Goal: Task Accomplishment & Management: Manage account settings

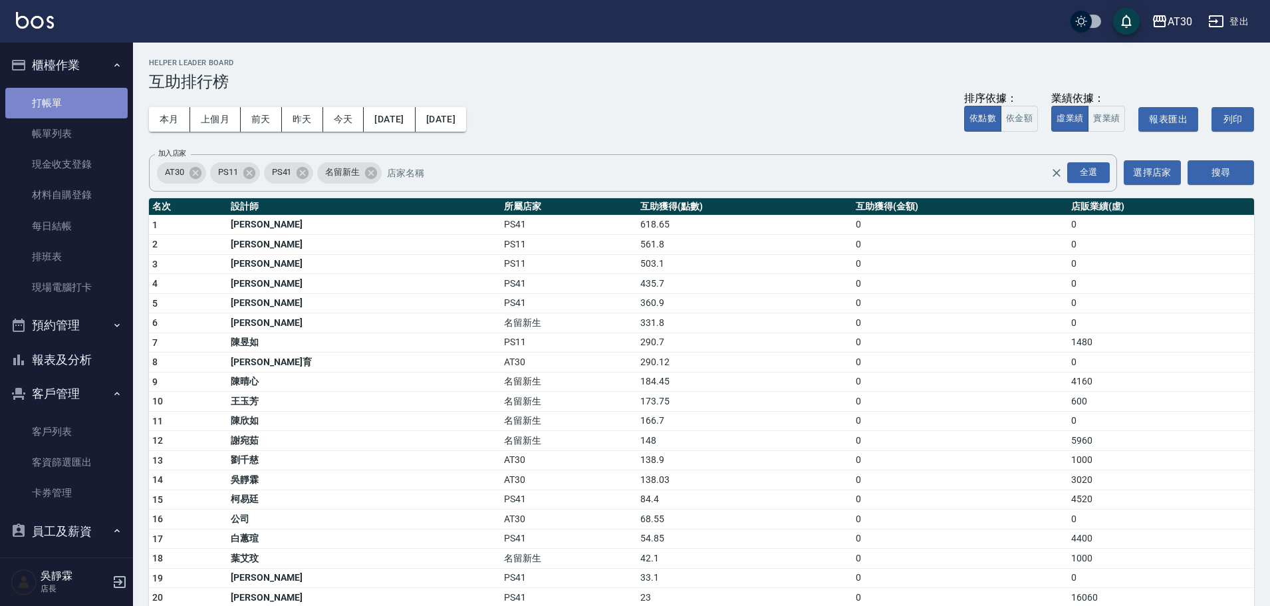
click at [82, 103] on link "打帳單" at bounding box center [66, 103] width 122 height 31
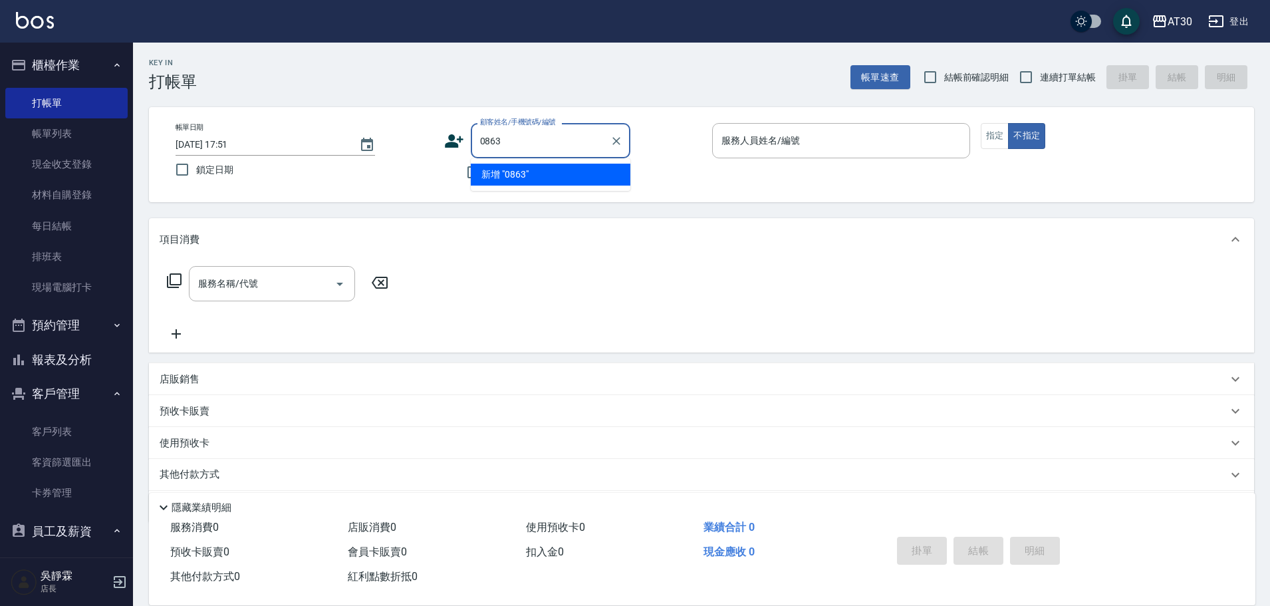
type input "0863"
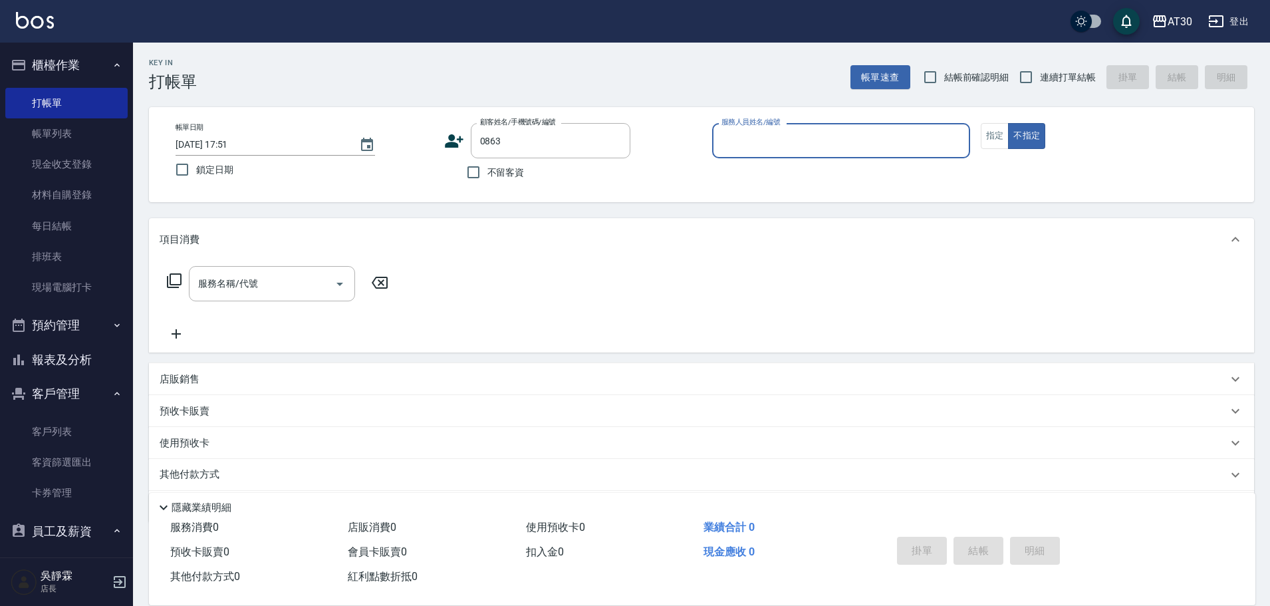
type input "6"
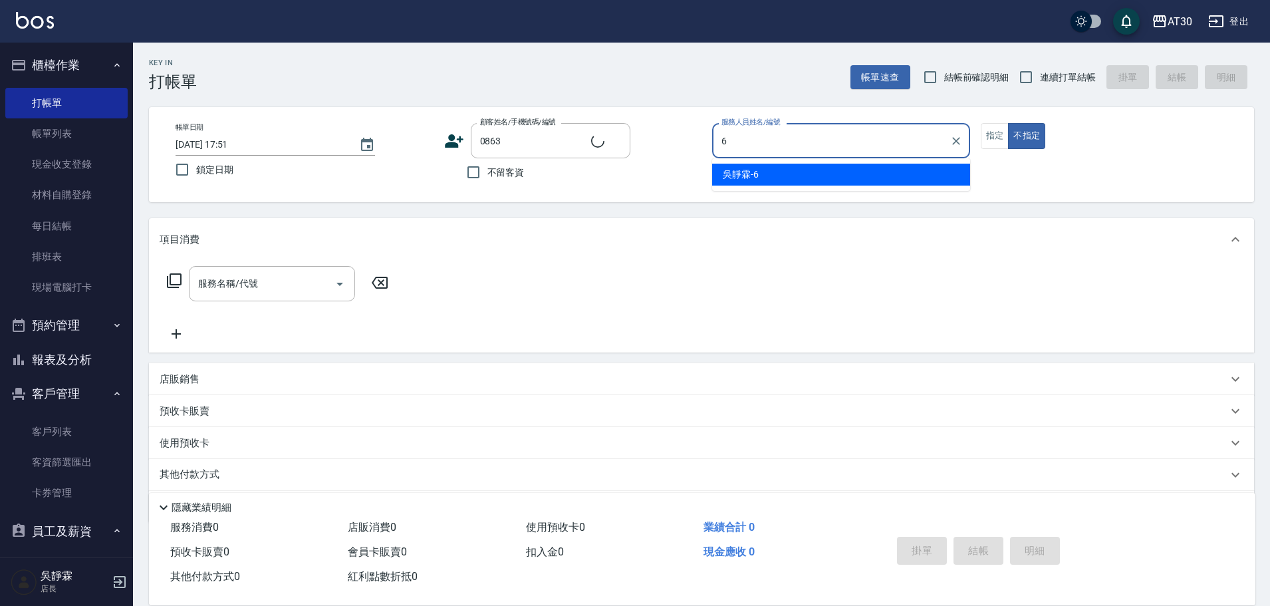
type input "[PERSON_NAME]/0902075139/0863"
type input "[PERSON_NAME]-6"
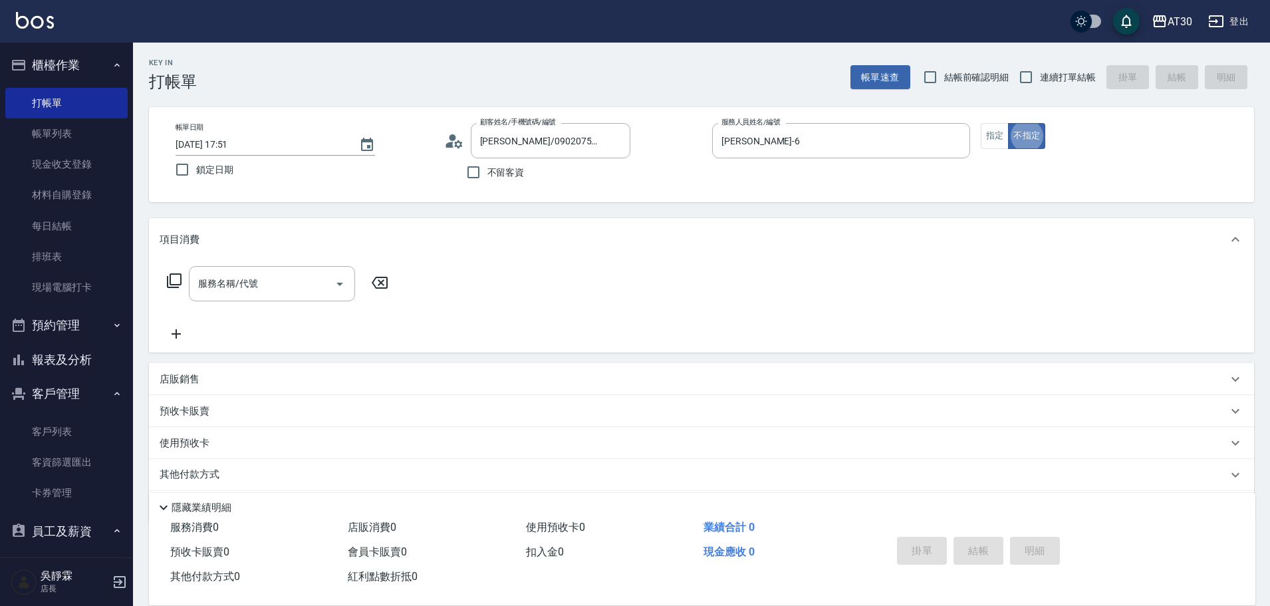
type button "false"
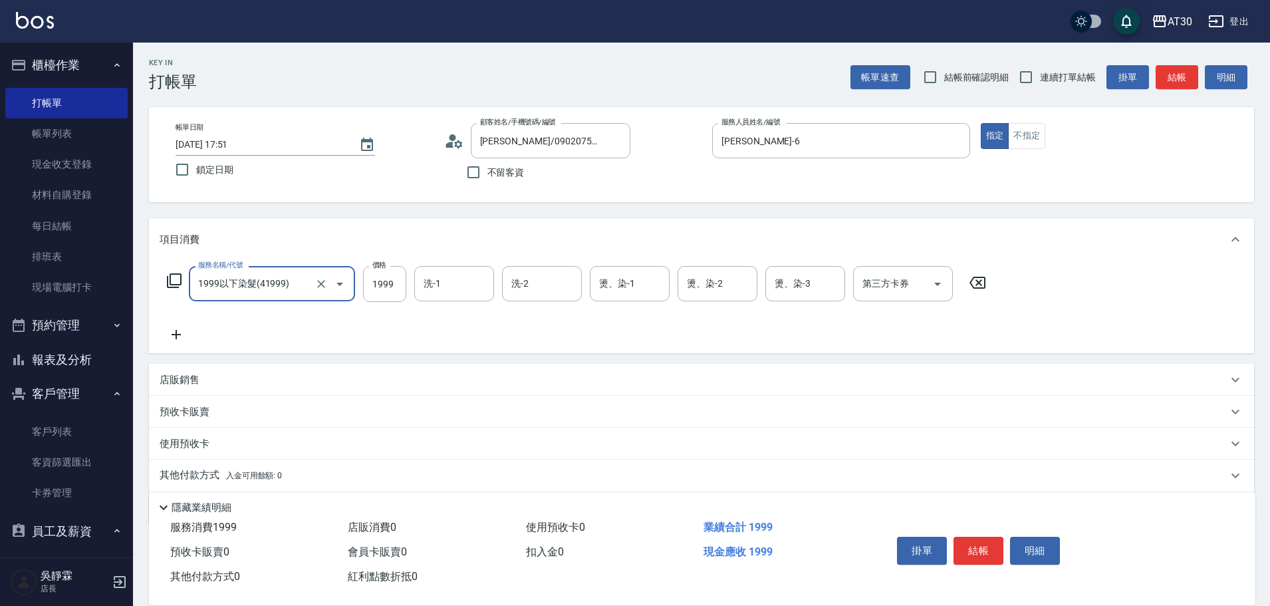
type input "1999以下染髮(41999)"
type input "1888"
type input "[PERSON_NAME]1"
type input "[PERSON_NAME]-6"
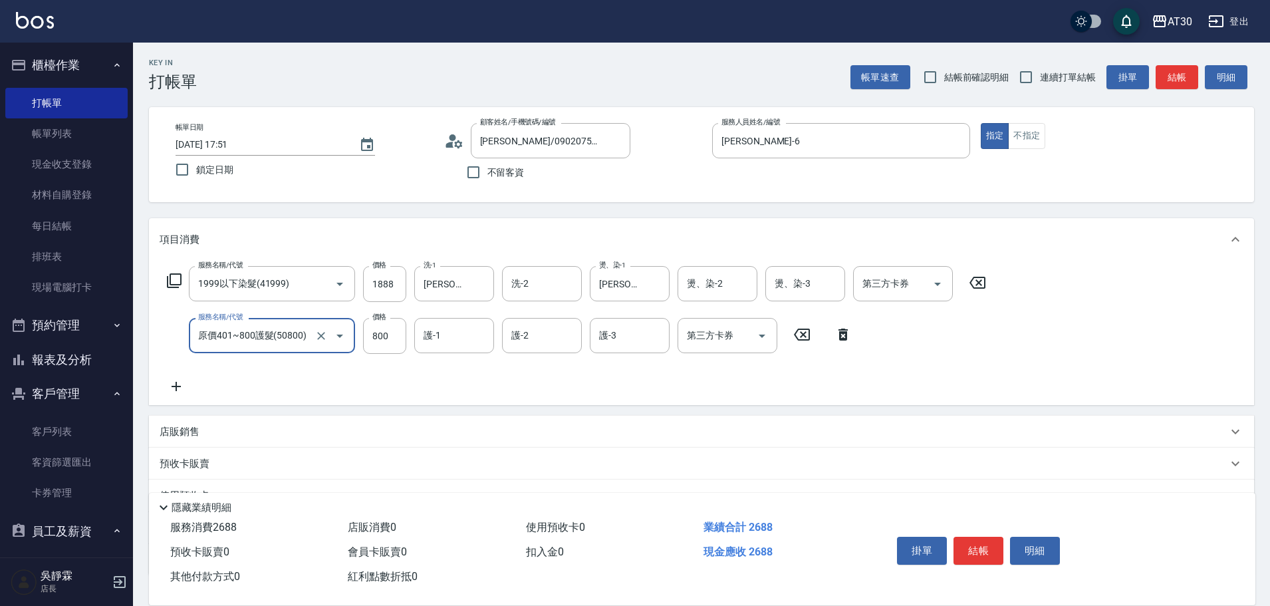
type input "原價401~800護髮(50800)"
type input "公司-99"
click at [985, 546] on button "結帳" at bounding box center [978, 550] width 50 height 28
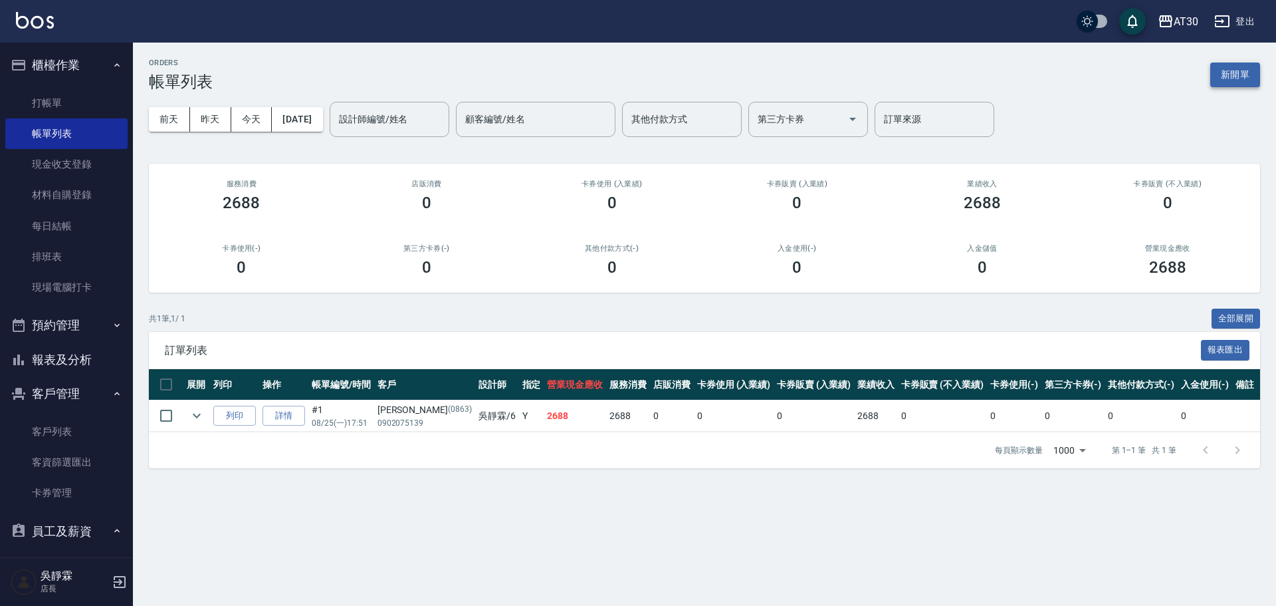
click at [1235, 72] on button "新開單" at bounding box center [1235, 74] width 50 height 25
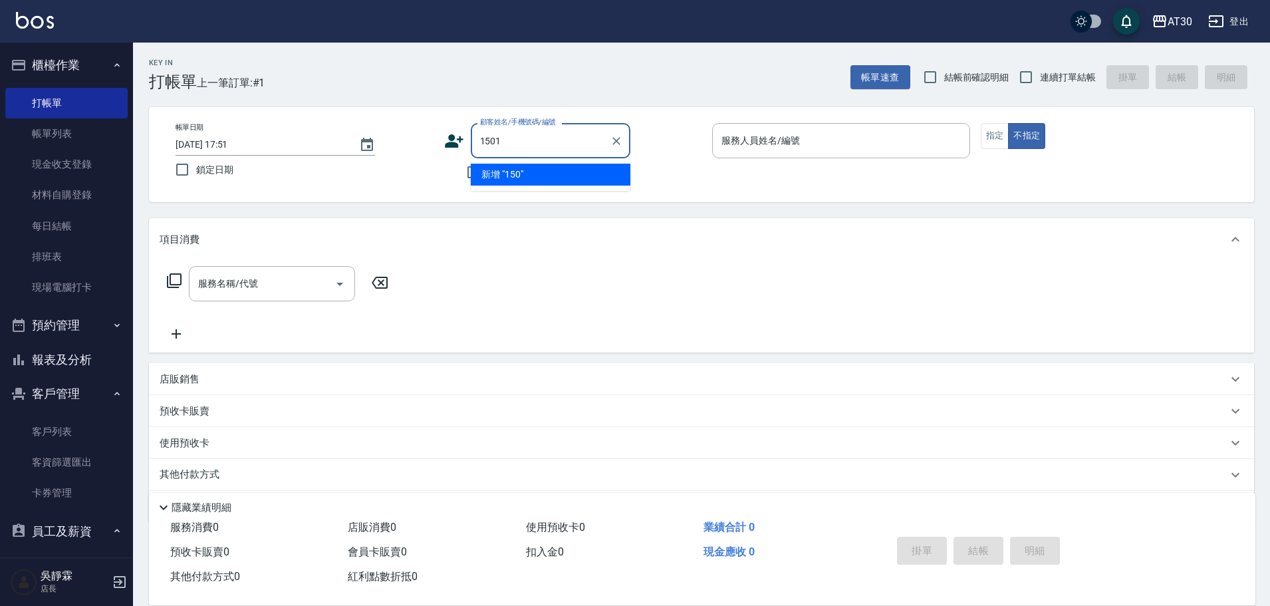
type input "1501"
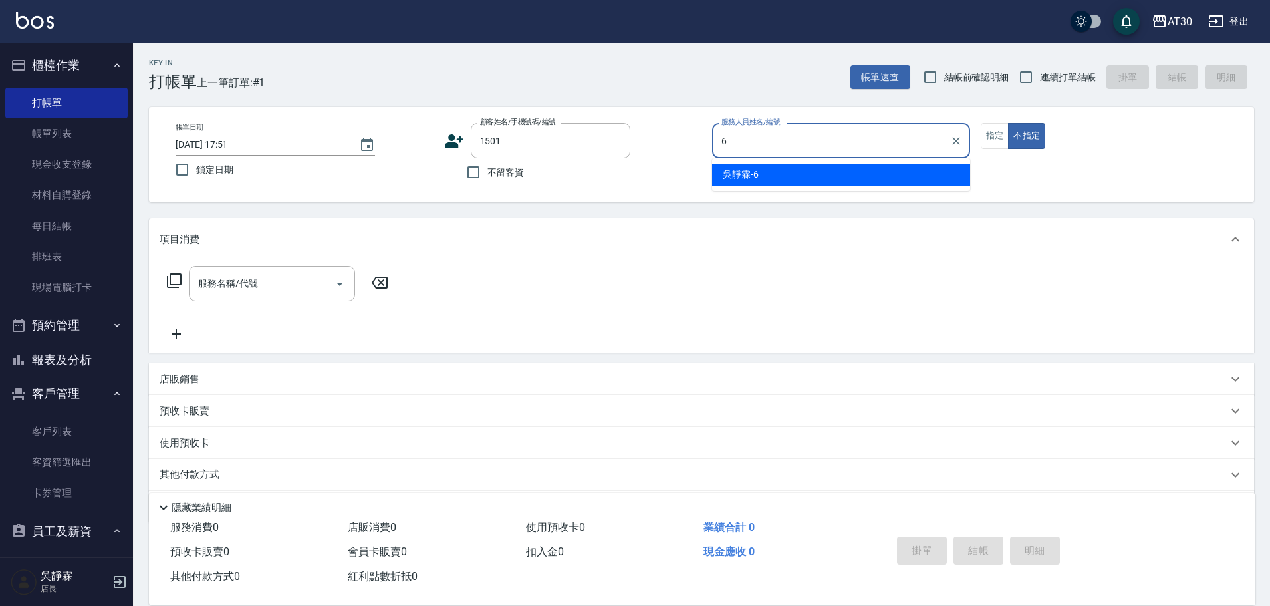
type input "[PERSON_NAME]-6"
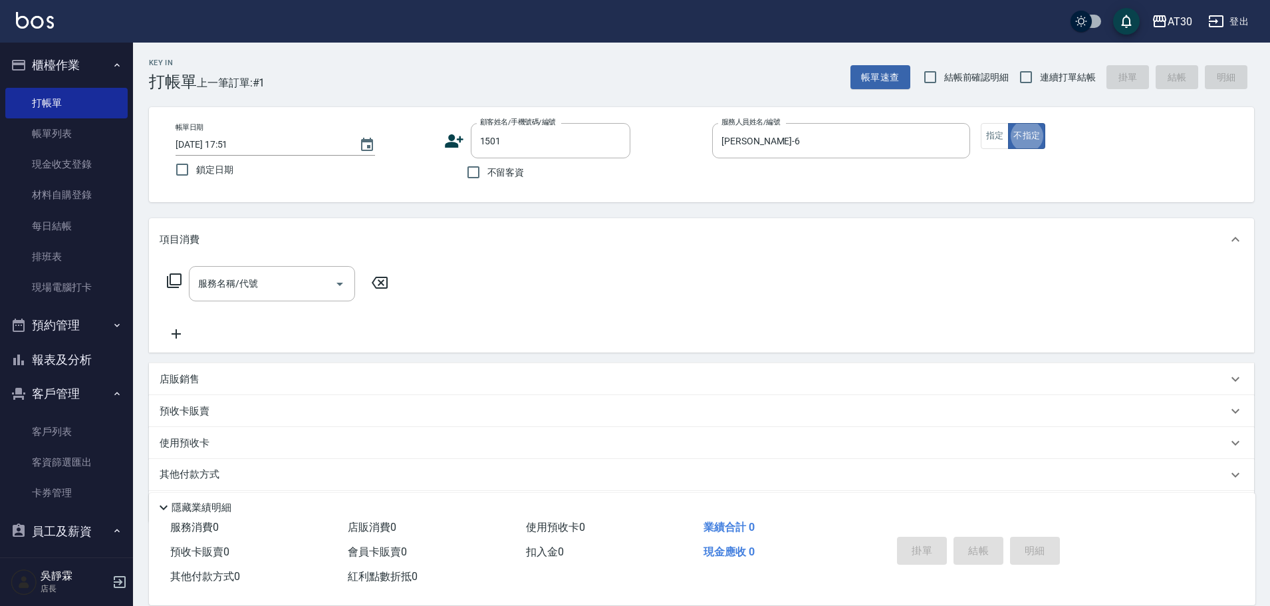
type button "false"
type input "[PERSON_NAME]悻/0982233843/1501"
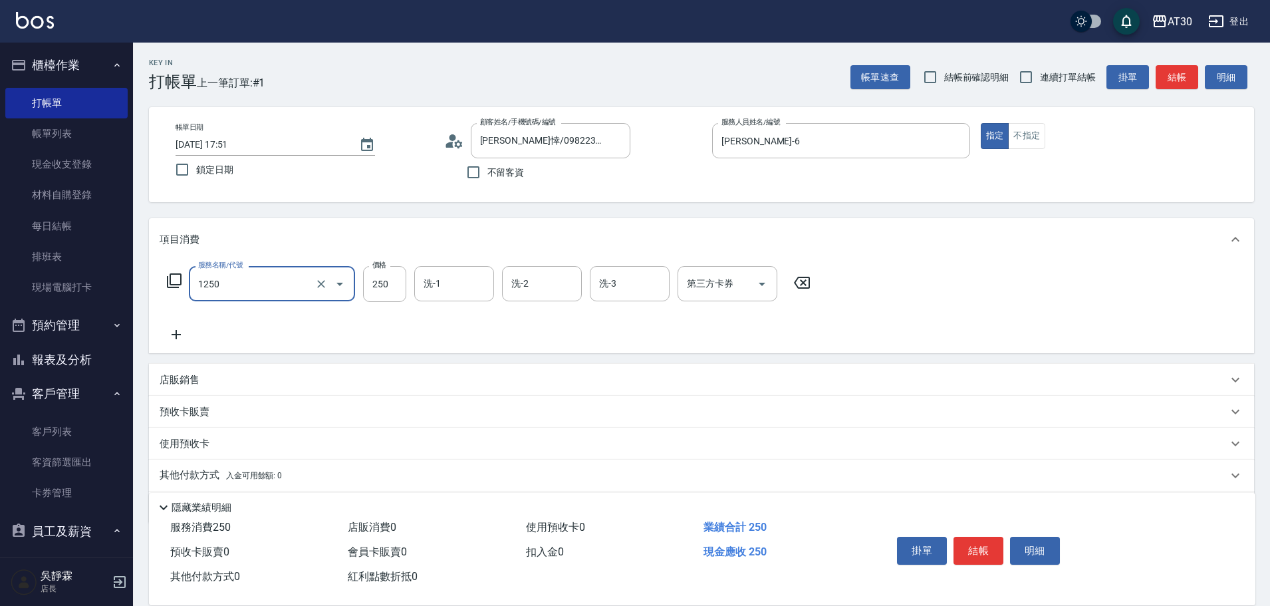
type input "洗髮250(1250)"
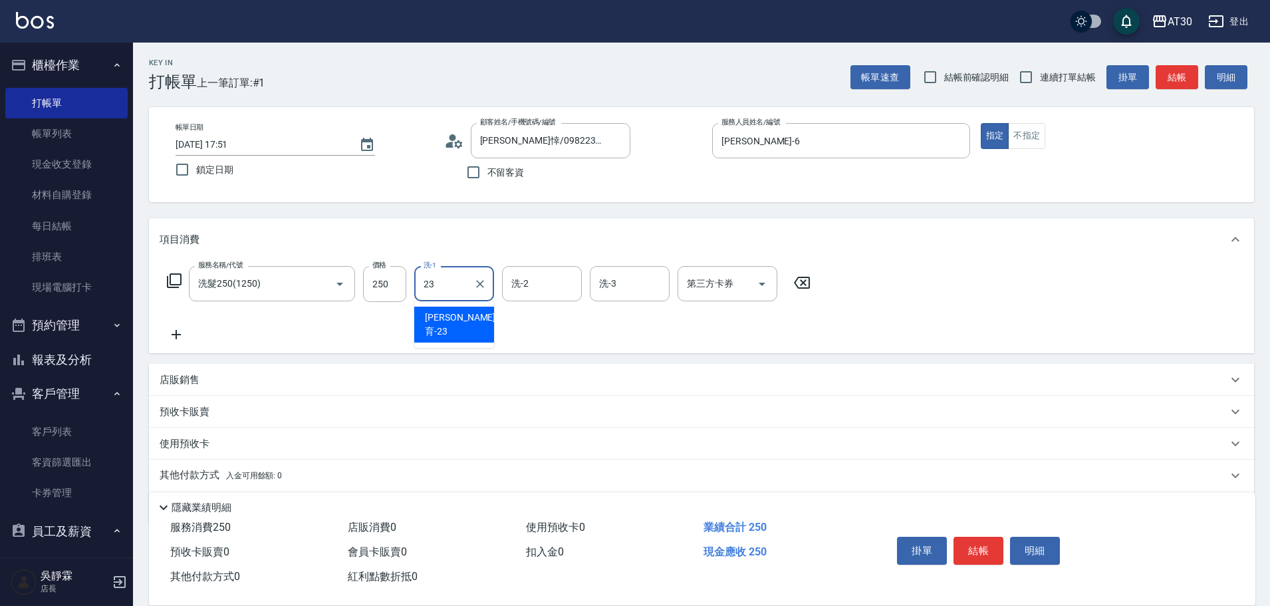
type input "[PERSON_NAME]育-23"
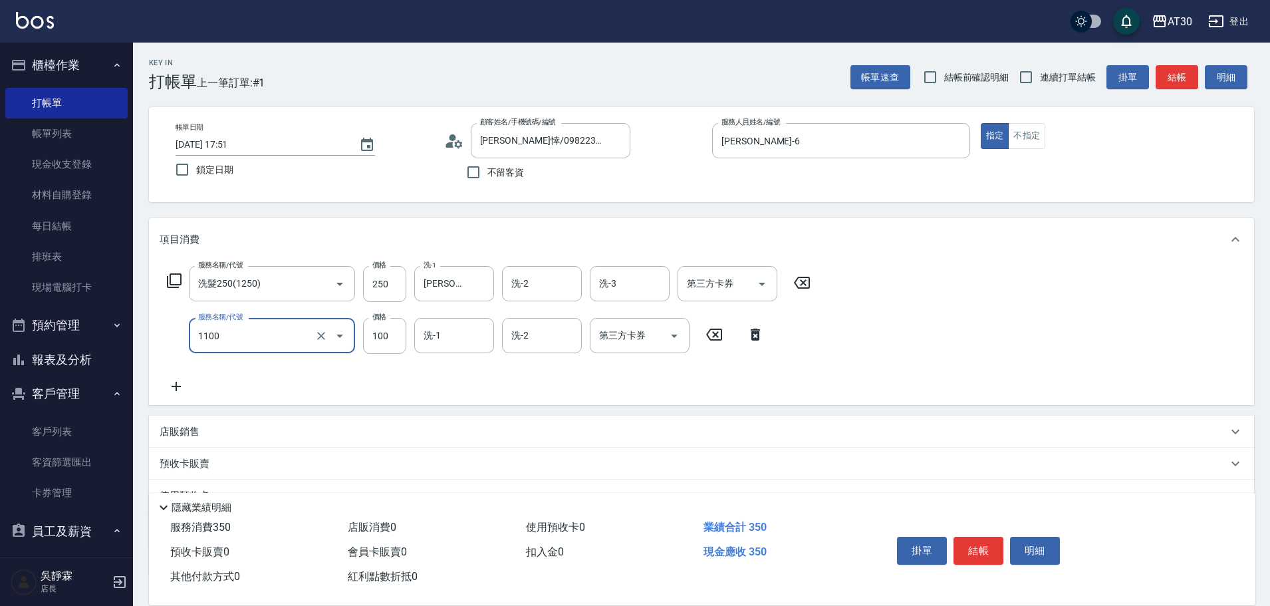
type input "補色洗(1100)"
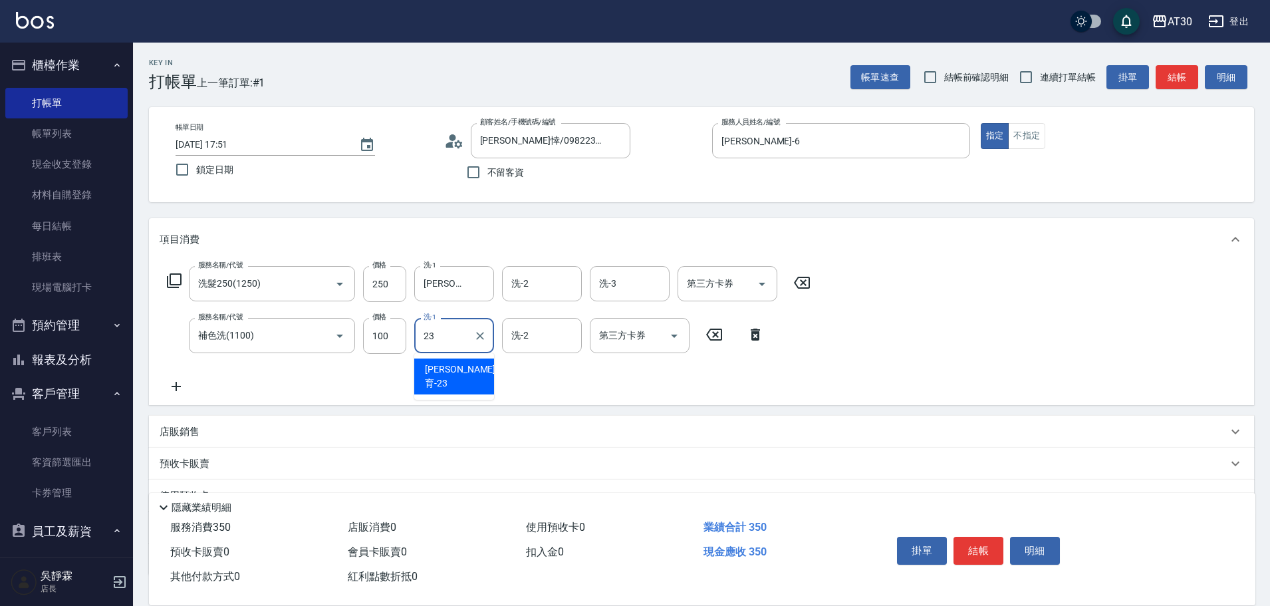
type input "[PERSON_NAME]育-23"
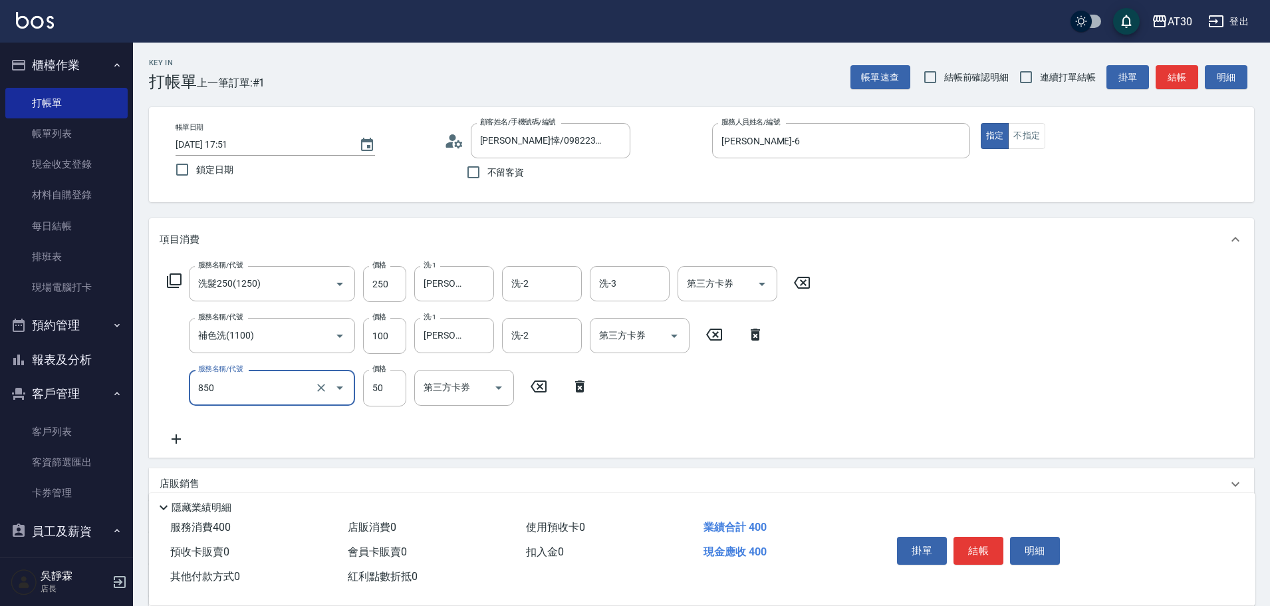
type input "吹捲(850)"
click at [545, 438] on div "服務名稱/代號 洗髮250(1250) 服務名稱/代號 價格 250 價格 洗-1 [PERSON_NAME]育-23 洗-1 洗-2 洗-2 洗-3 洗-3…" at bounding box center [489, 356] width 659 height 180
click at [386, 382] on input "50" at bounding box center [384, 388] width 43 height 36
type input "150"
click at [760, 332] on icon at bounding box center [755, 334] width 33 height 16
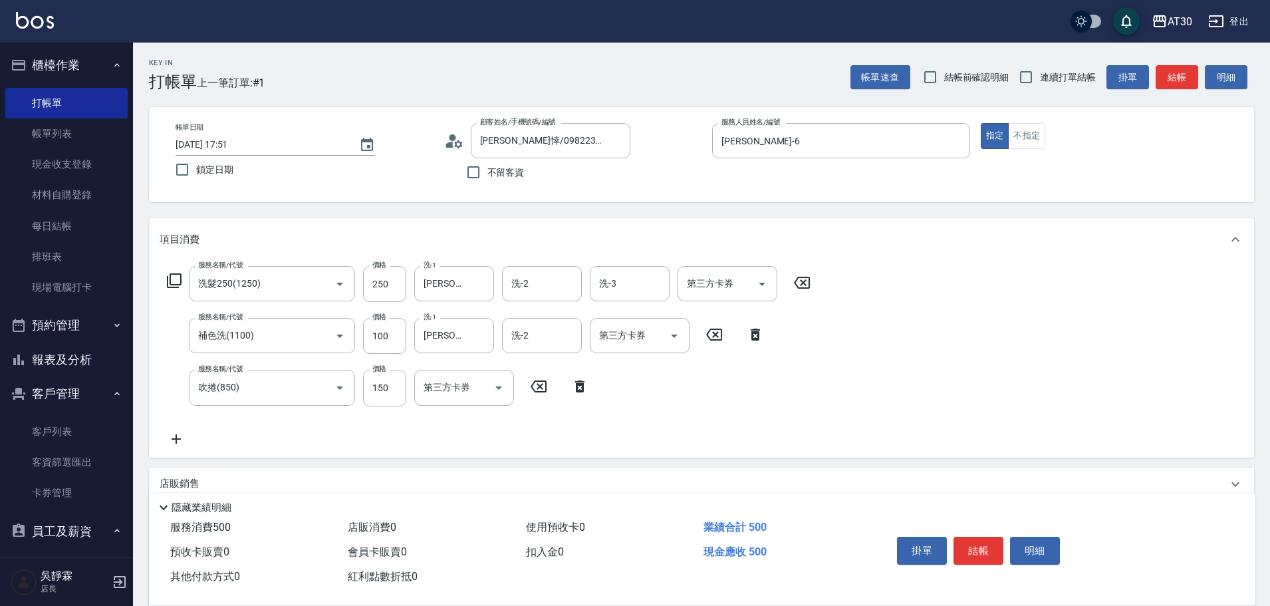
type input "吹捲(850)"
type input "150"
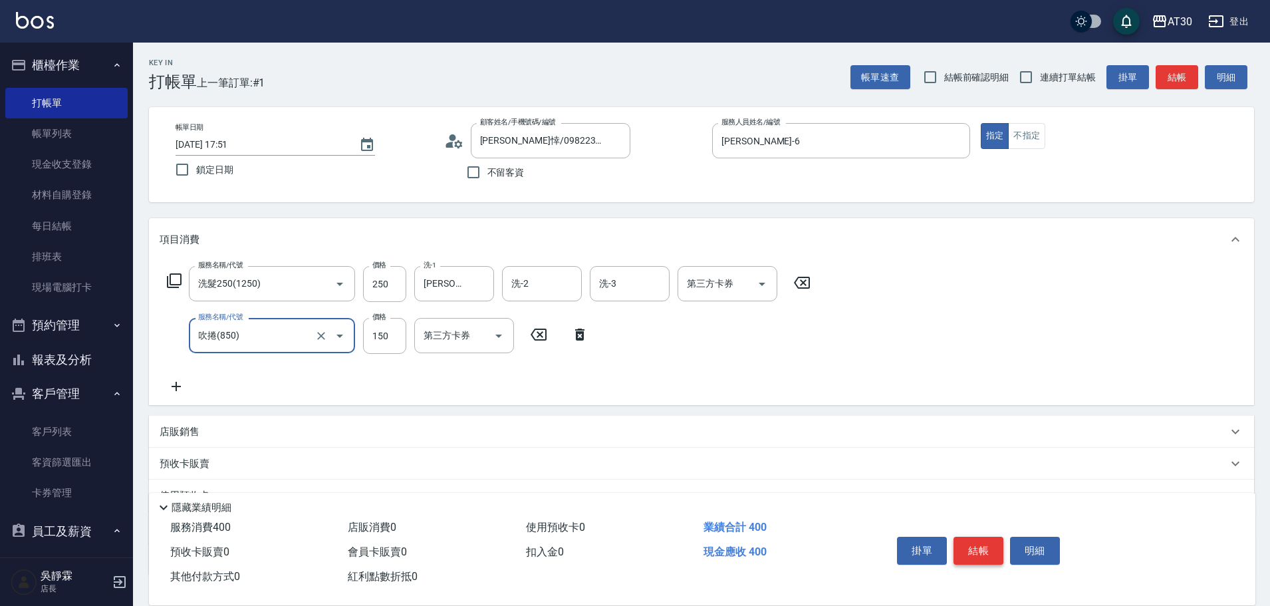
click at [984, 546] on button "結帳" at bounding box center [978, 550] width 50 height 28
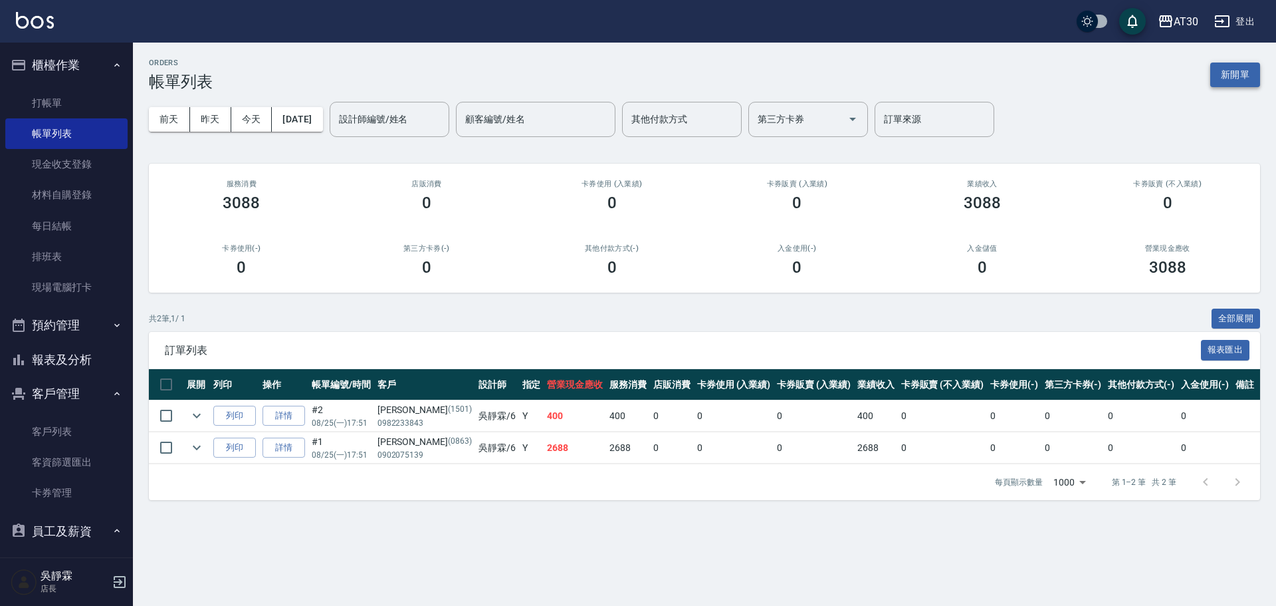
click at [1243, 85] on button "新開單" at bounding box center [1235, 74] width 50 height 25
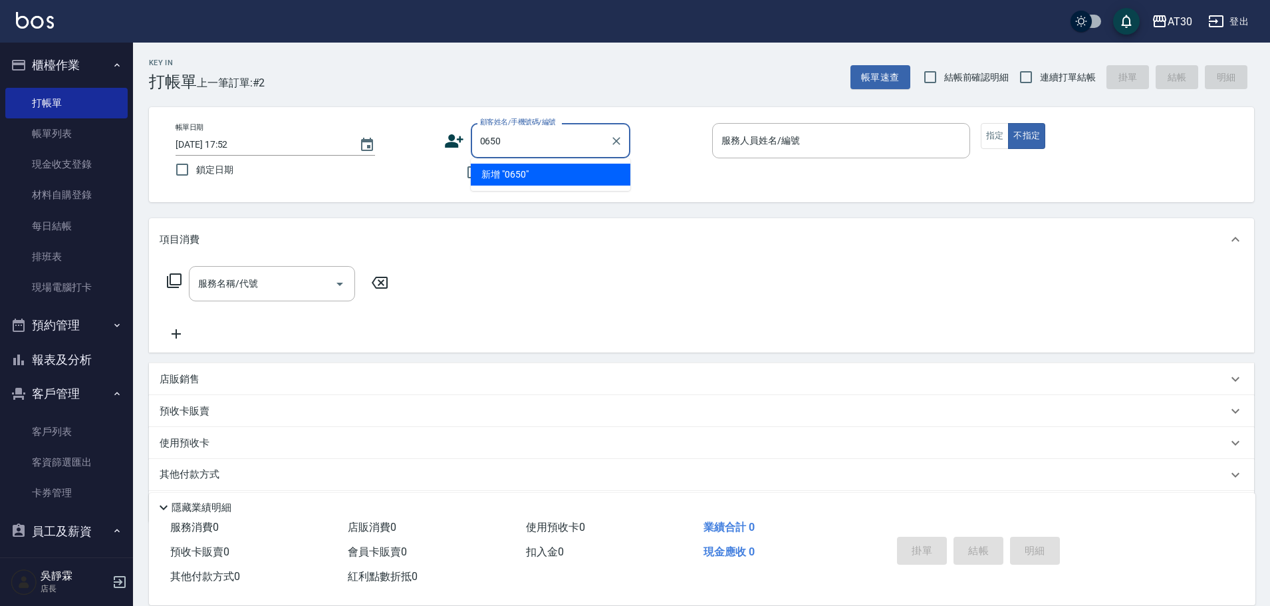
type input "0650"
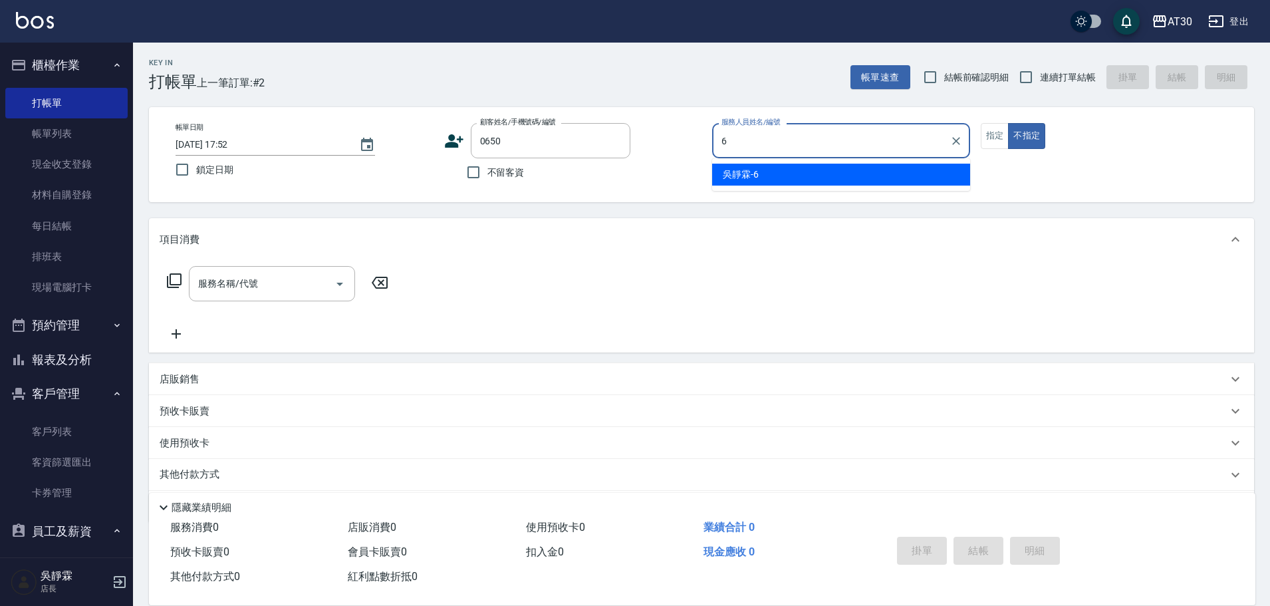
type input "[PERSON_NAME]-6"
type button "false"
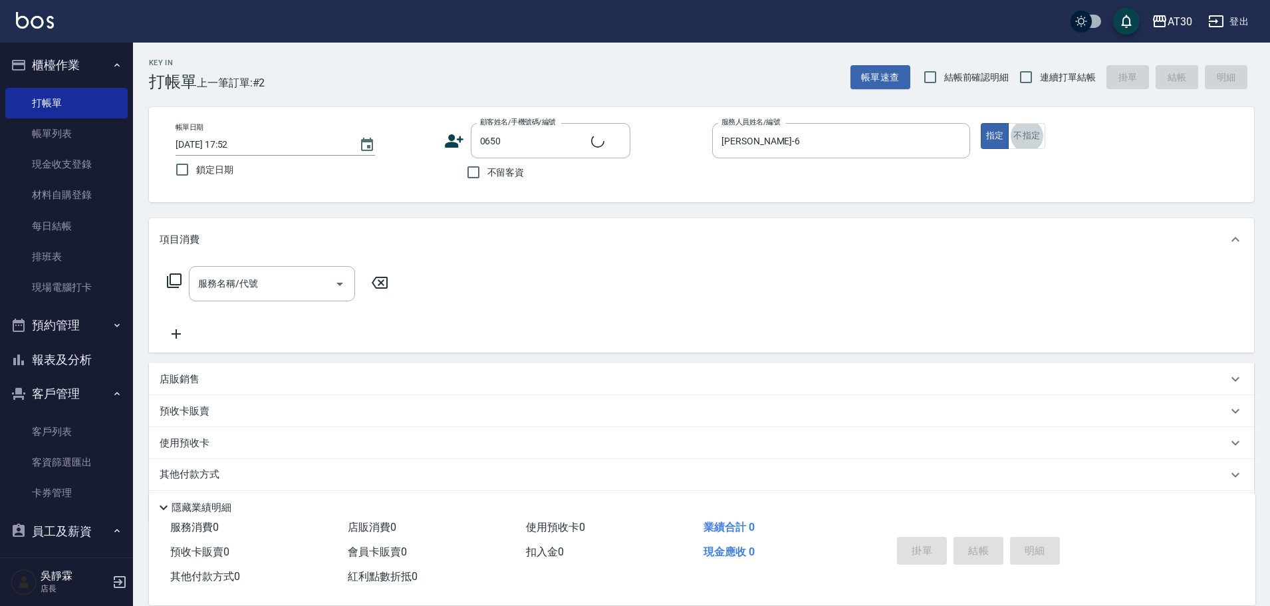
type input "[PERSON_NAME]/0972810330/0650"
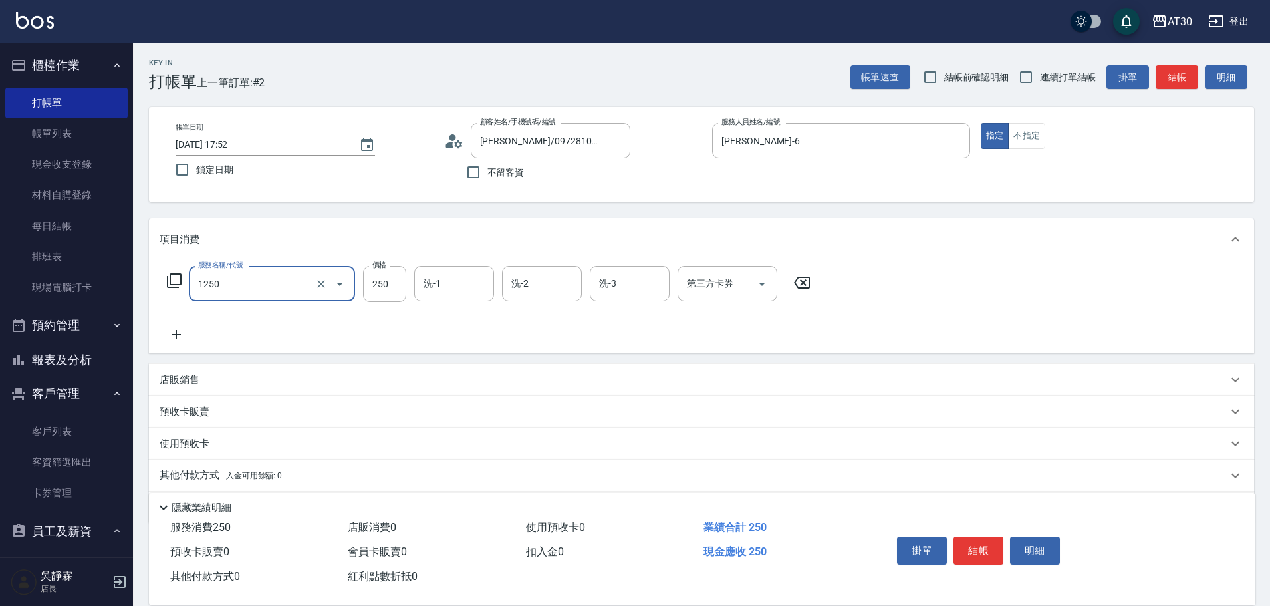
type input "洗髮250(1250)"
type input "公司-99"
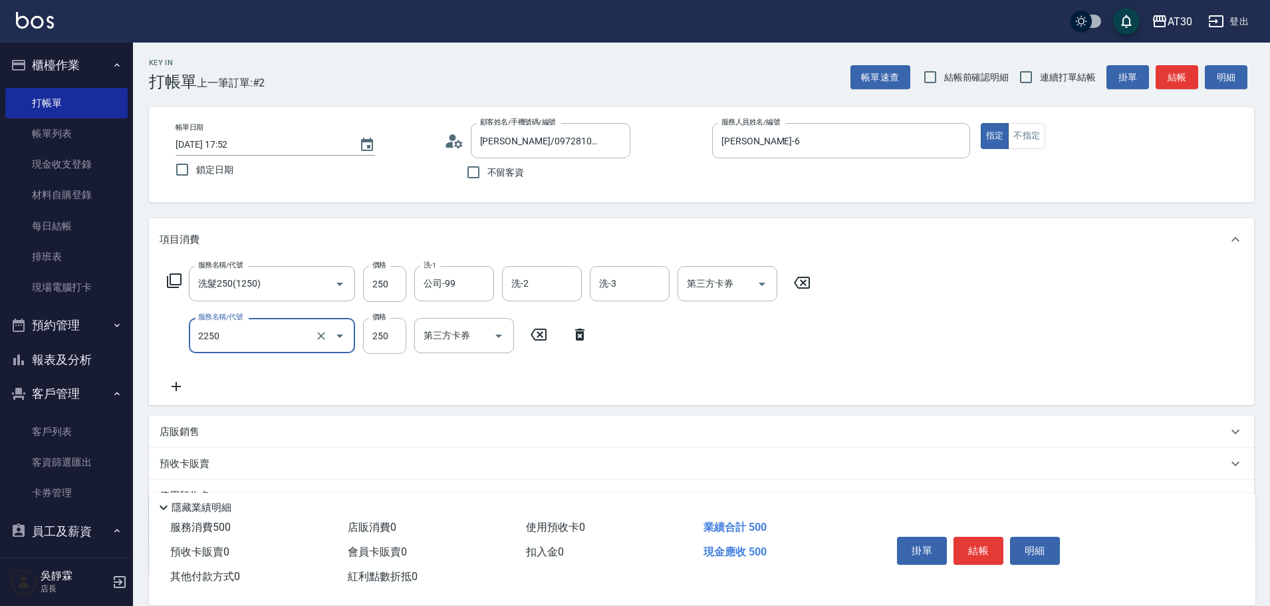
type input "剪髮(2250)"
click at [397, 332] on input "250" at bounding box center [384, 336] width 43 height 36
type input "300"
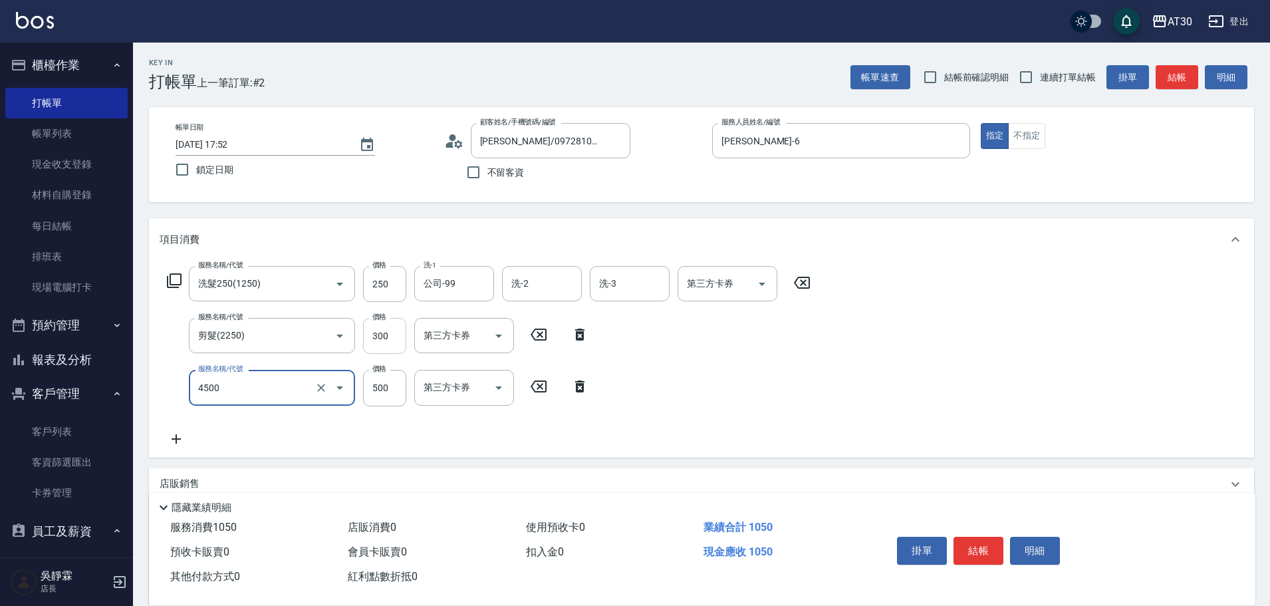
type input "補染(4500)"
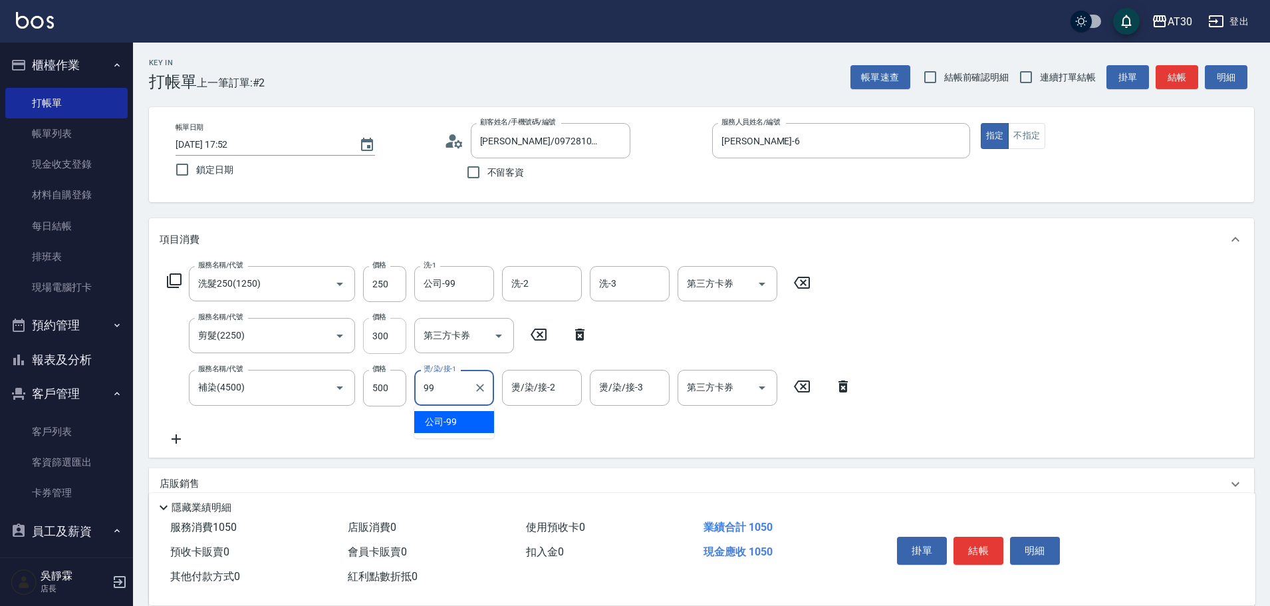
type input "公司-99"
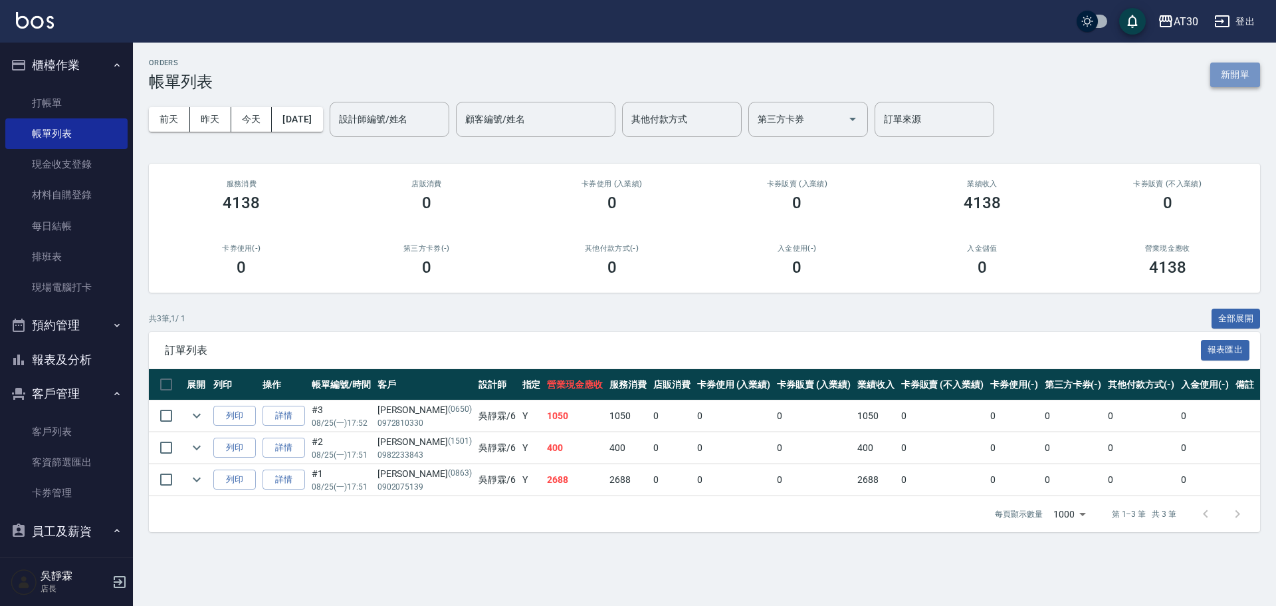
click at [1234, 78] on button "新開單" at bounding box center [1235, 74] width 50 height 25
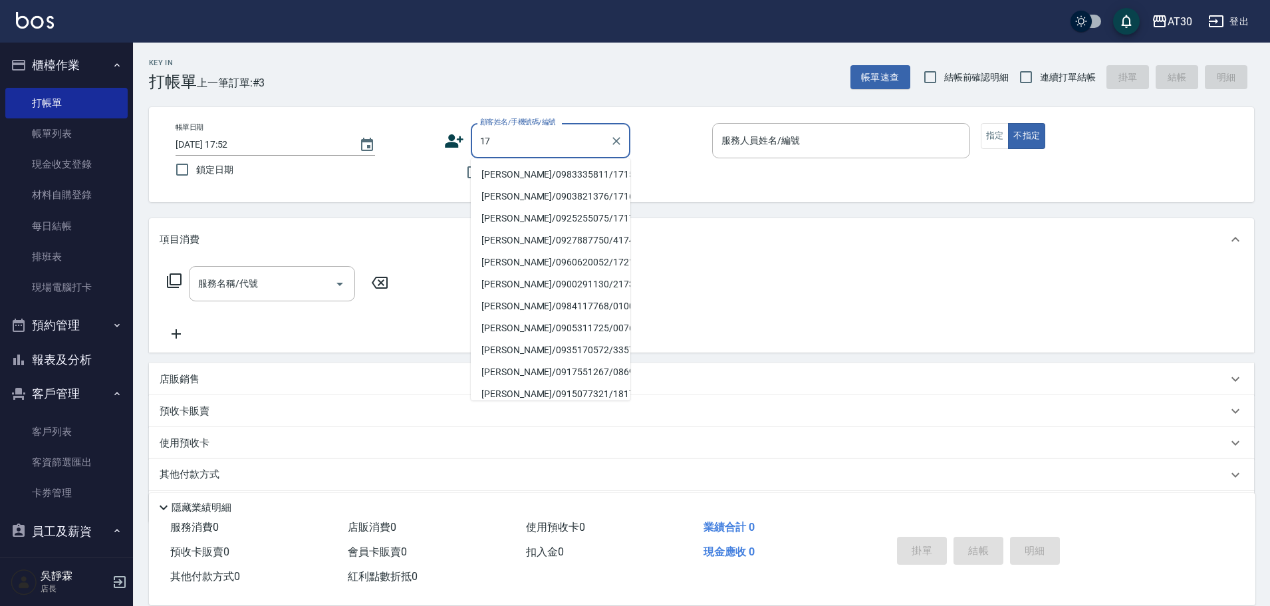
type input "17"
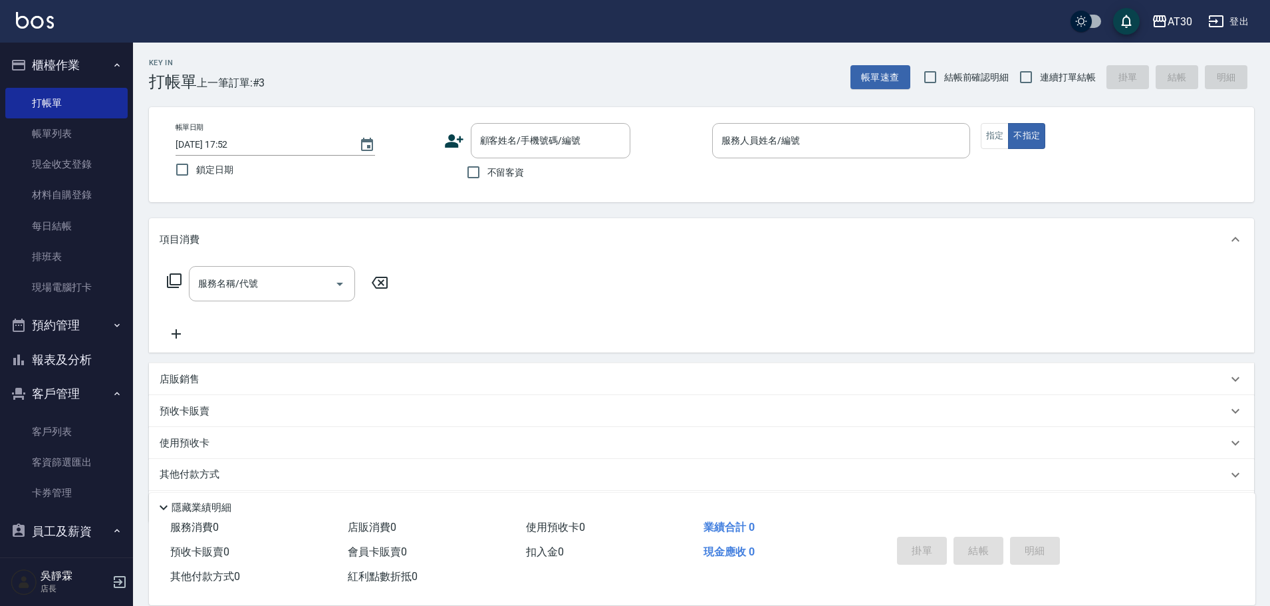
click at [449, 142] on icon at bounding box center [454, 141] width 20 height 20
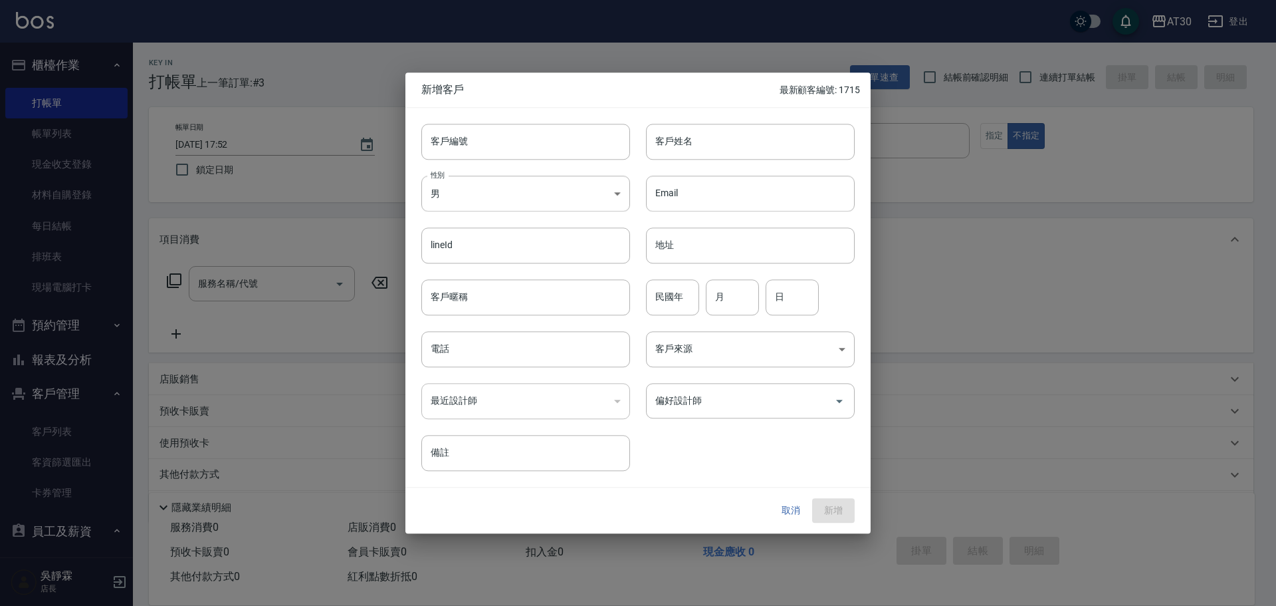
click at [454, 140] on input "客戶編號" at bounding box center [525, 142] width 209 height 36
type input "1712"
type input "x"
type input "[PERSON_NAME]"
click at [511, 187] on body "AT30 登出 櫃檯作業 打帳單 帳單列表 現金收支登錄 材料自購登錄 每日結帳 排班表 現場電腦打卡 預約管理 預約管理 單日預約紀錄 單週預約紀錄 報表及…" at bounding box center [638, 325] width 1276 height 650
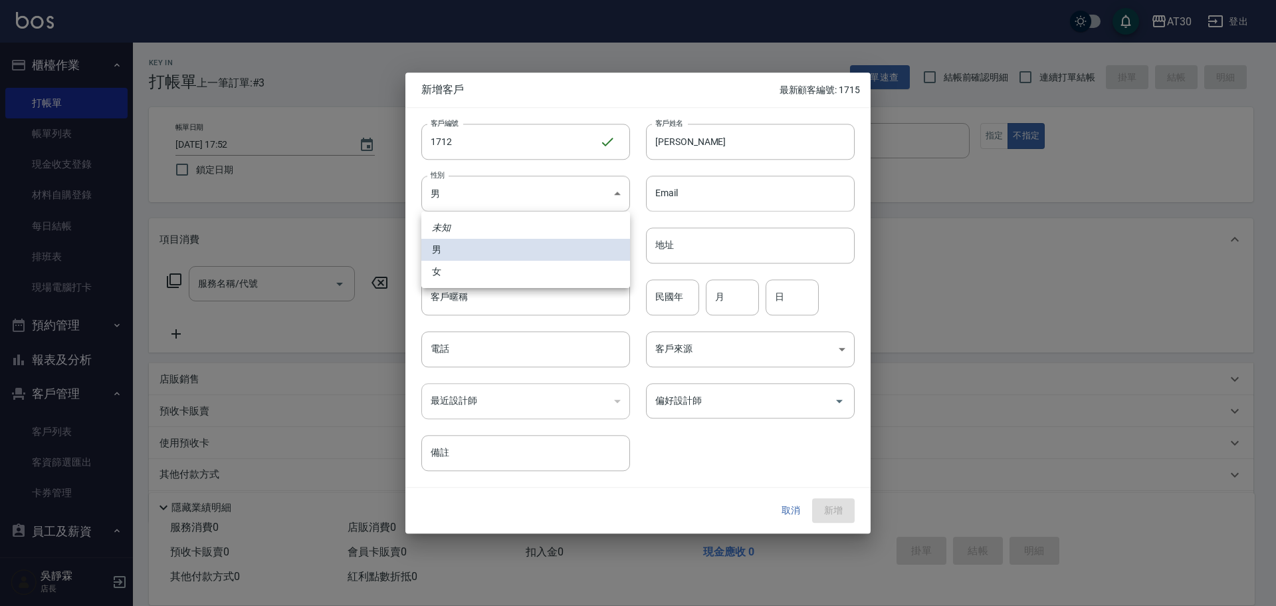
click at [479, 271] on li "女" at bounding box center [525, 272] width 209 height 22
type input "[DEMOGRAPHIC_DATA]"
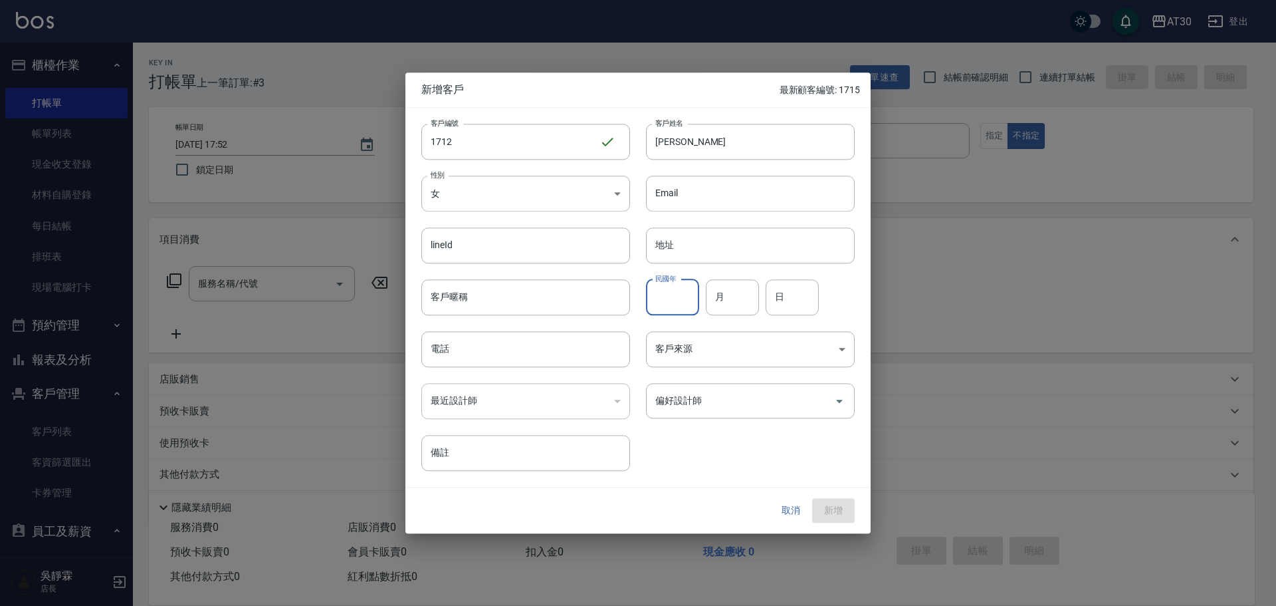
click at [667, 302] on input "民國年" at bounding box center [672, 297] width 53 height 36
type input "79"
type input "11"
type input "09"
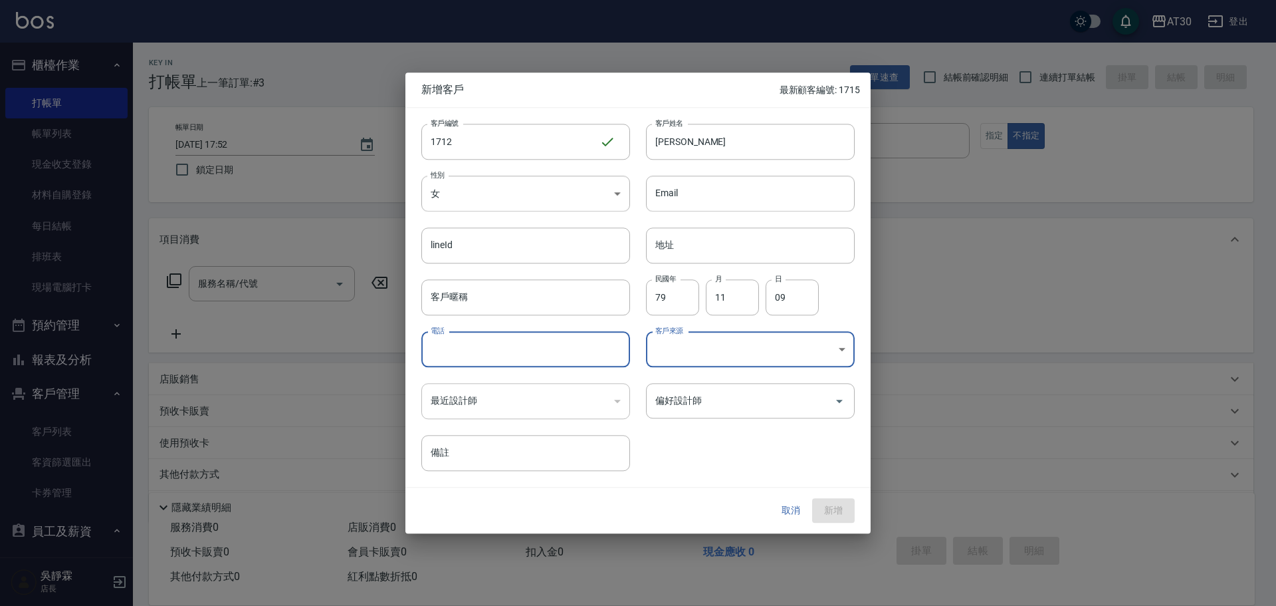
click at [505, 340] on input "電話" at bounding box center [525, 349] width 209 height 36
click at [784, 413] on div "偏好設計師" at bounding box center [750, 400] width 209 height 35
type input "0970742707"
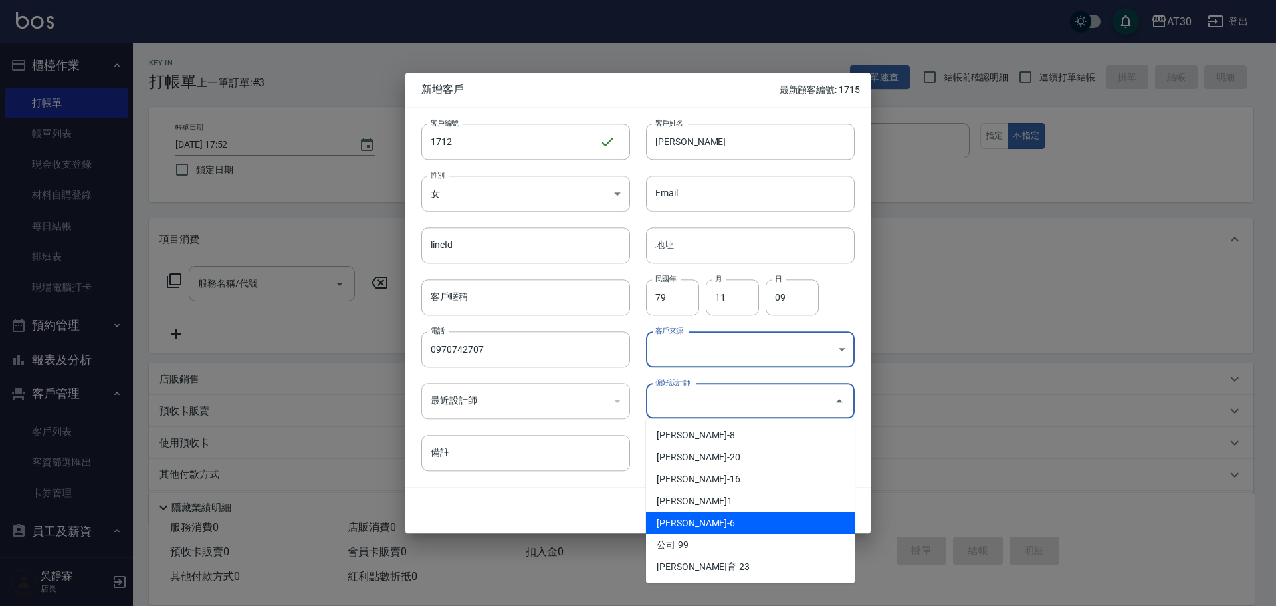
click at [737, 531] on li "[PERSON_NAME]-6" at bounding box center [750, 523] width 209 height 22
type input "吳靜霖"
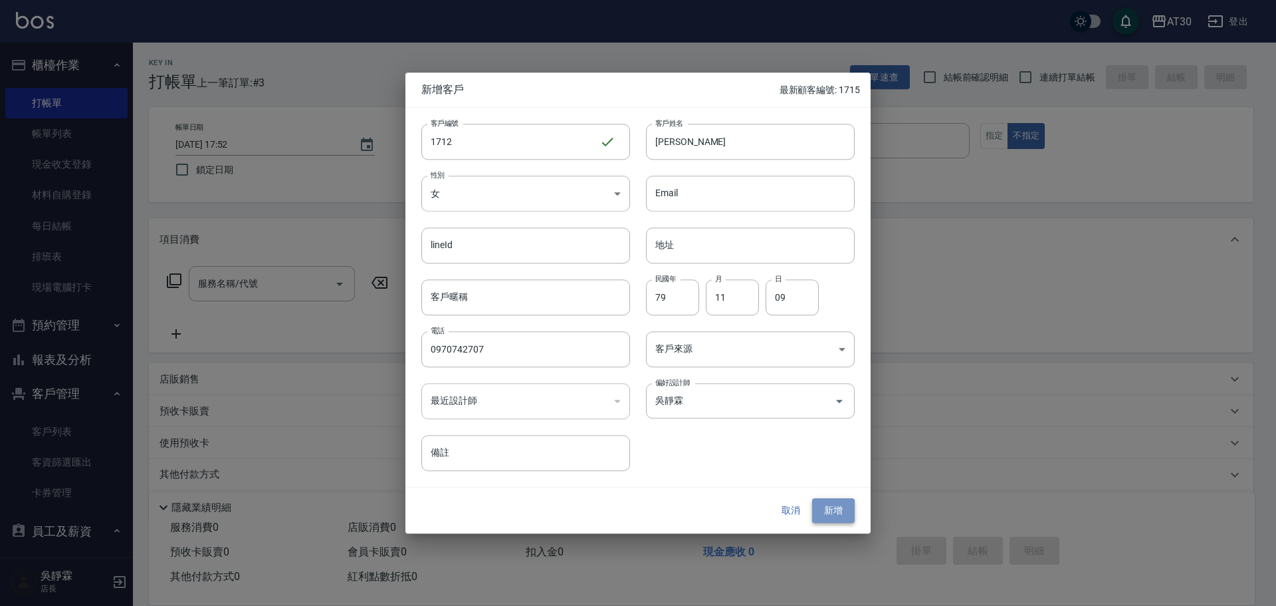
click at [840, 514] on button "新增" at bounding box center [833, 511] width 43 height 25
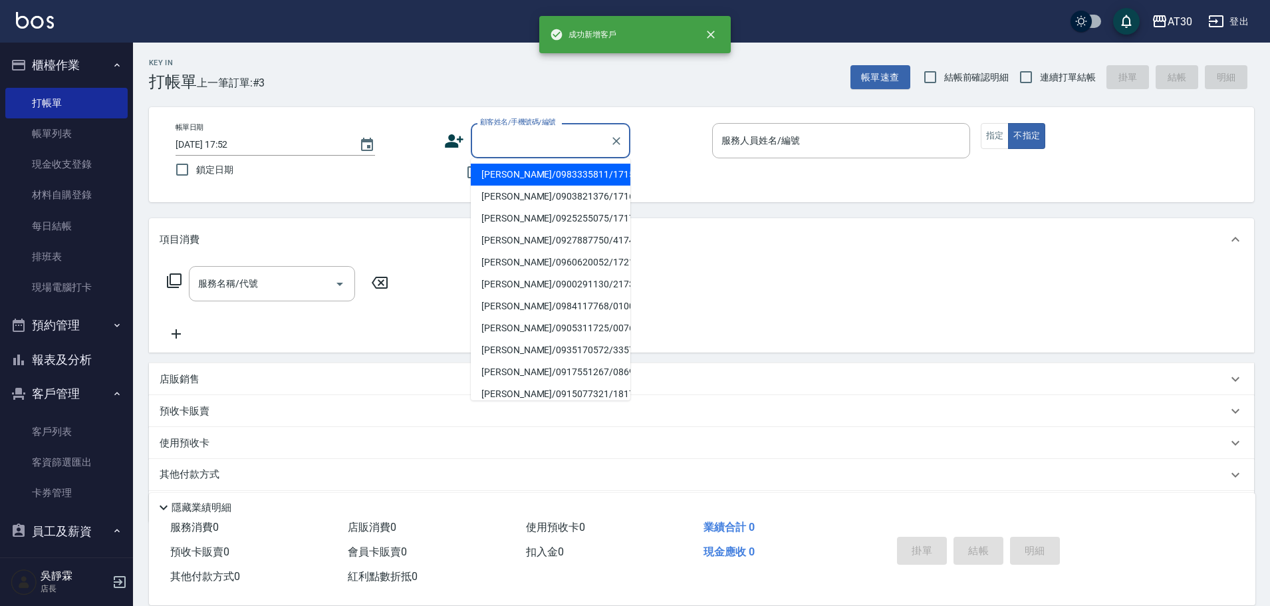
click at [547, 145] on input "顧客姓名/手機號碼/編號" at bounding box center [541, 140] width 128 height 23
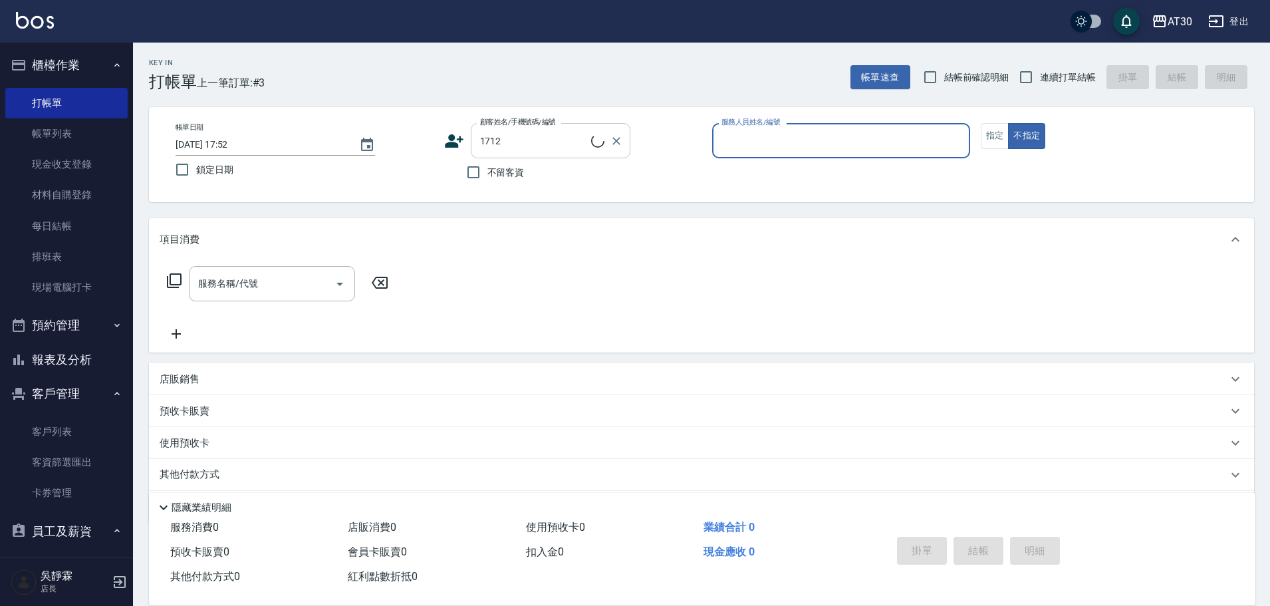
type input "[PERSON_NAME]/0970742707/1712"
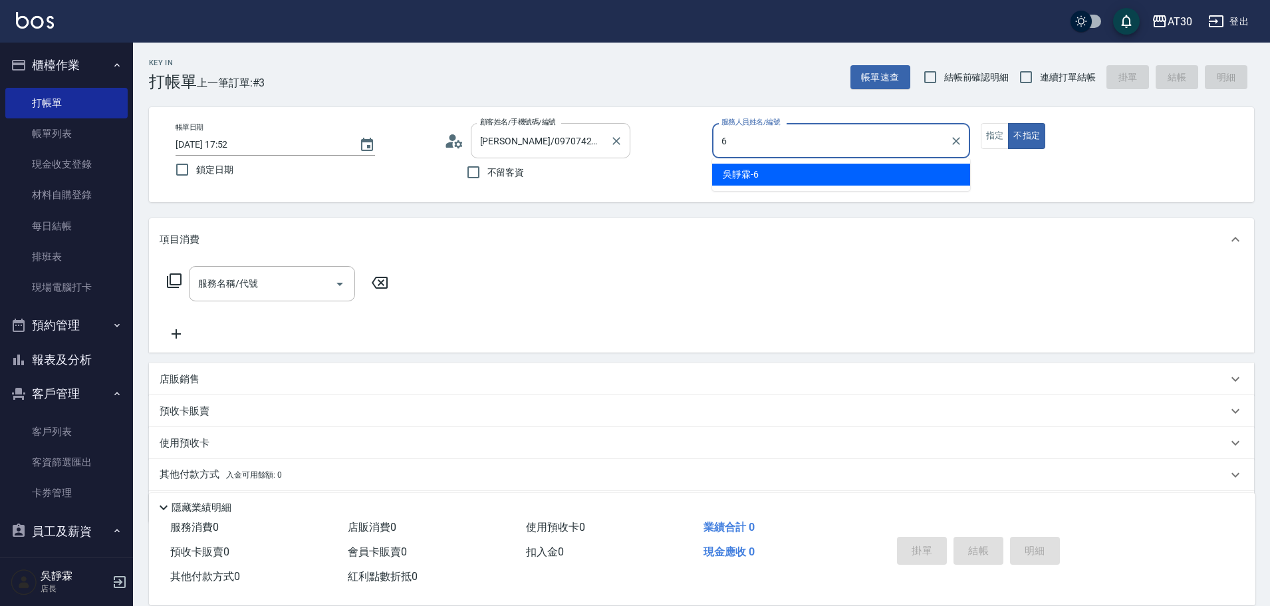
type input "[PERSON_NAME]-6"
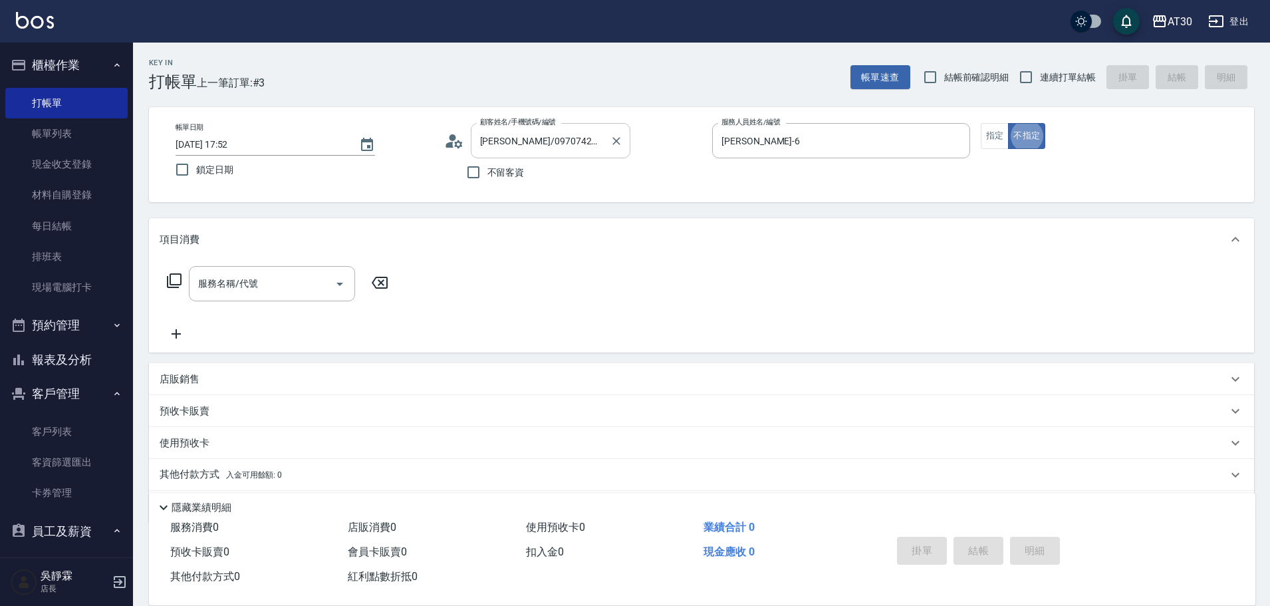
type button "false"
type input "2"
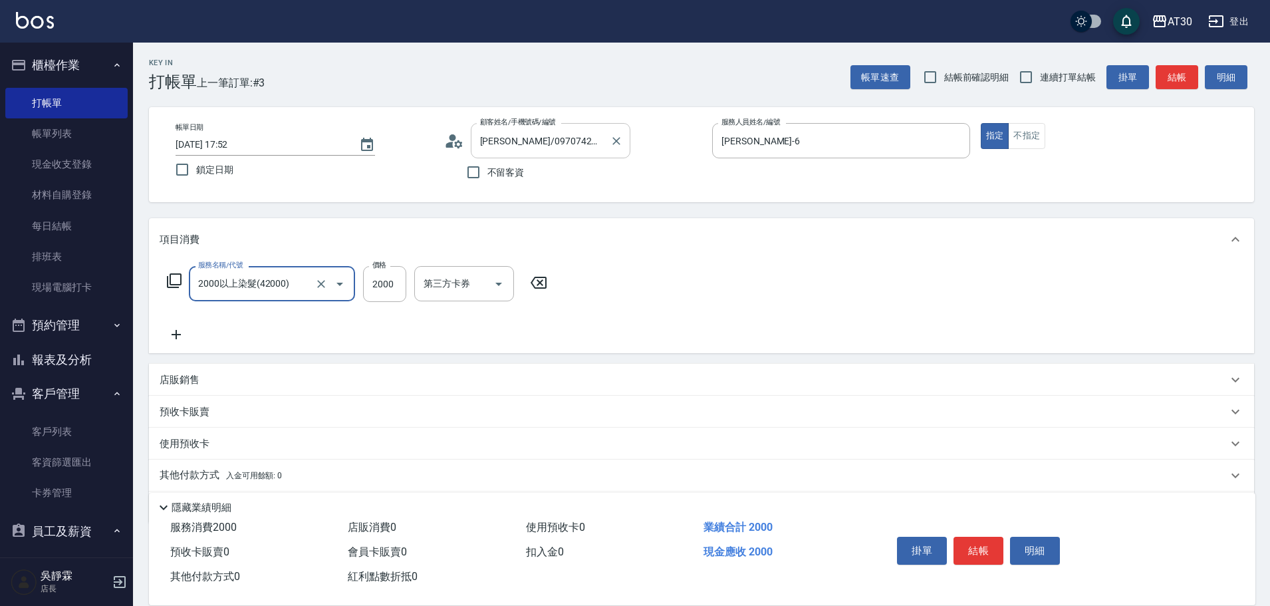
type input "2000以上染髮(42000)"
type input "2888"
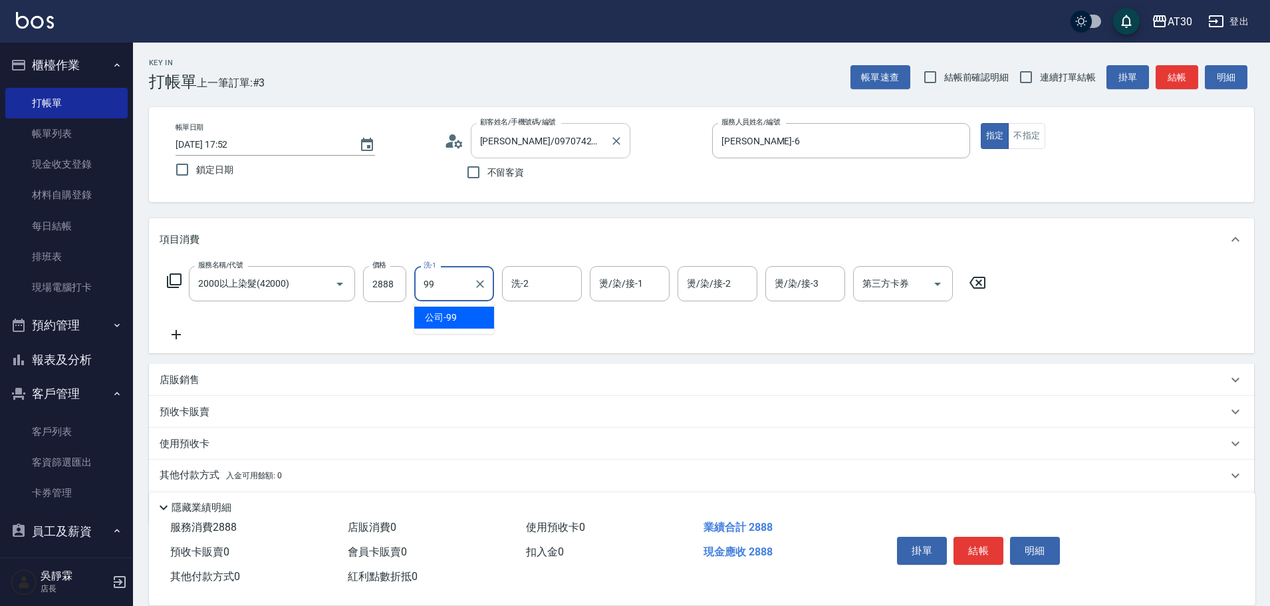
type input "公司-99"
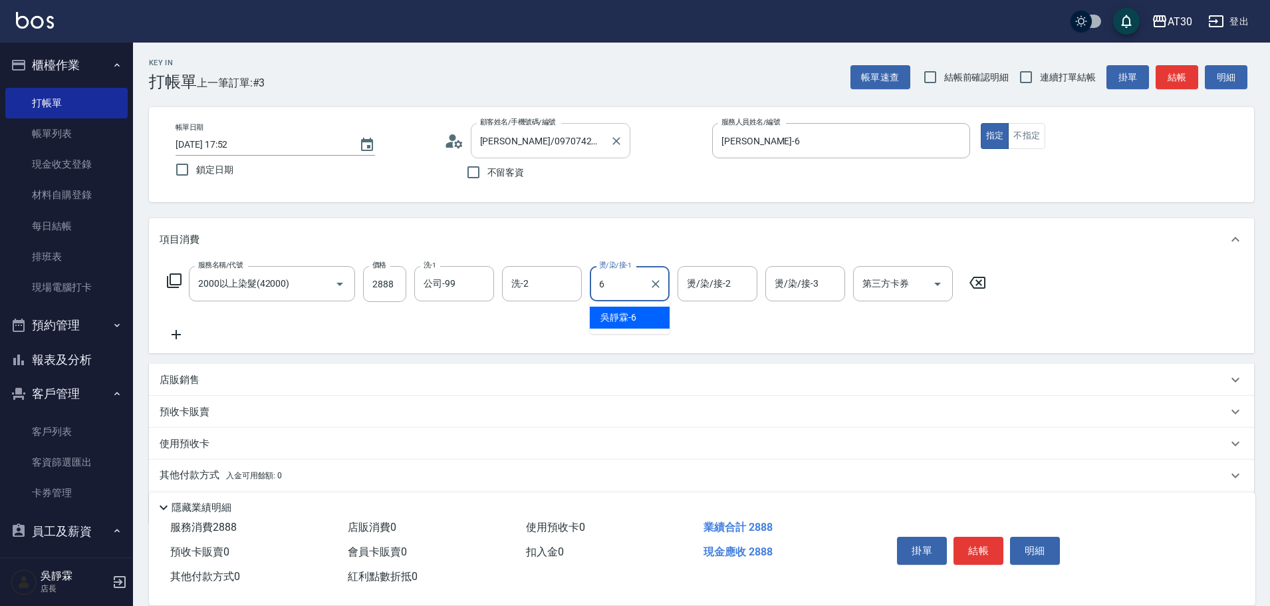
type input "[PERSON_NAME]-6"
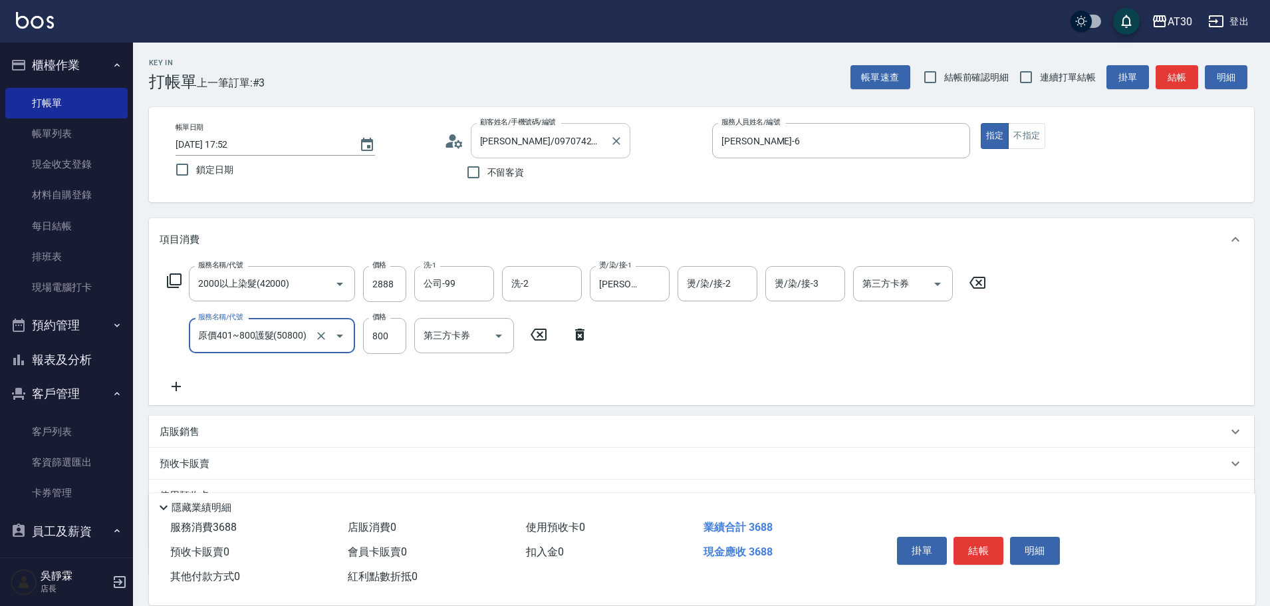
type input "原價401~800護髮(50800)"
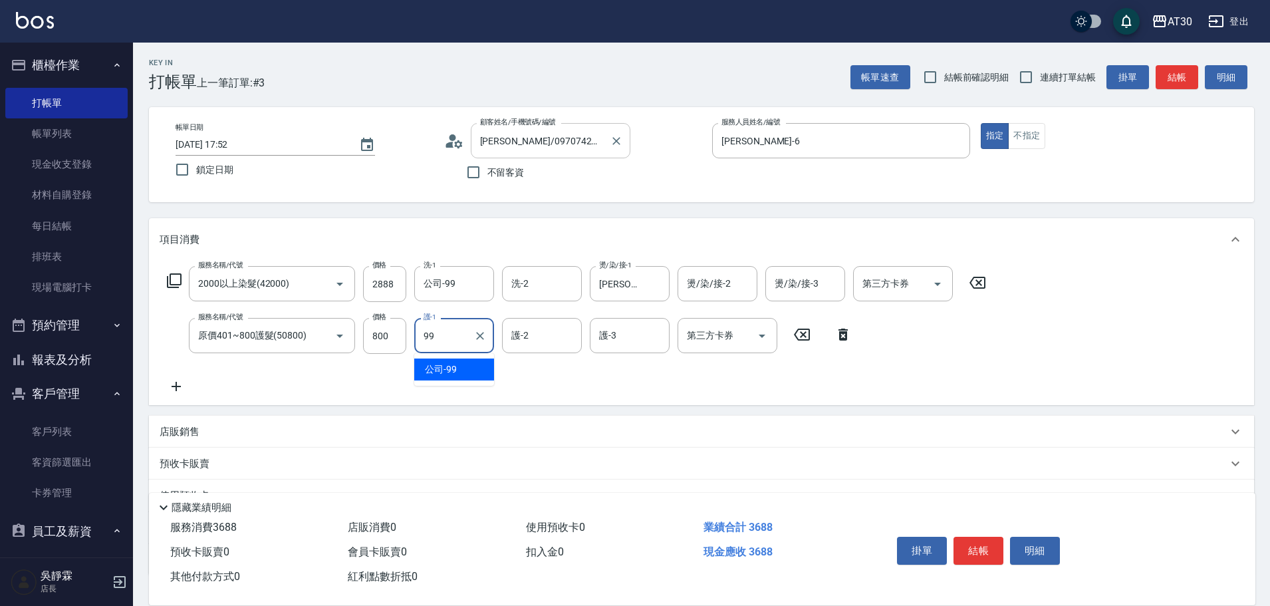
type input "公司-99"
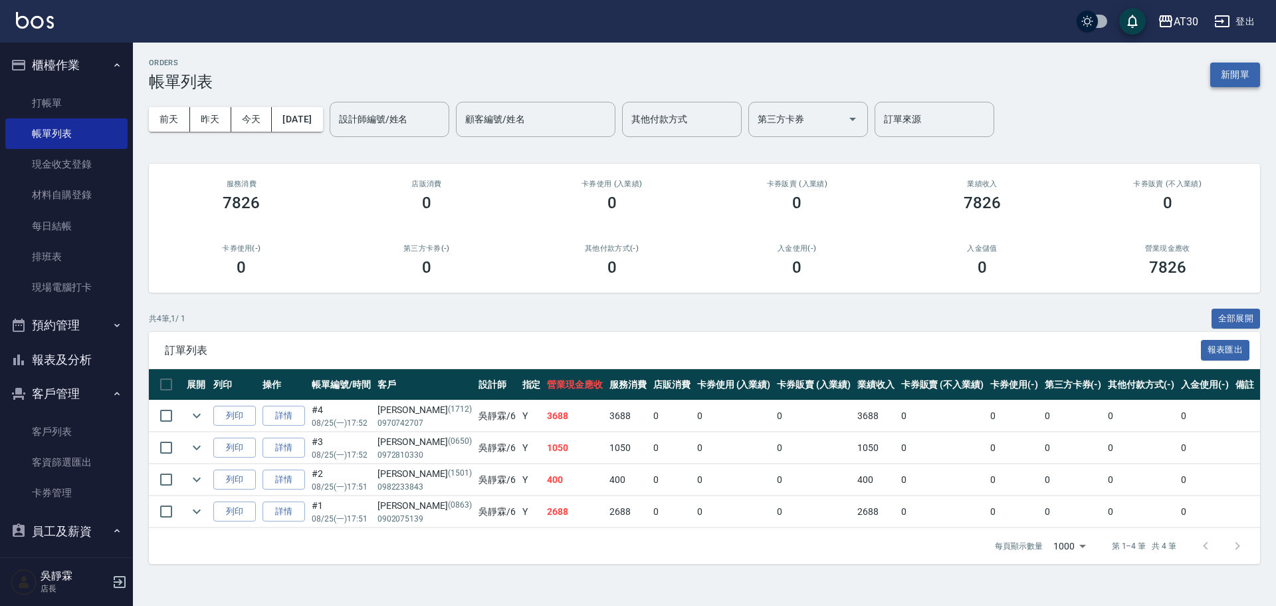
click at [1241, 70] on button "新開單" at bounding box center [1235, 74] width 50 height 25
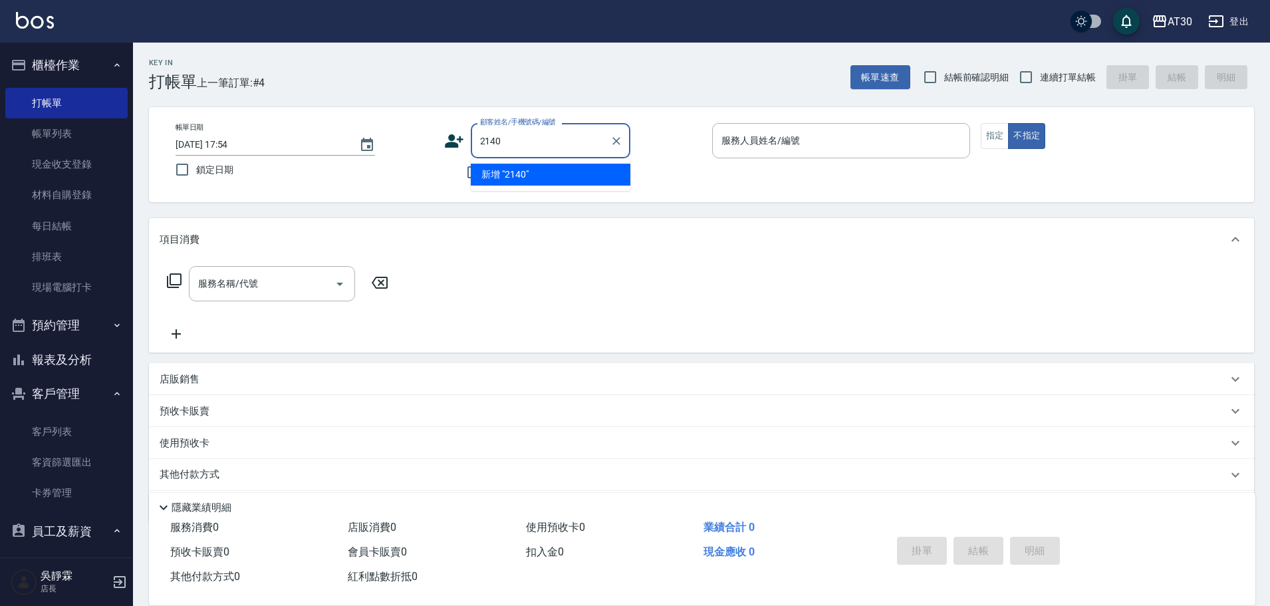
type input "2140"
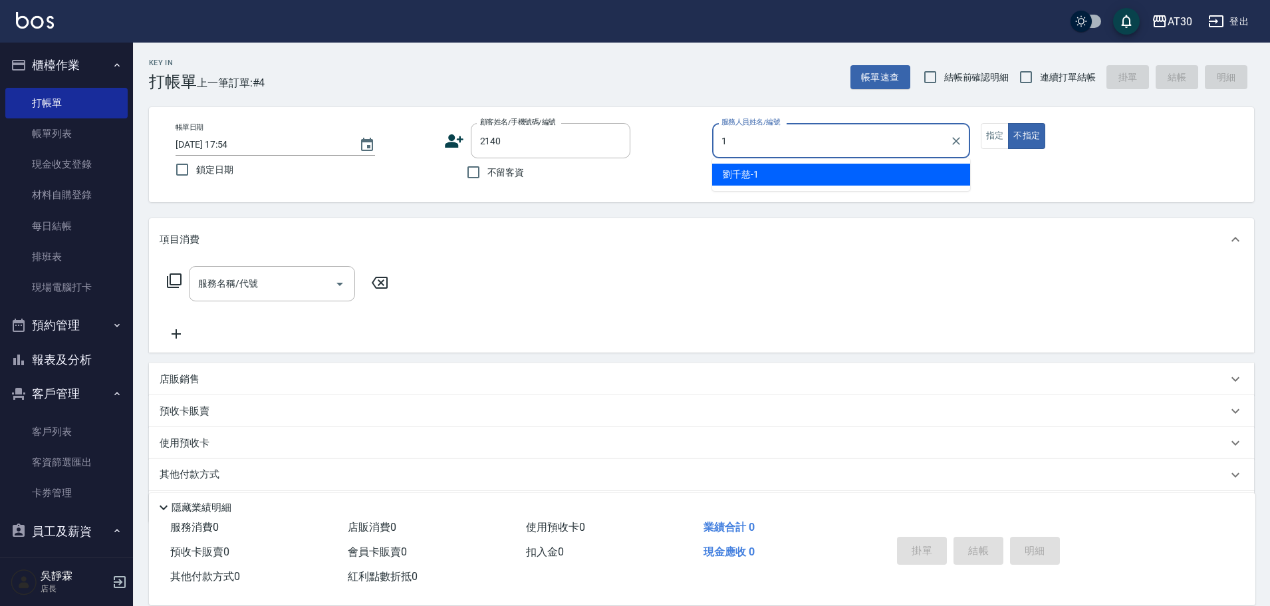
type input "[PERSON_NAME]1"
type input "[PERSON_NAME]/0974075954/2140"
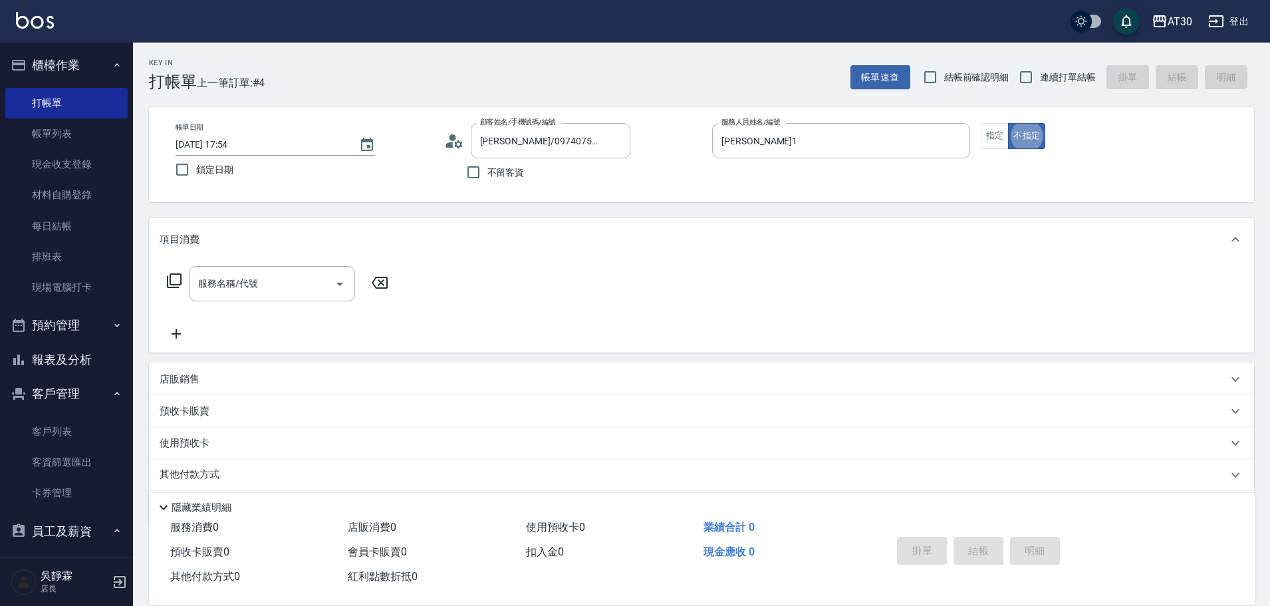
type button "false"
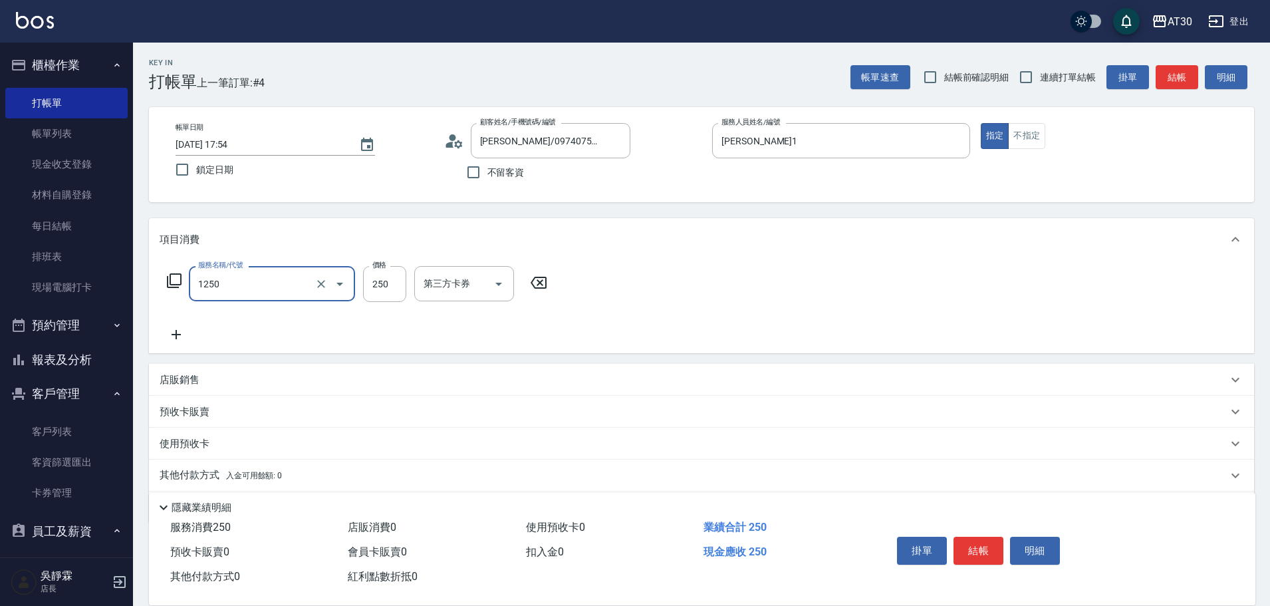
type input "洗髮250(1250)"
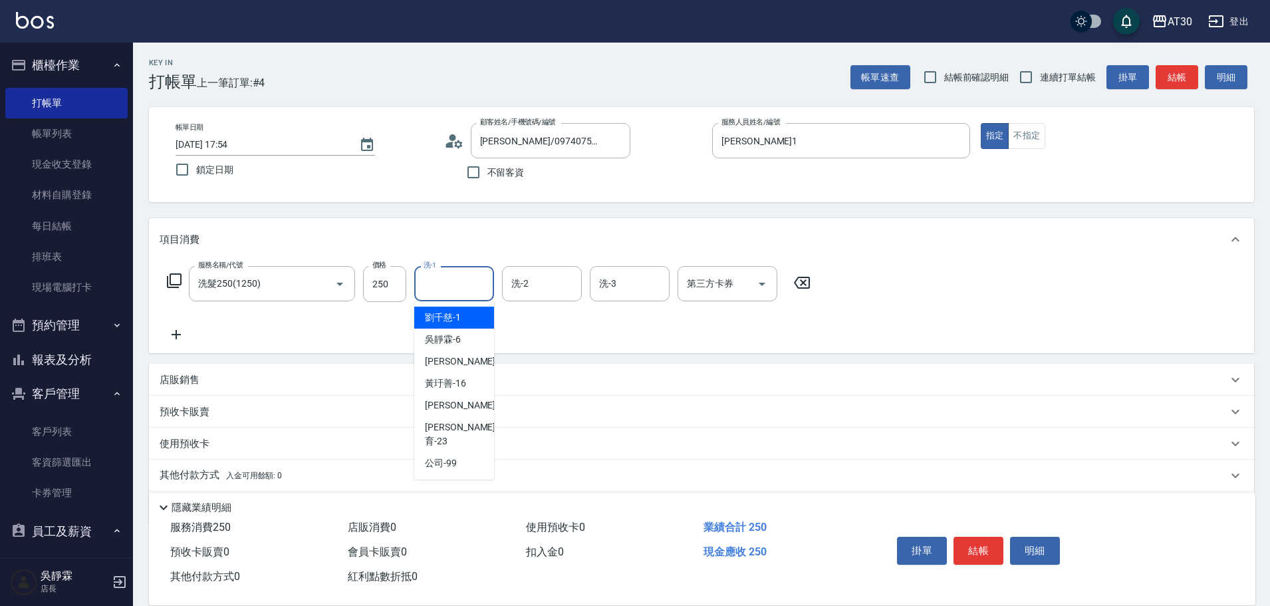
click at [464, 284] on input "洗-1" at bounding box center [454, 283] width 68 height 23
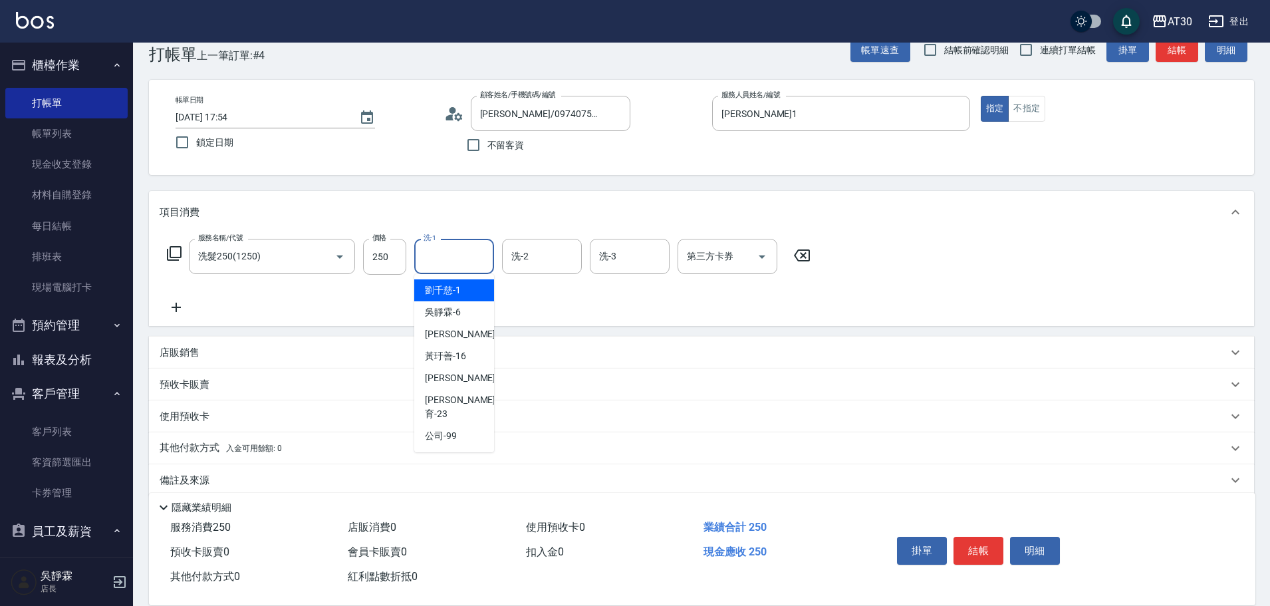
scroll to position [45, 0]
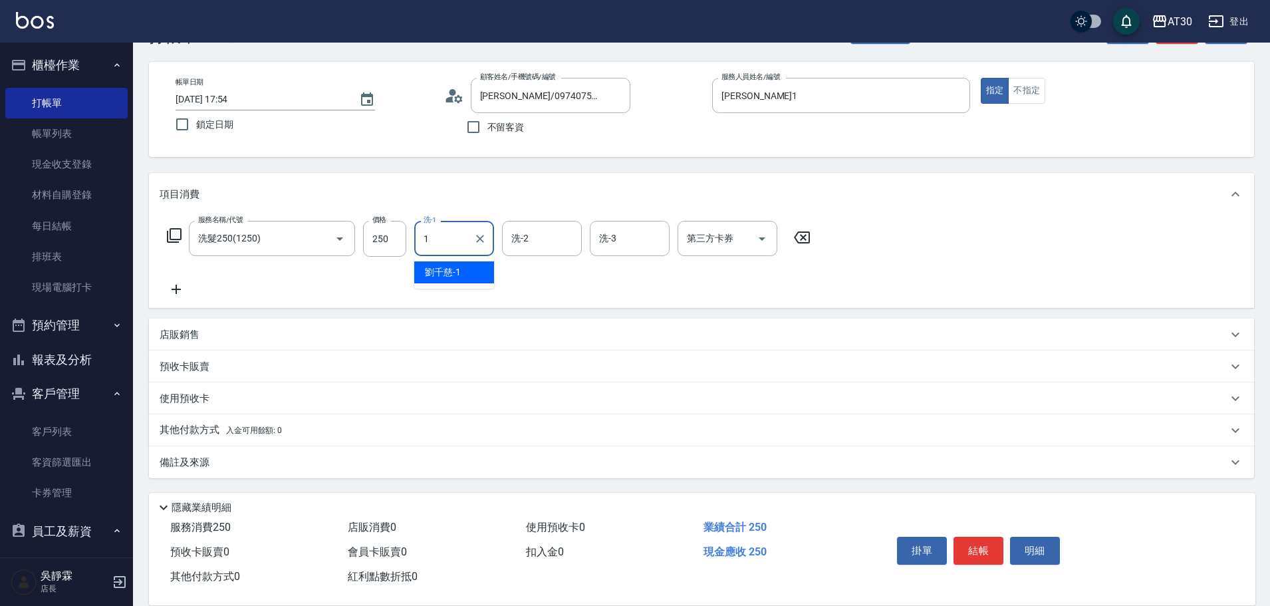
type input "[PERSON_NAME]1"
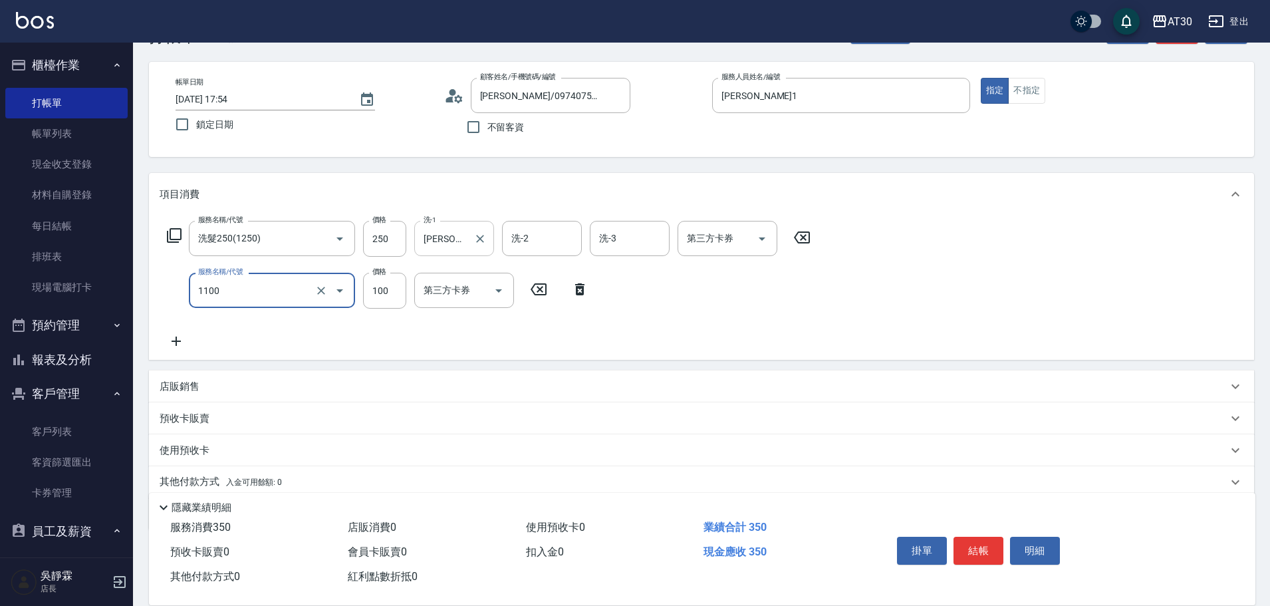
type input "補色洗(1100)"
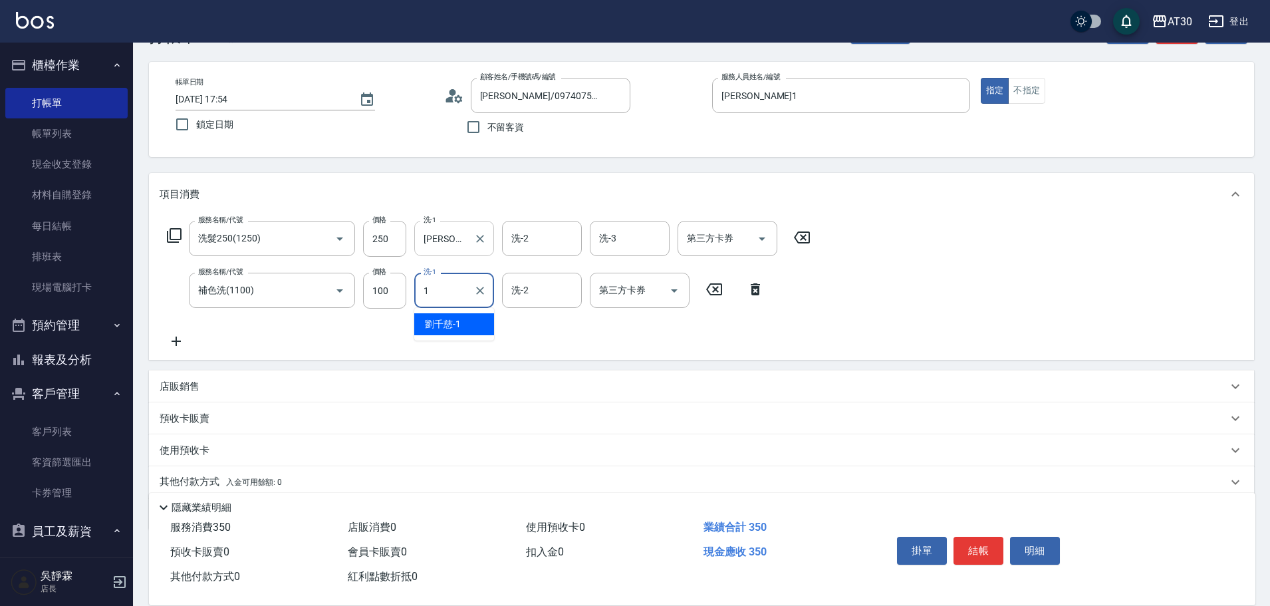
type input "[PERSON_NAME]1"
click at [483, 245] on icon "Clear" at bounding box center [479, 238] width 13 height 13
type input "公司-99"
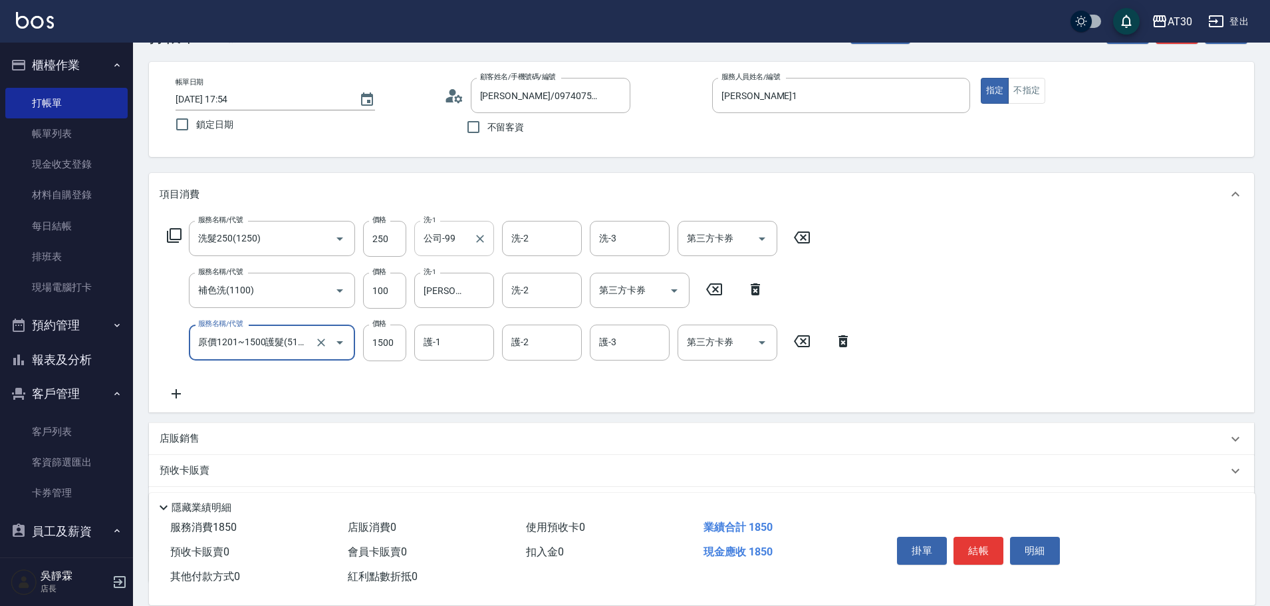
type input "原價1201~1500護髮(51500)"
type input "7500"
type input "1"
click at [376, 336] on input "7500" at bounding box center [384, 342] width 43 height 36
type input "750"
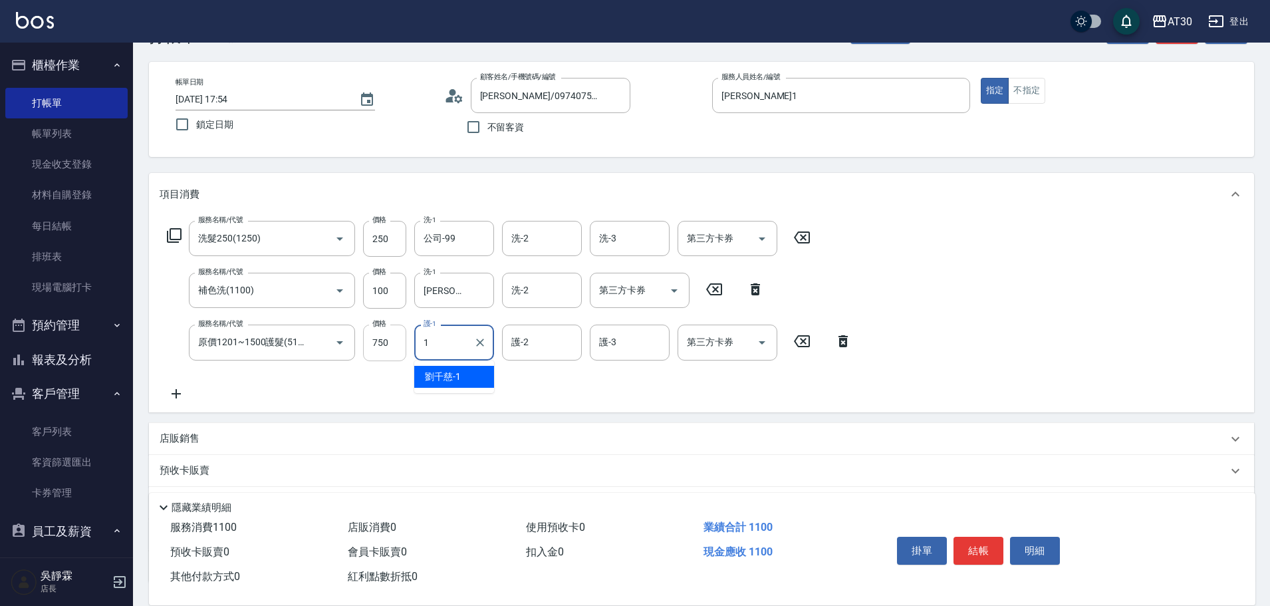
type input "[PERSON_NAME]1"
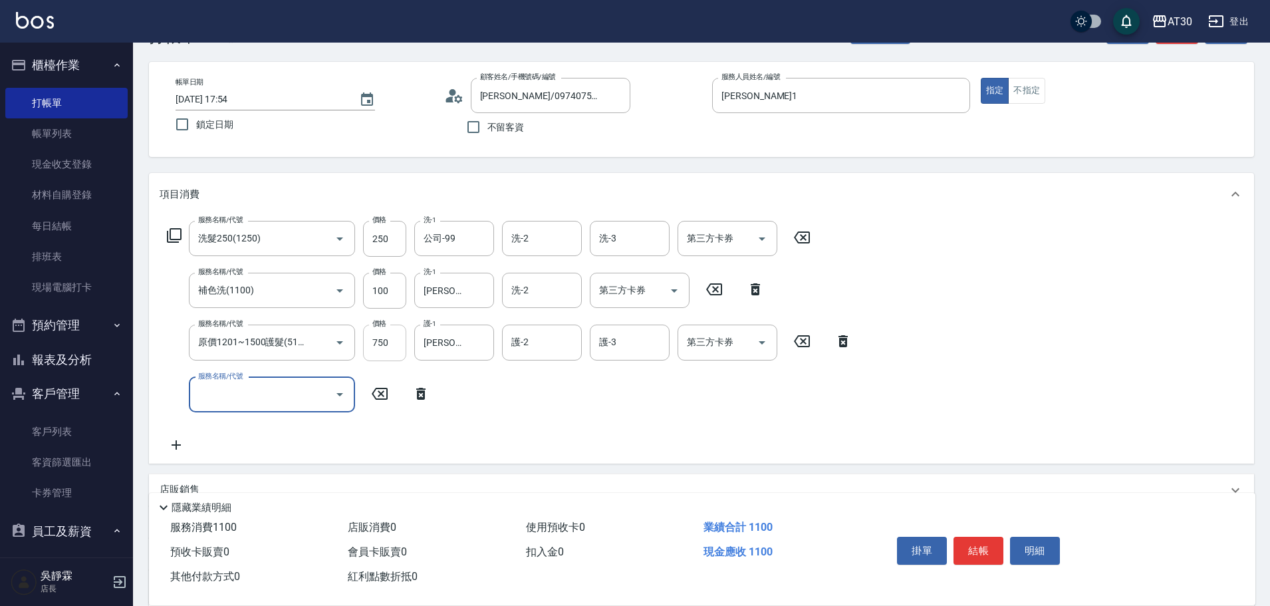
scroll to position [0, 0]
click at [989, 540] on button "結帳" at bounding box center [978, 550] width 50 height 28
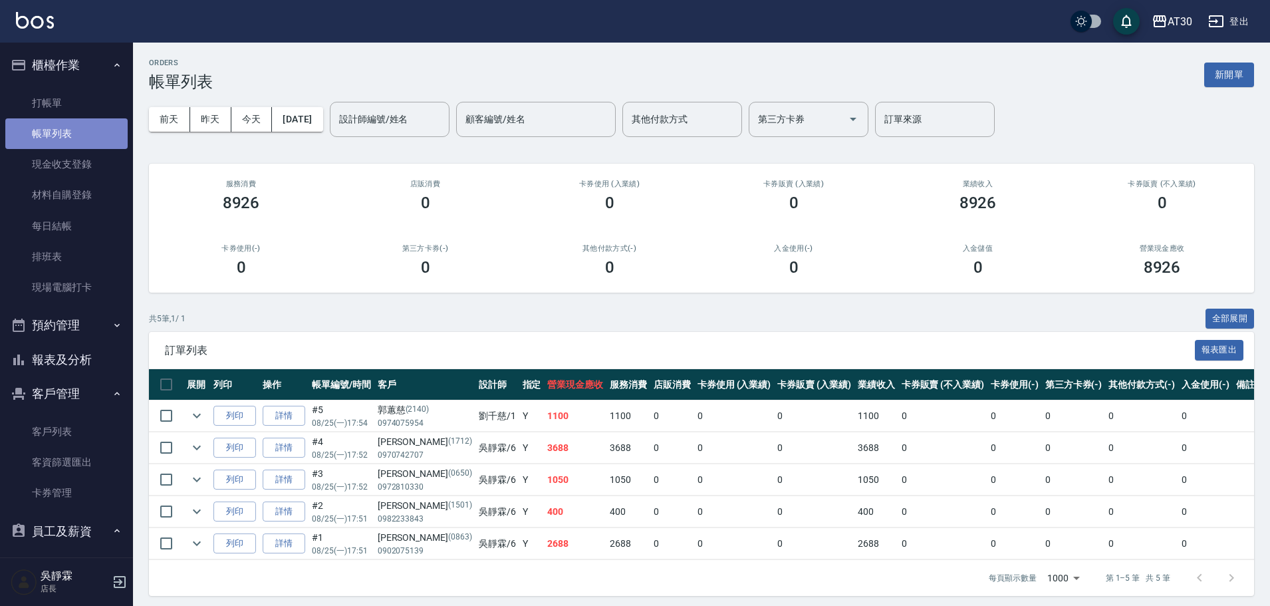
click at [79, 118] on link "帳單列表" at bounding box center [66, 133] width 122 height 31
click at [106, 355] on button "報表及分析" at bounding box center [66, 359] width 122 height 35
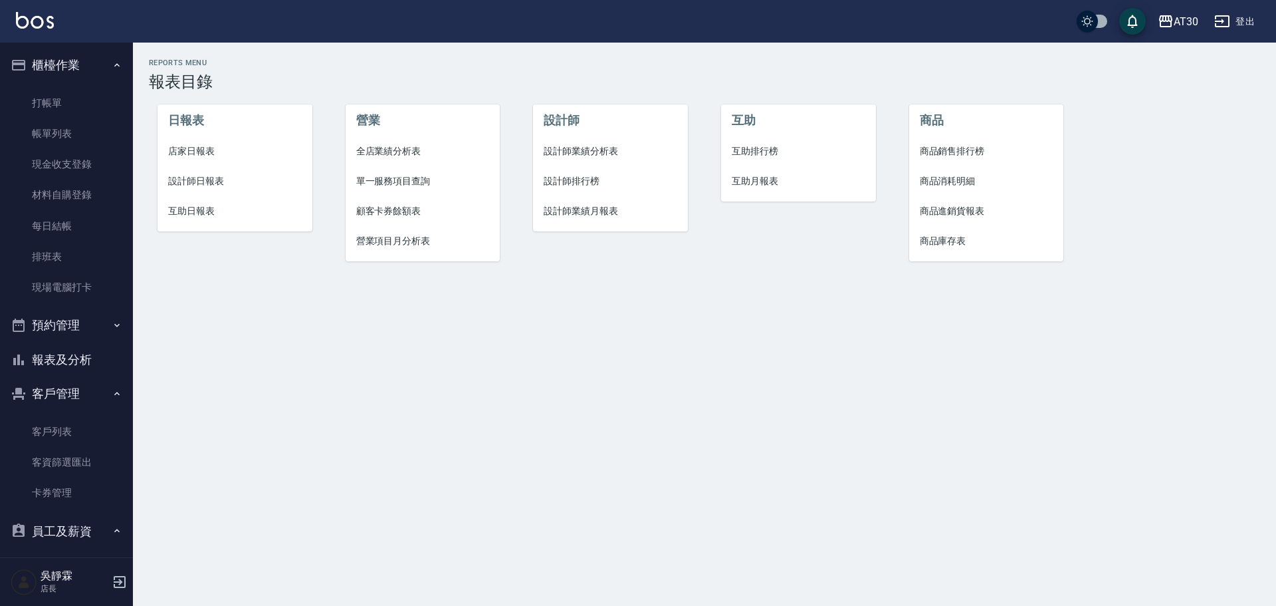
click at [582, 175] on span "設計師排行榜" at bounding box center [611, 181] width 134 height 14
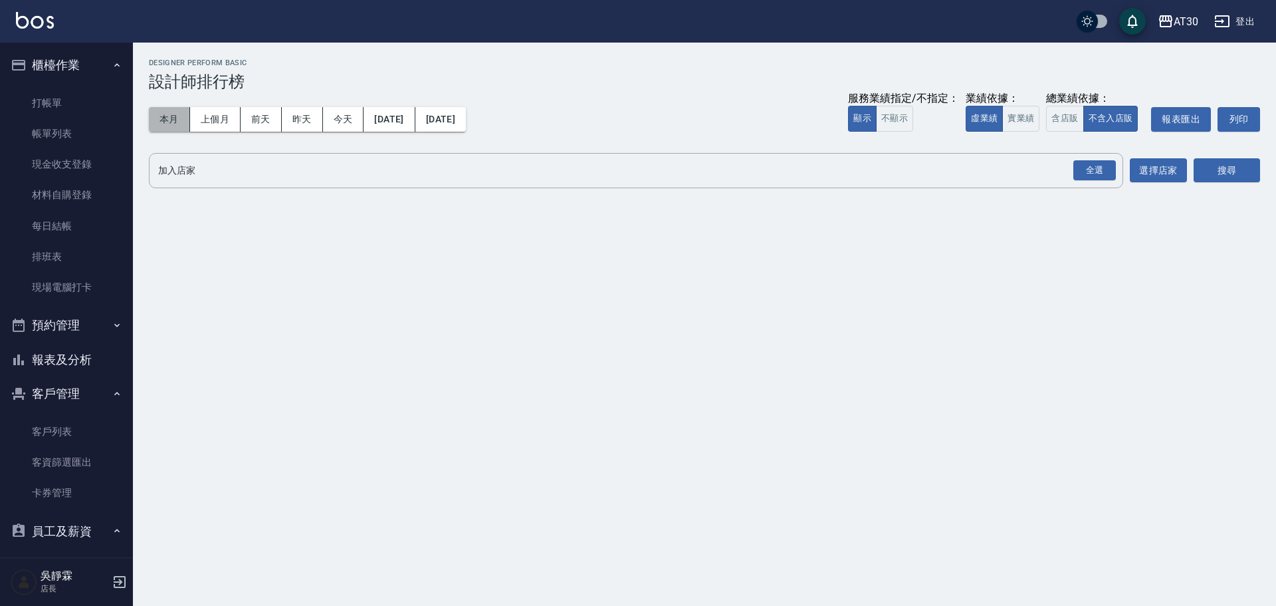
click at [171, 122] on button "本月" at bounding box center [169, 119] width 41 height 25
click at [1091, 167] on div "全選" at bounding box center [1095, 170] width 43 height 21
click at [1236, 168] on button "搜尋" at bounding box center [1227, 171] width 66 height 25
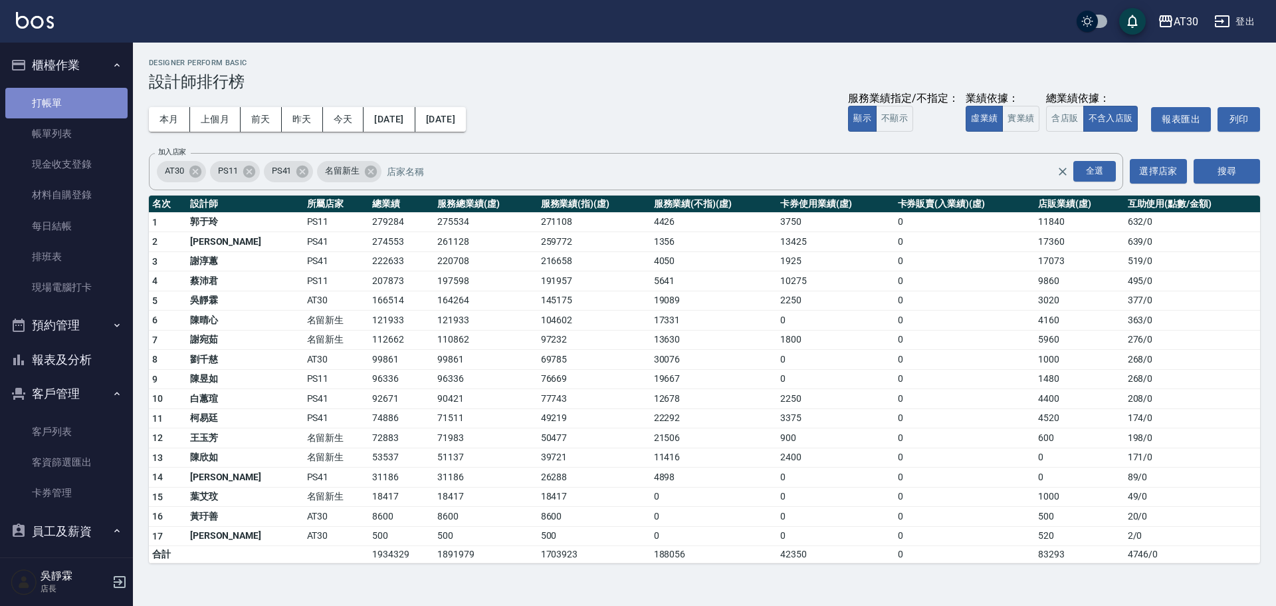
click at [71, 96] on link "打帳單" at bounding box center [66, 103] width 122 height 31
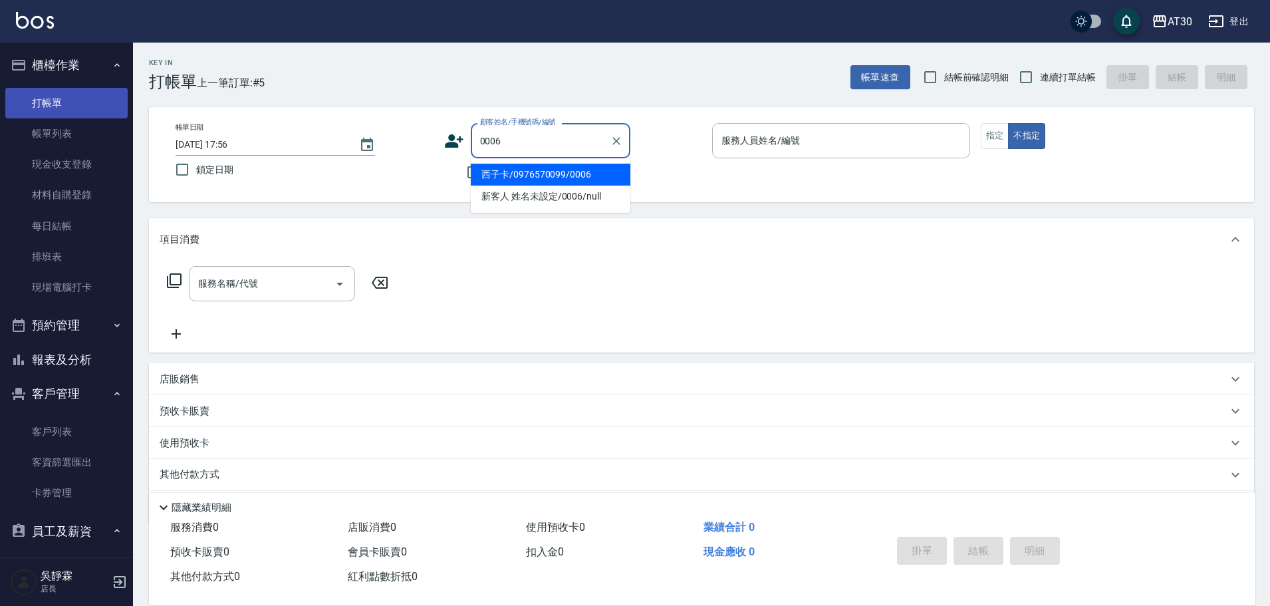
type input "西子卡/0976570099/0006"
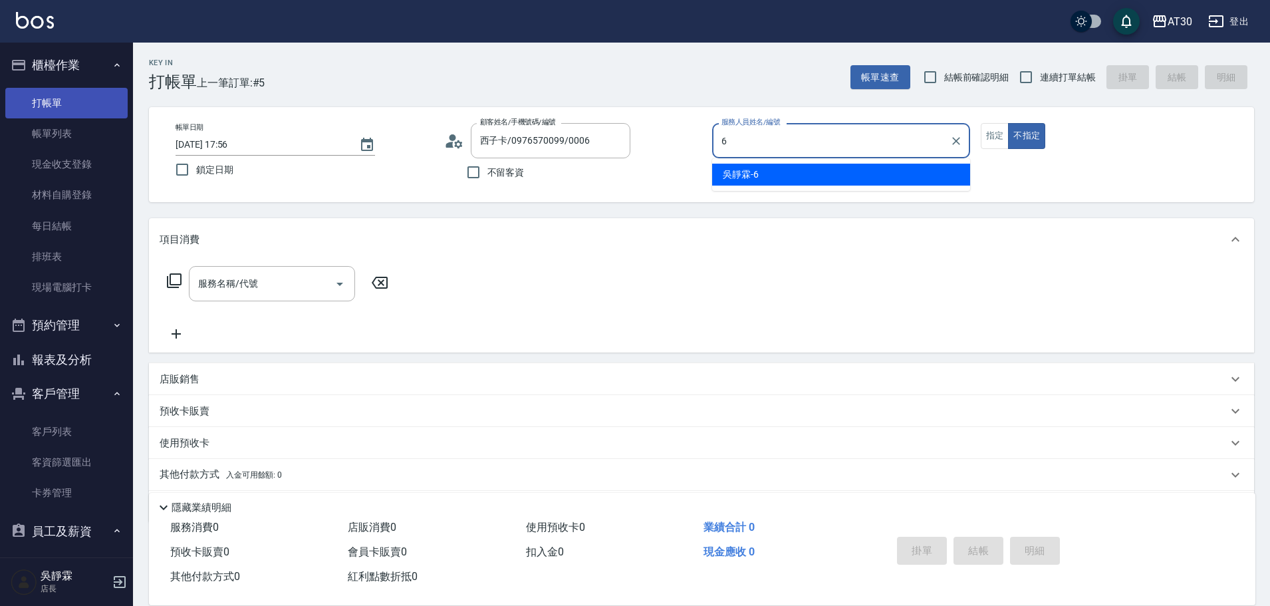
type input "[PERSON_NAME]-6"
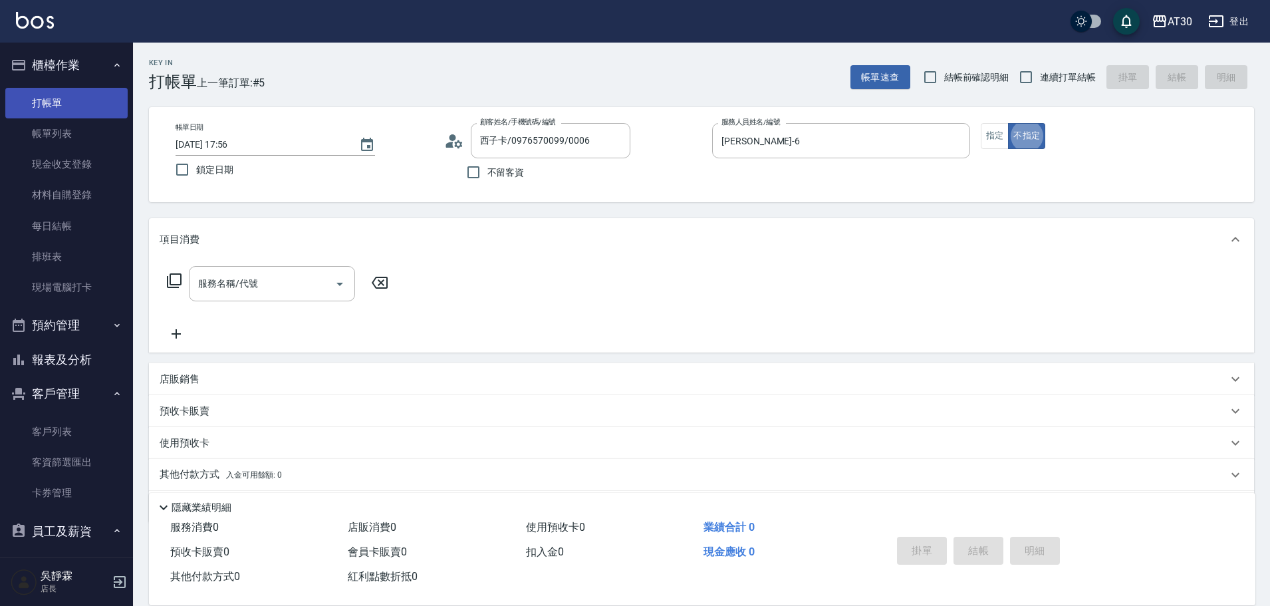
type button "false"
type input "新客人 姓名未設定/0006/null"
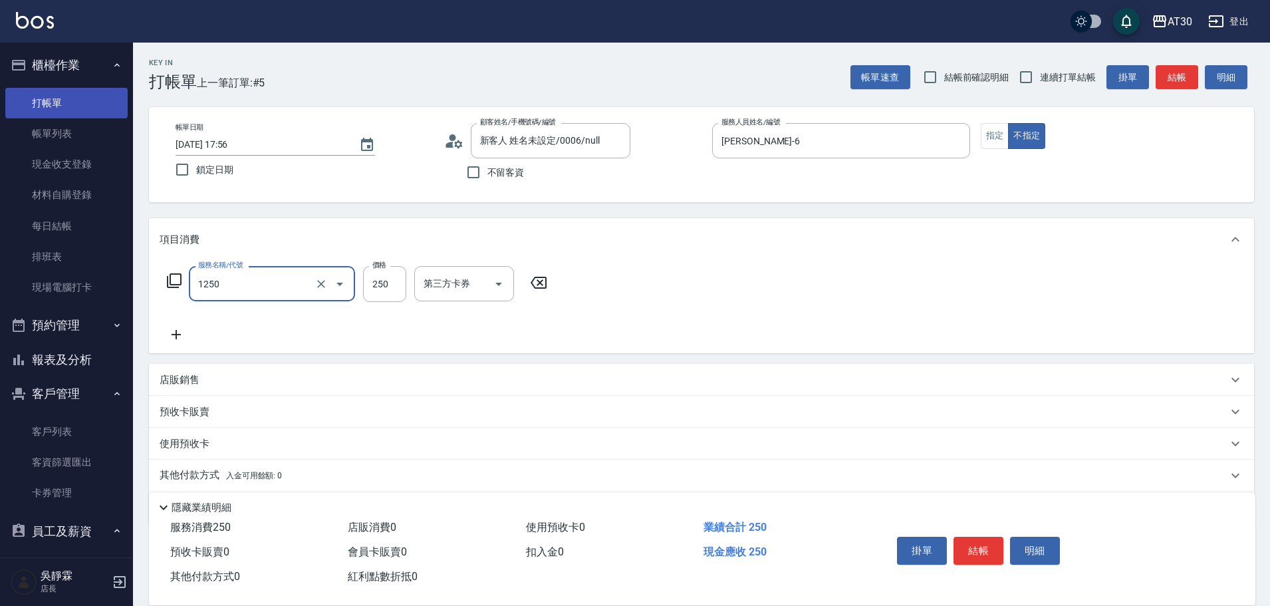
type input "洗髮250(1250)"
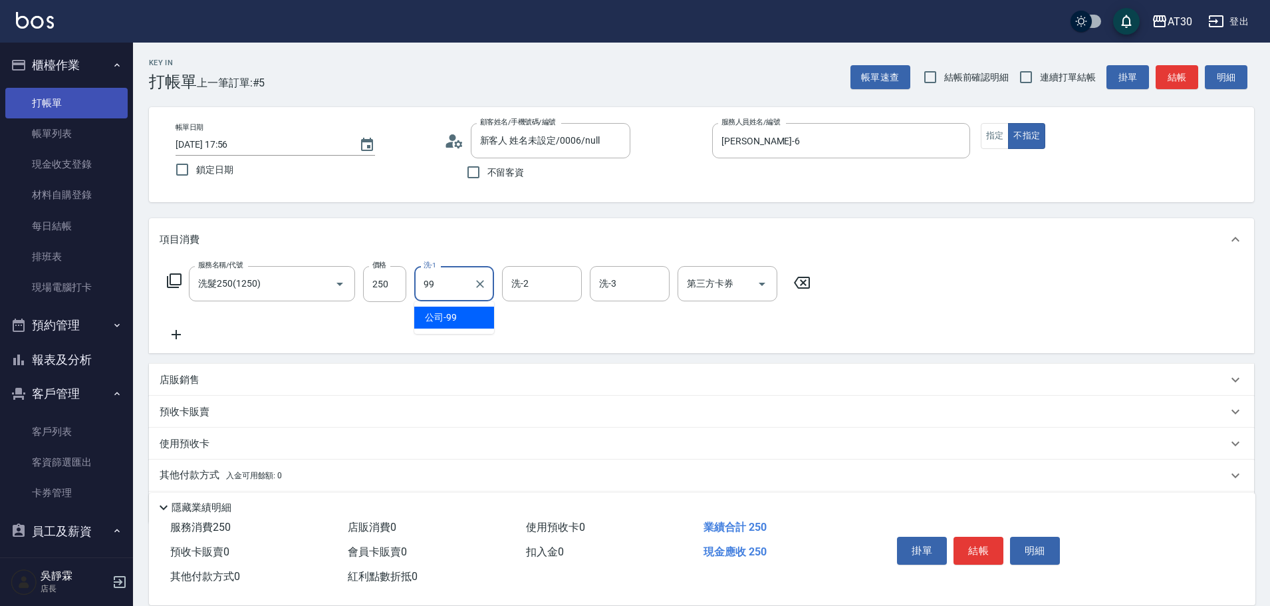
type input "公司-99"
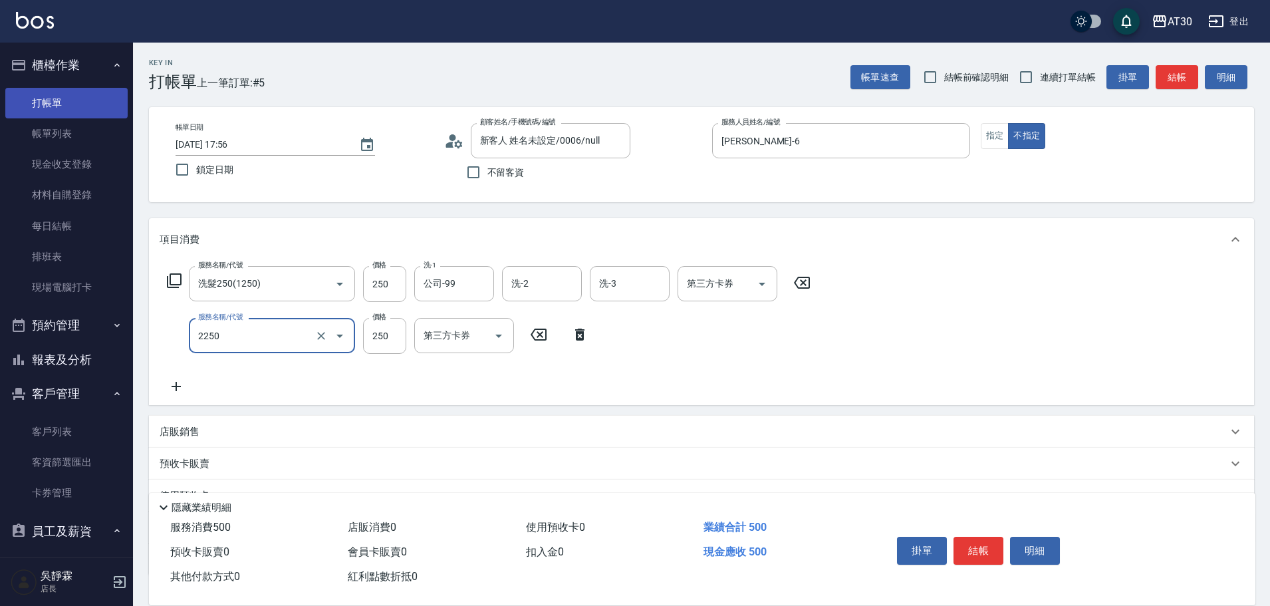
type input "剪髮(2250)"
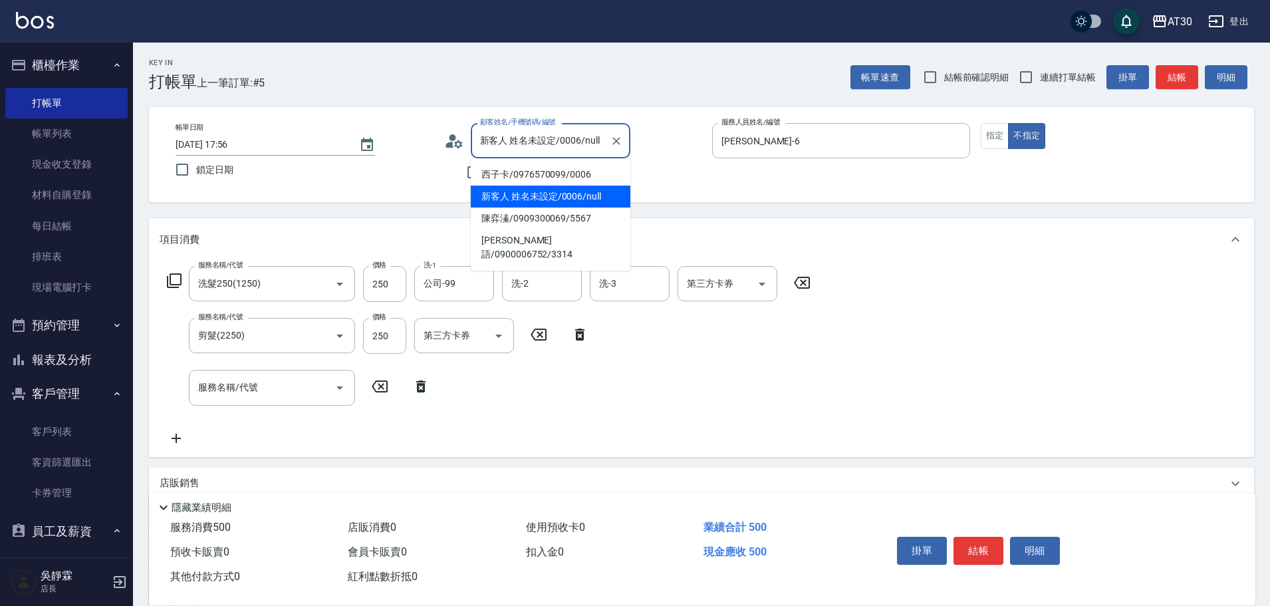
click at [534, 146] on input "新客人 姓名未設定/0006/null" at bounding box center [541, 140] width 128 height 23
click at [527, 174] on li "西子卡/0976570099/0006" at bounding box center [551, 175] width 160 height 22
type input "西子卡/0976570099/0006"
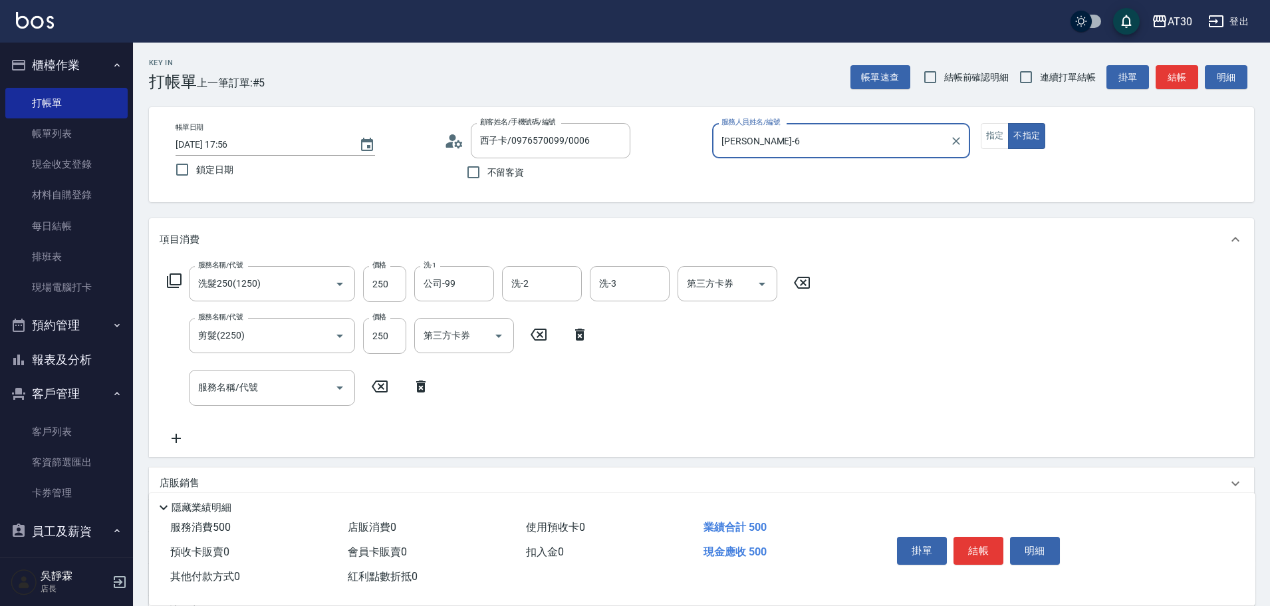
click at [973, 546] on button "結帳" at bounding box center [978, 550] width 50 height 28
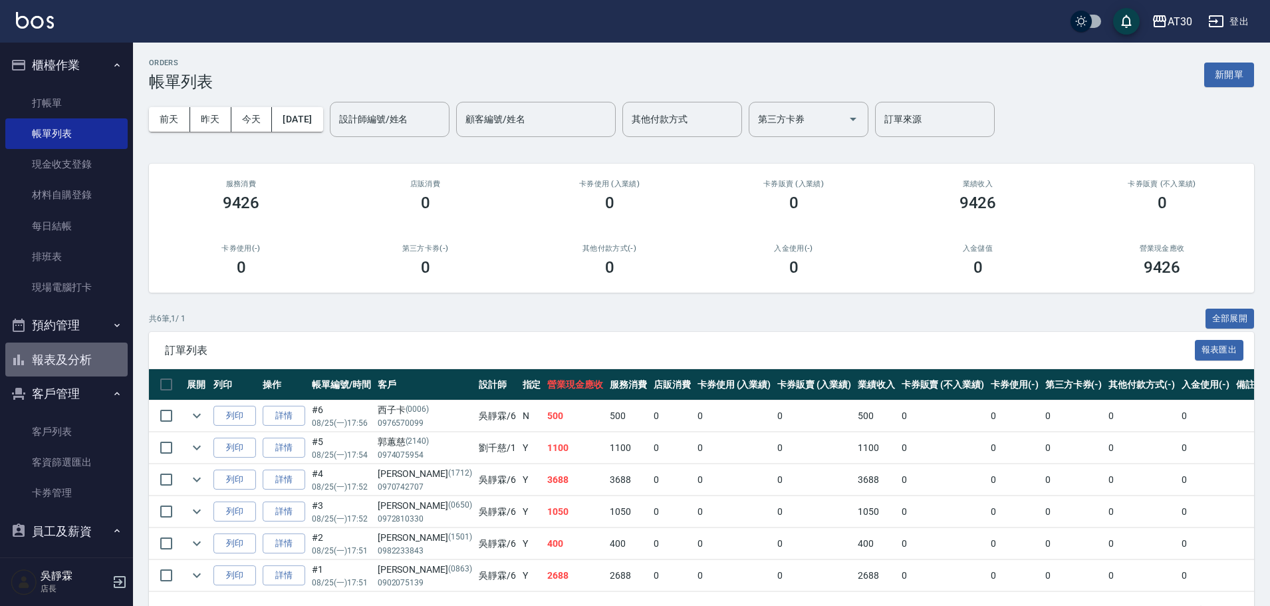
click at [81, 353] on button "報表及分析" at bounding box center [66, 359] width 122 height 35
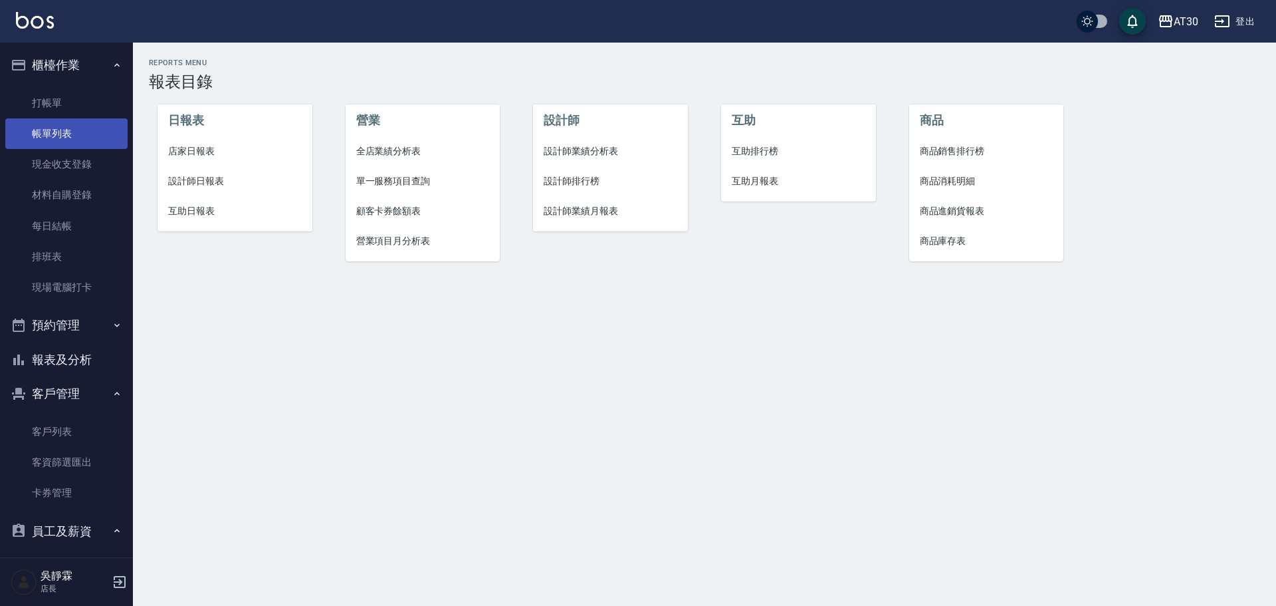
click at [76, 138] on link "帳單列表" at bounding box center [66, 133] width 122 height 31
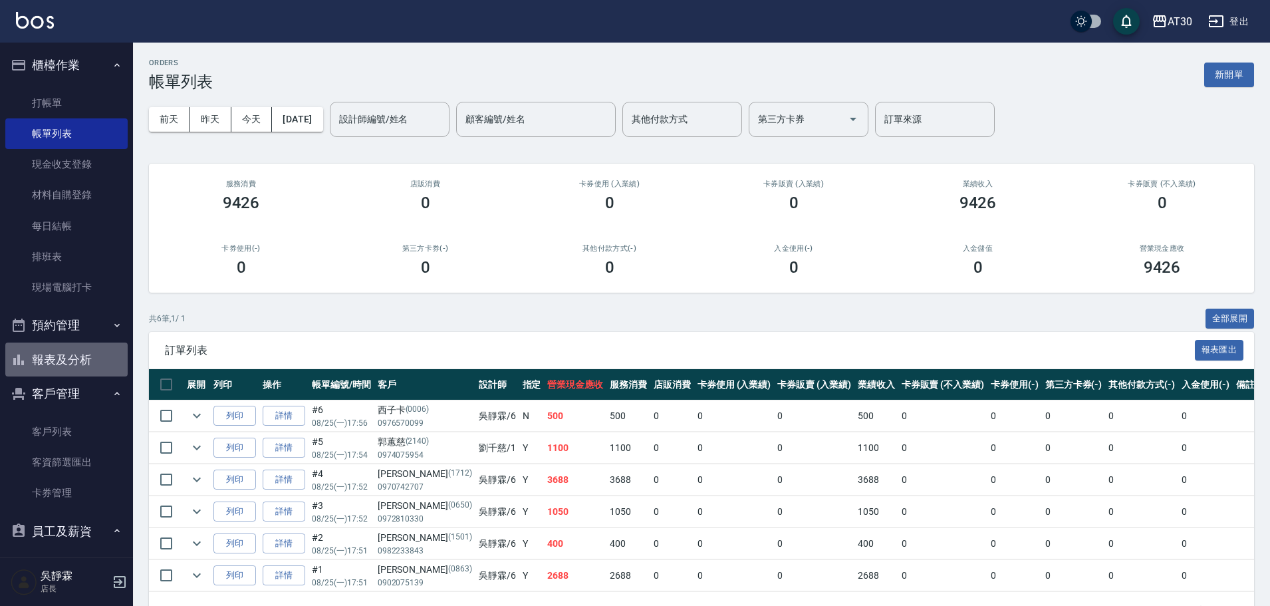
click at [82, 356] on button "報表及分析" at bounding box center [66, 359] width 122 height 35
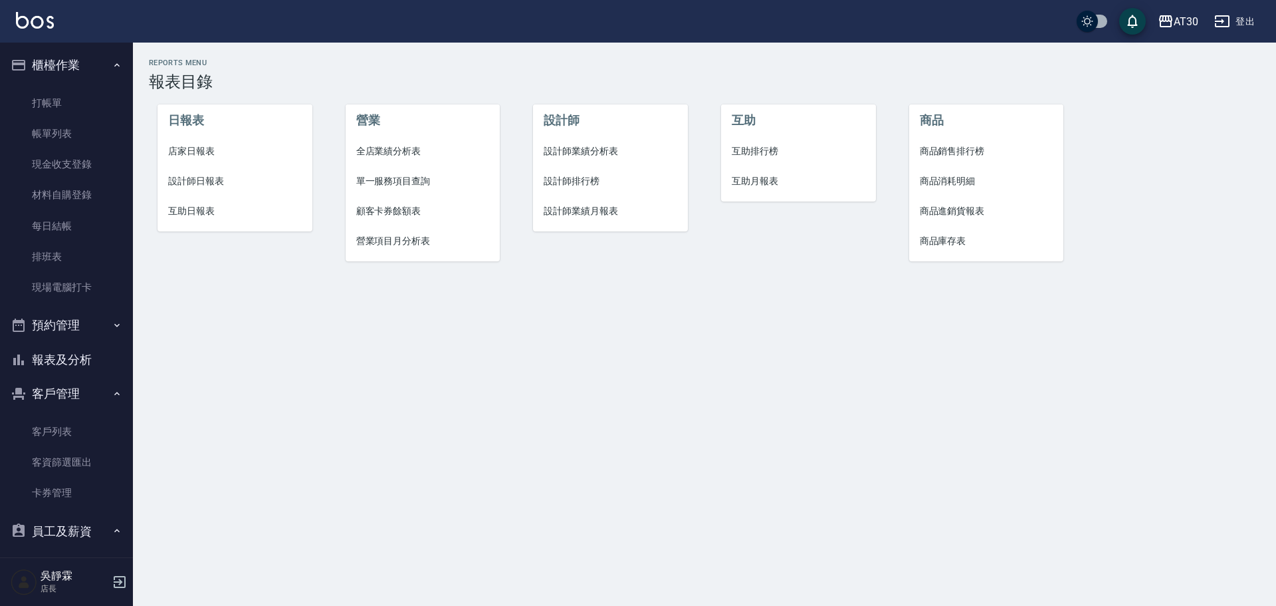
click at [565, 187] on span "設計師排行榜" at bounding box center [611, 181] width 134 height 14
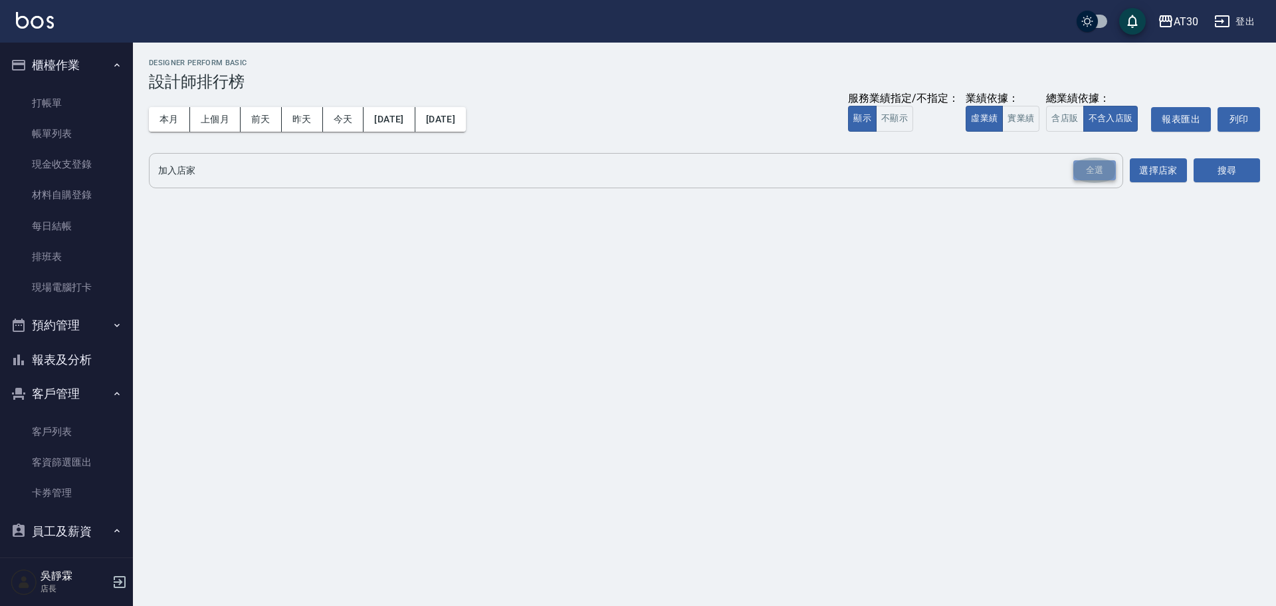
click at [1100, 166] on div "全選" at bounding box center [1095, 170] width 43 height 21
drag, startPoint x: 1244, startPoint y: 171, endPoint x: 1224, endPoint y: 172, distance: 20.0
click at [1243, 171] on button "搜尋" at bounding box center [1227, 171] width 66 height 25
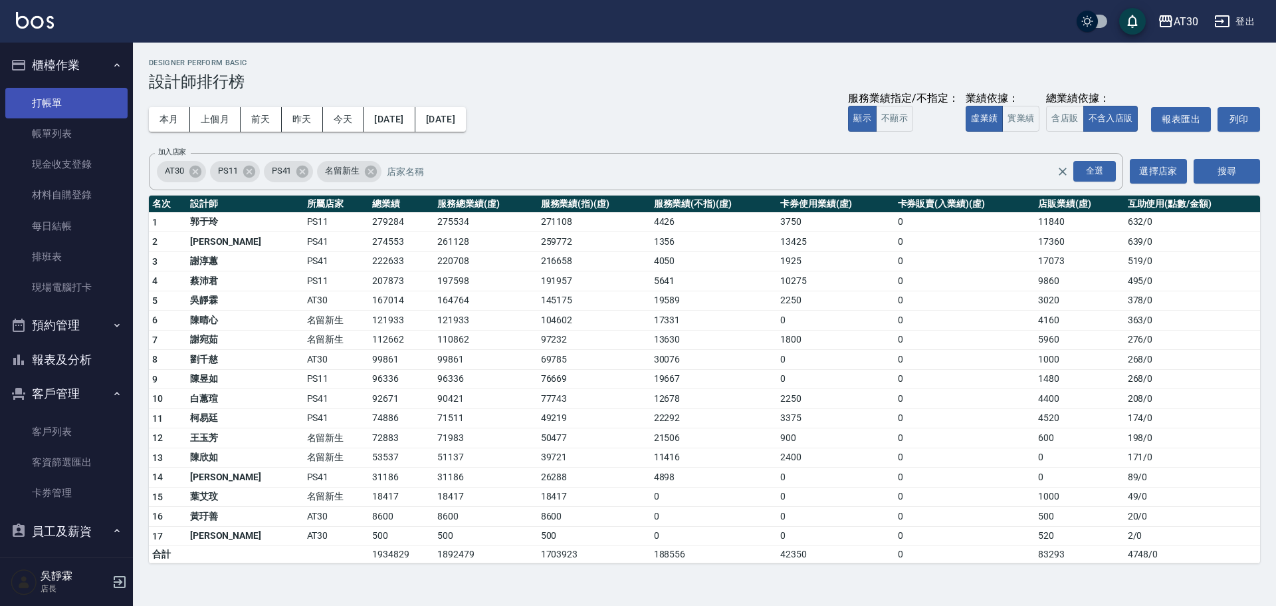
click at [52, 101] on link "打帳單" at bounding box center [66, 103] width 122 height 31
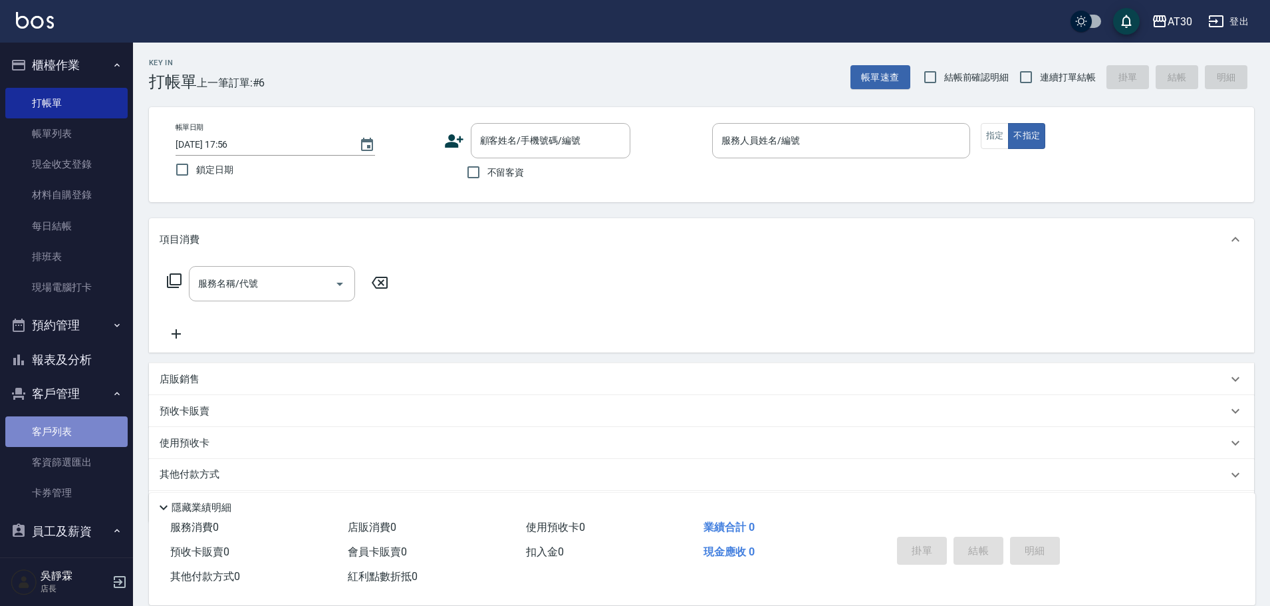
drag, startPoint x: 75, startPoint y: 433, endPoint x: 88, endPoint y: 424, distance: 15.3
click at [75, 432] on link "客戶列表" at bounding box center [66, 431] width 122 height 31
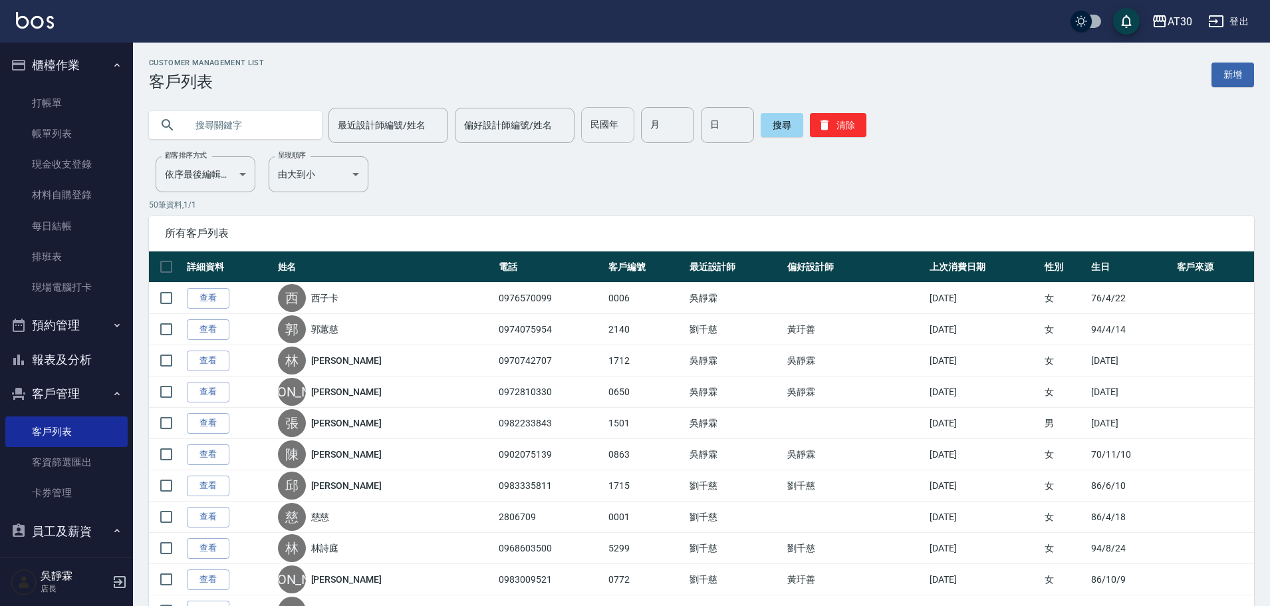
click at [611, 126] on input "民國年" at bounding box center [607, 125] width 53 height 36
type input "98"
type input "12"
type input "08"
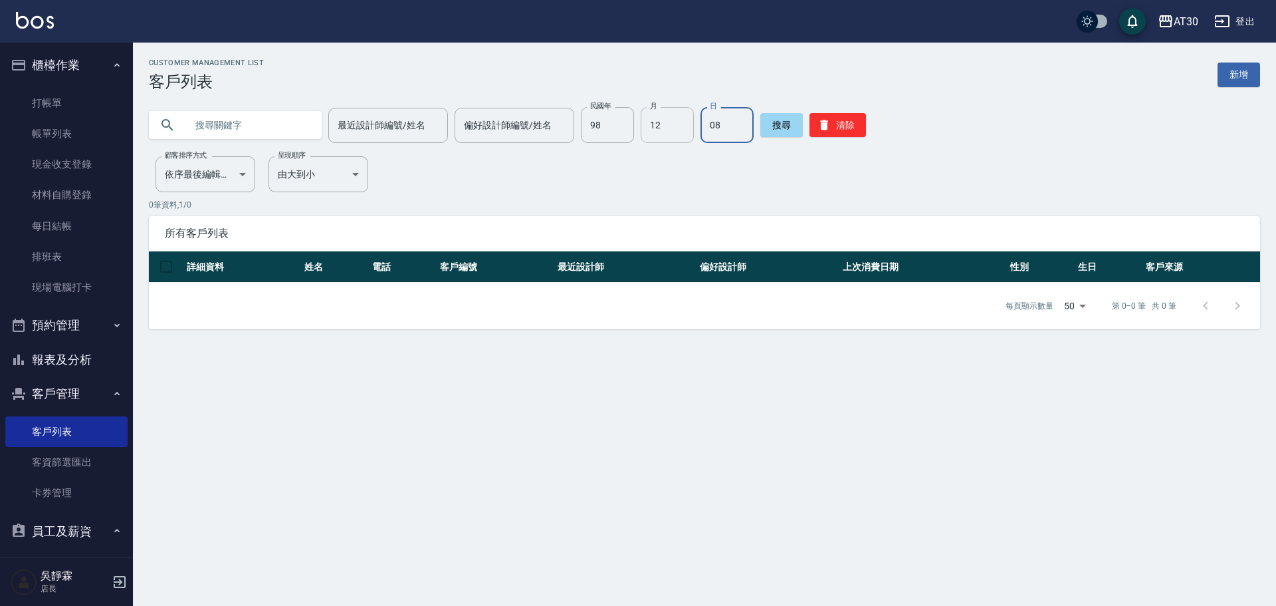
click at [677, 125] on input "12" at bounding box center [667, 125] width 53 height 36
click at [682, 132] on input "04" at bounding box center [667, 125] width 53 height 36
type input "12"
type input "18"
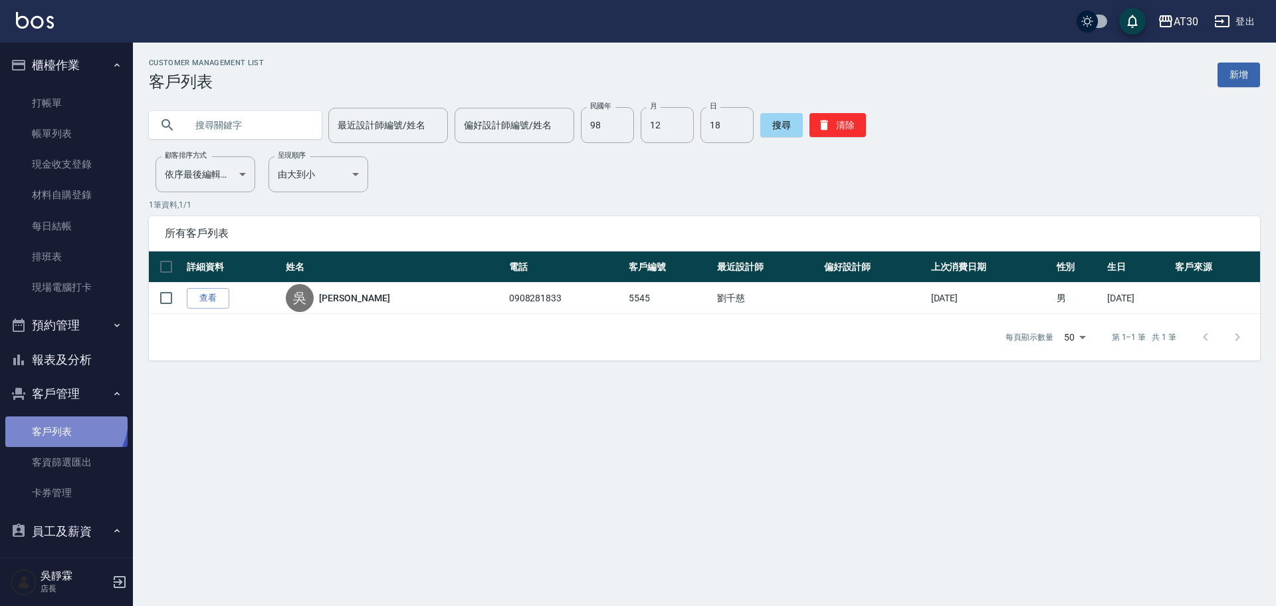
click at [63, 419] on link "客戶列表" at bounding box center [66, 431] width 122 height 31
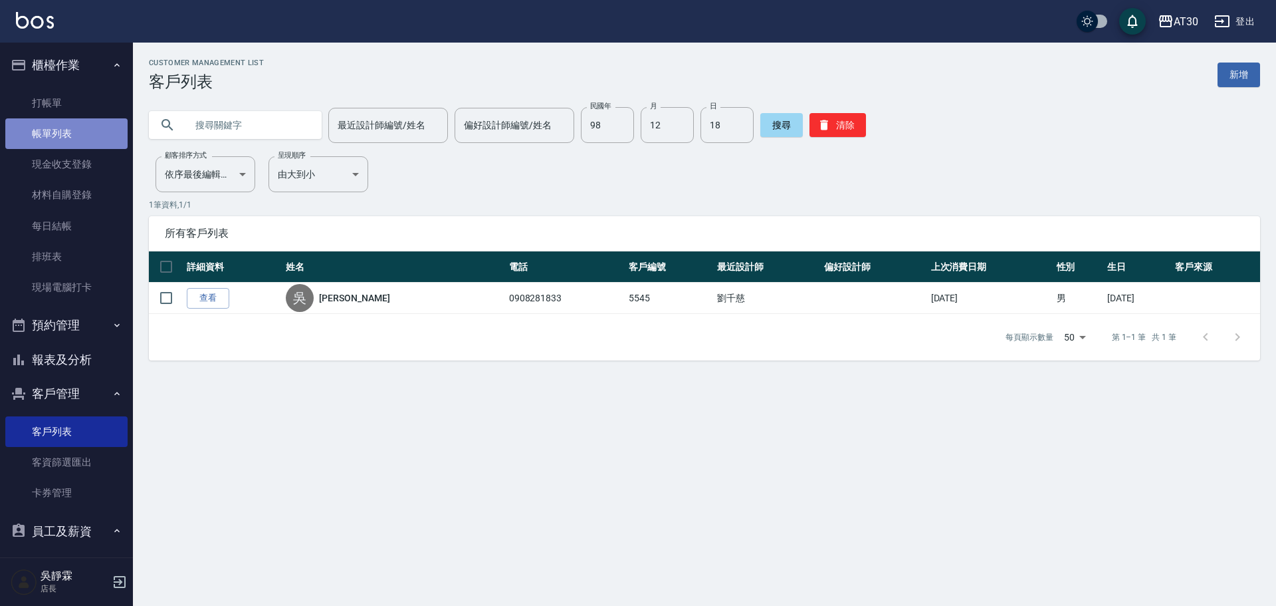
click at [72, 132] on link "帳單列表" at bounding box center [66, 133] width 122 height 31
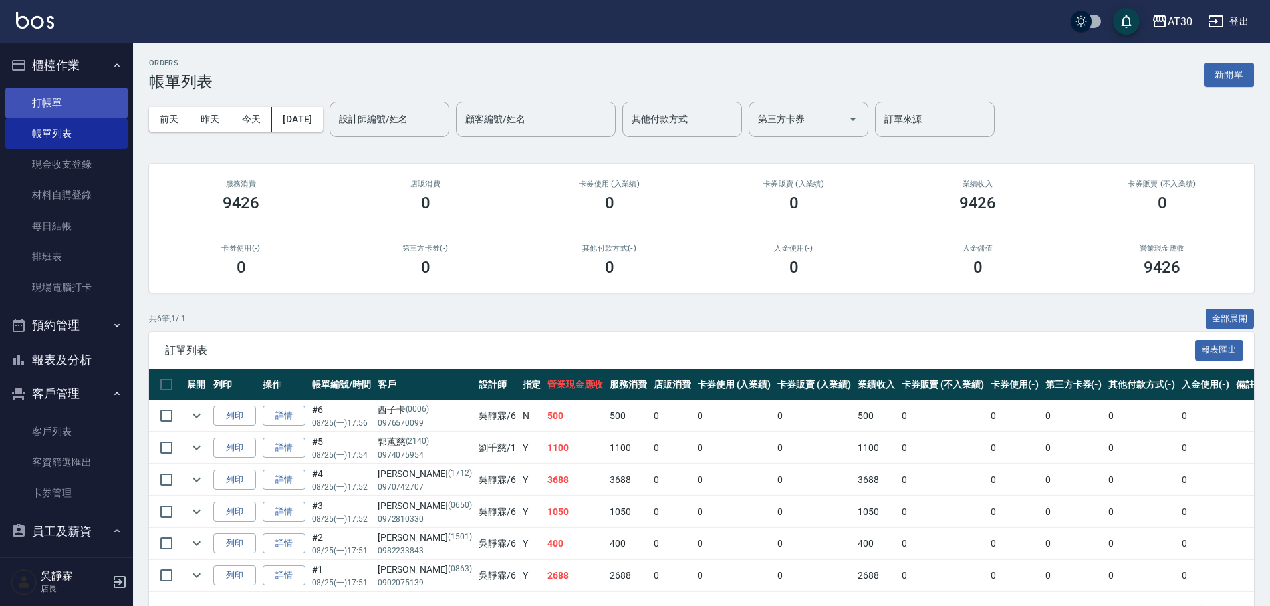
click at [76, 98] on link "打帳單" at bounding box center [66, 103] width 122 height 31
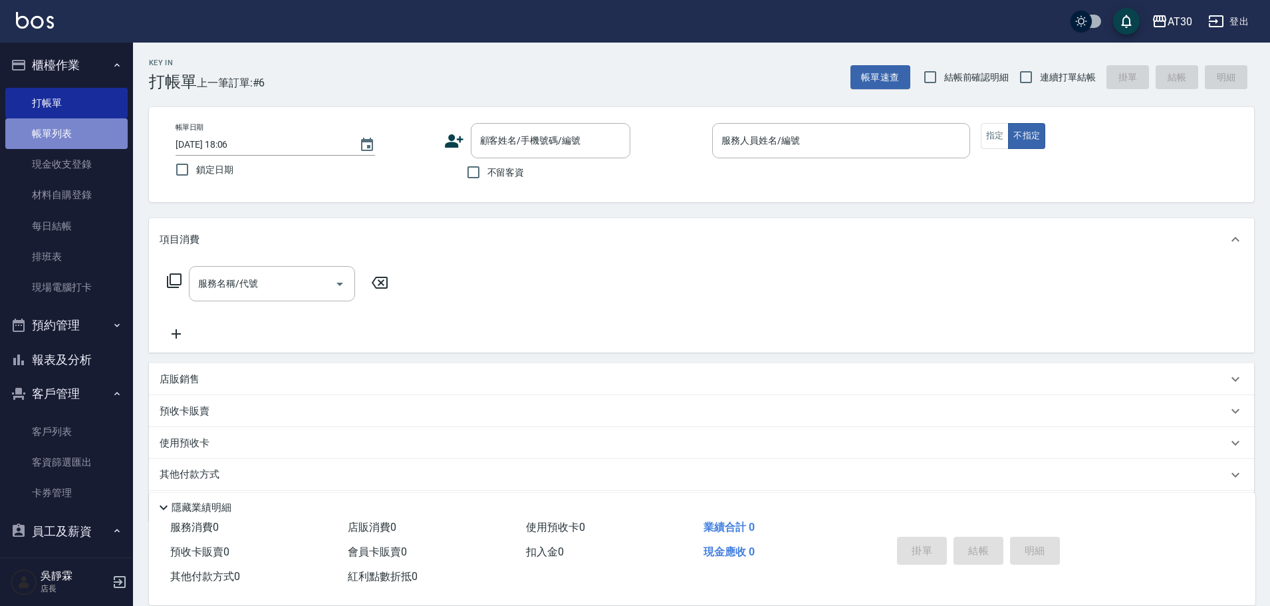
click at [66, 138] on link "帳單列表" at bounding box center [66, 133] width 122 height 31
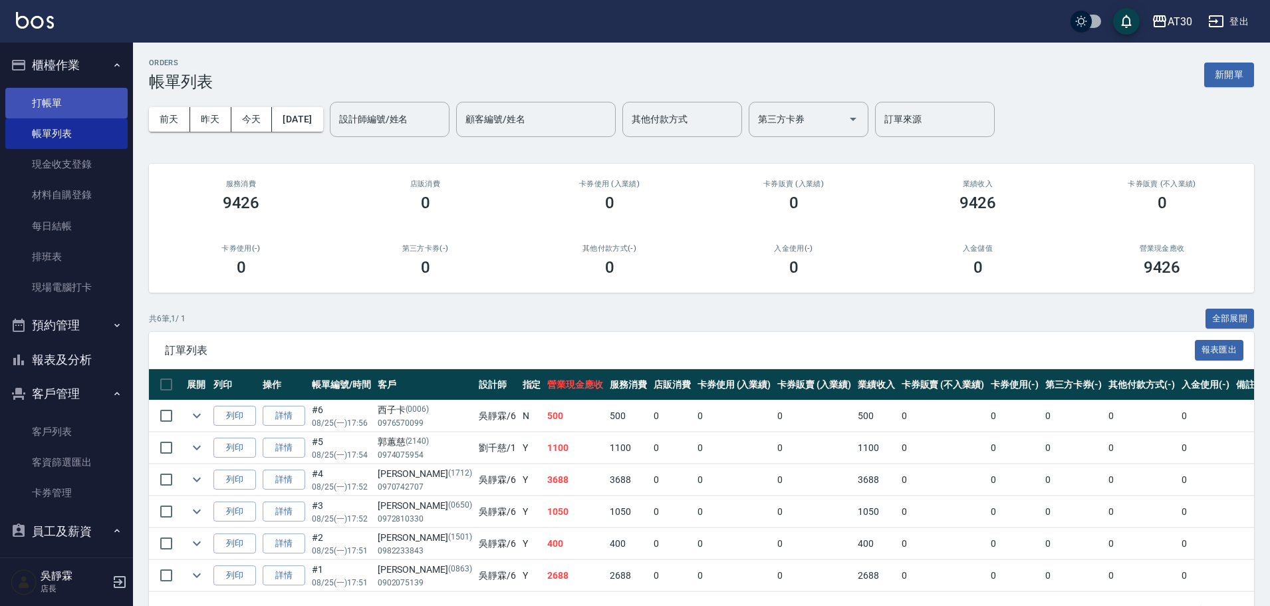
click at [43, 100] on link "打帳單" at bounding box center [66, 103] width 122 height 31
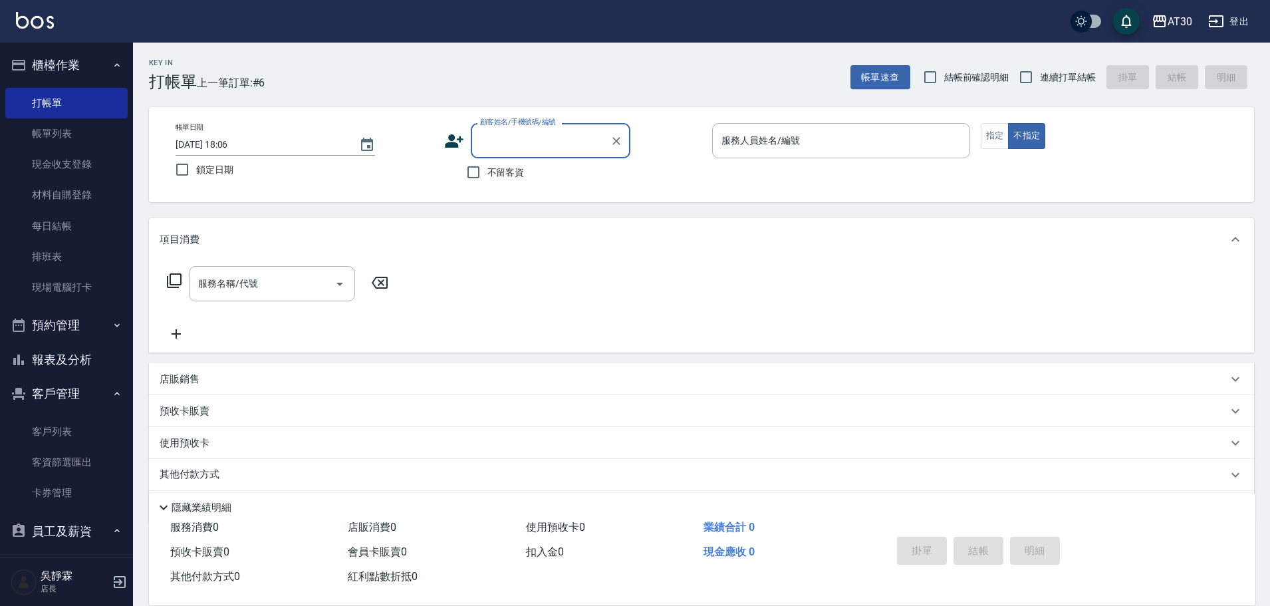
click at [460, 141] on icon at bounding box center [454, 140] width 19 height 13
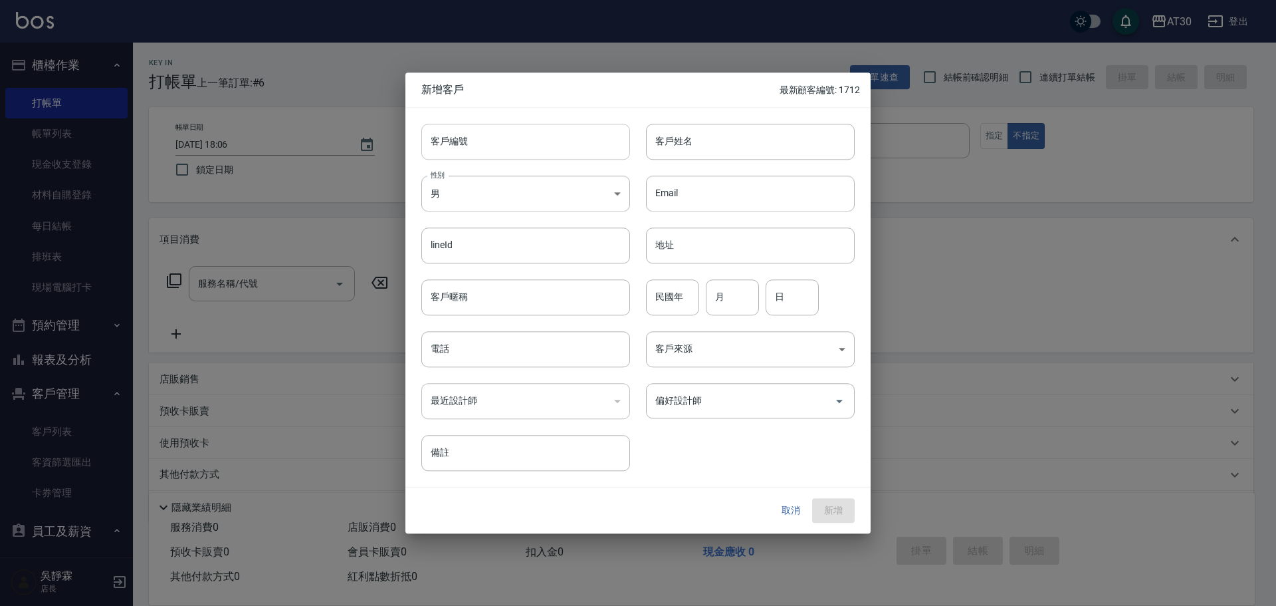
click at [488, 150] on input "客戶編號" at bounding box center [525, 142] width 209 height 36
type input "9"
type input "1907"
type input "[PERSON_NAME]"
click at [666, 294] on input "民國年" at bounding box center [672, 297] width 53 height 36
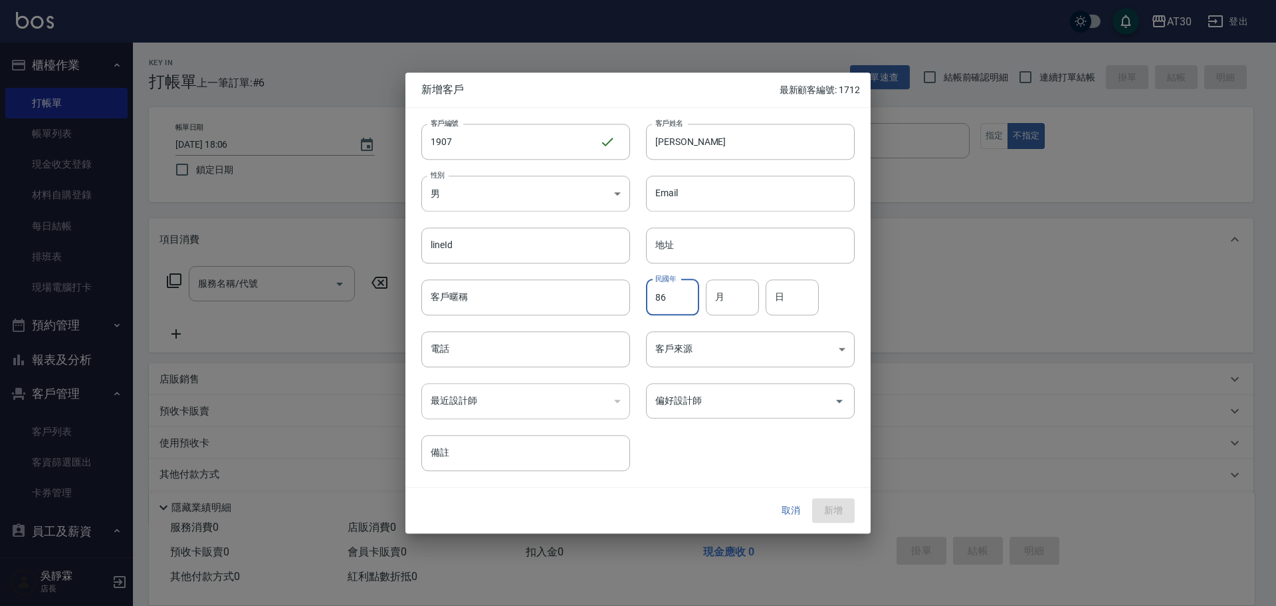
type input "86"
type input "05"
type input "03"
type input "0903805428"
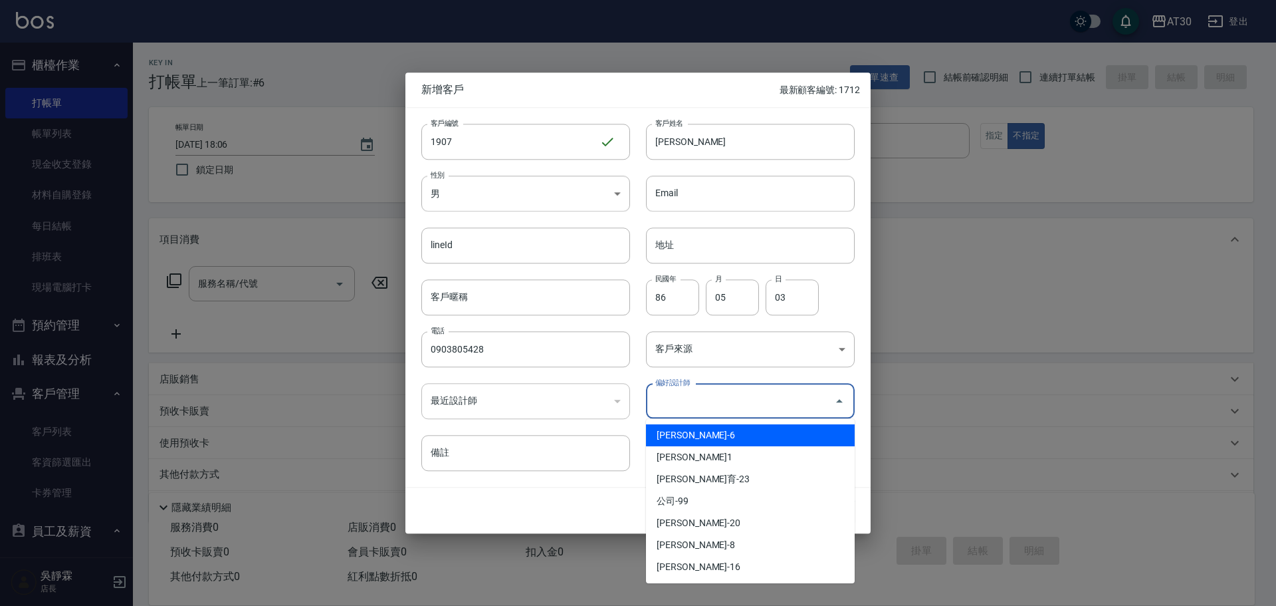
click at [728, 407] on input "偏好設計師" at bounding box center [740, 400] width 177 height 23
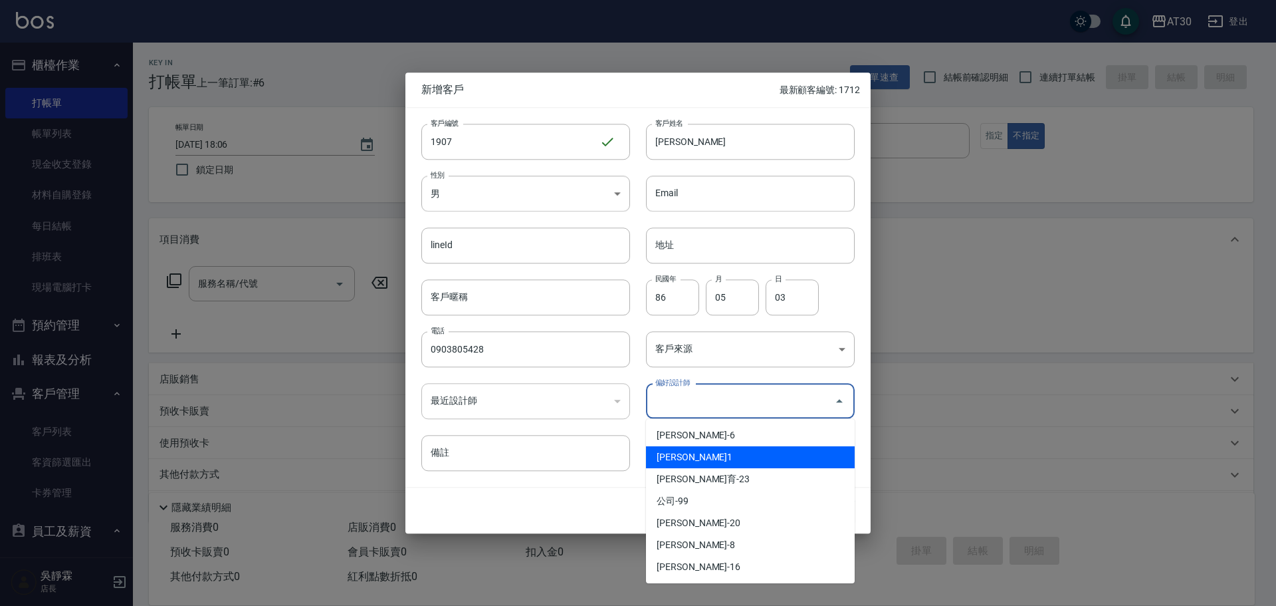
click at [724, 461] on li "[PERSON_NAME]1" at bounding box center [750, 457] width 209 height 22
type input "劉千慈"
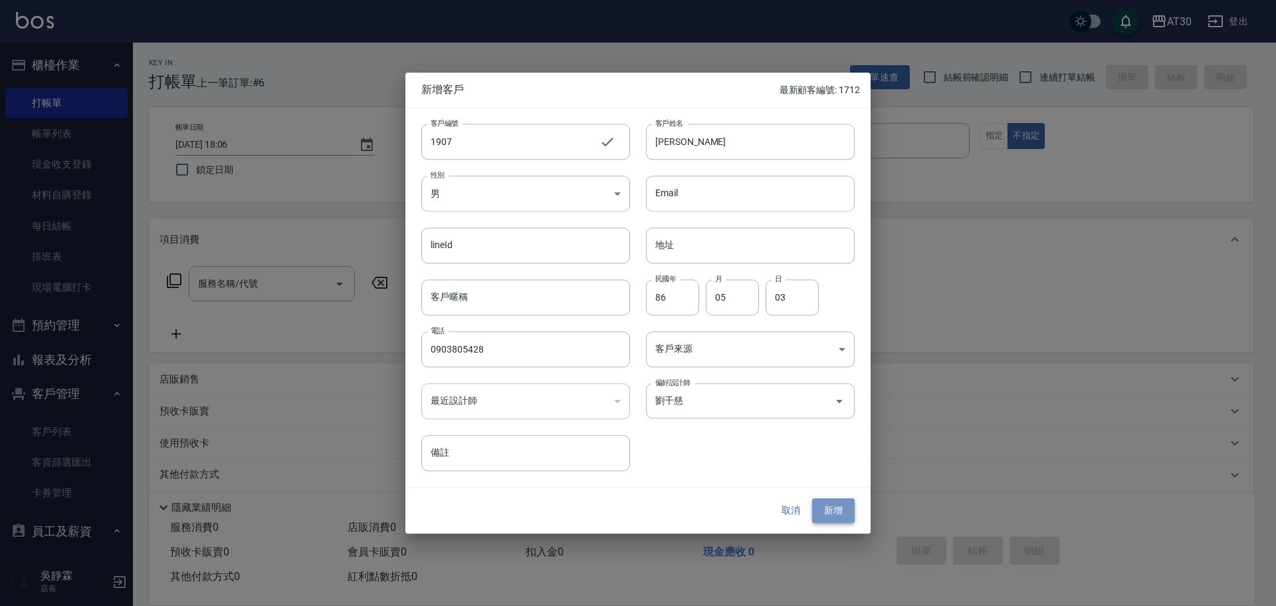
click at [846, 513] on button "新增" at bounding box center [833, 511] width 43 height 25
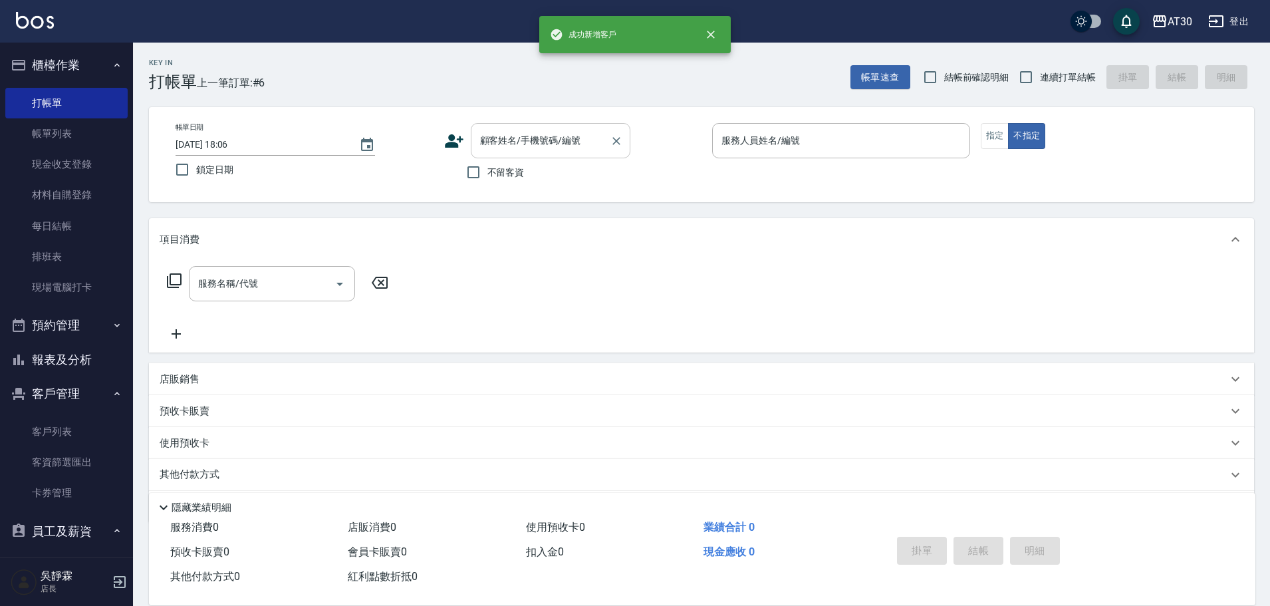
click at [532, 150] on input "顧客姓名/手機號碼/編號" at bounding box center [541, 140] width 128 height 23
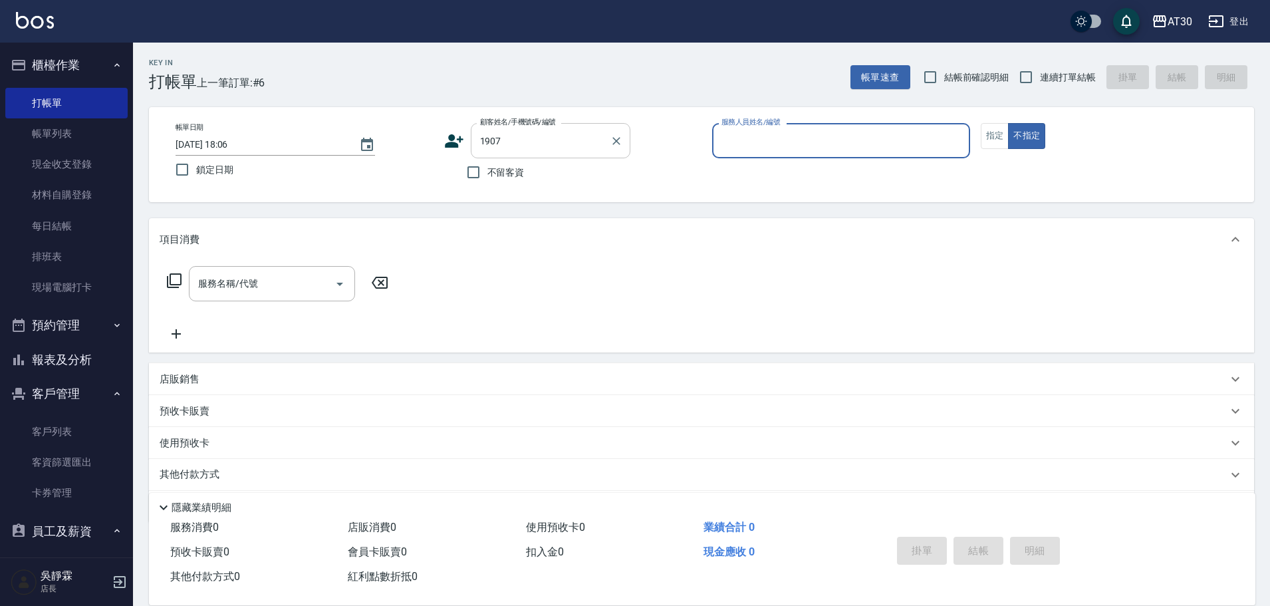
type input "1907"
type input "1"
type input "胡傢旺/0903805428/1907"
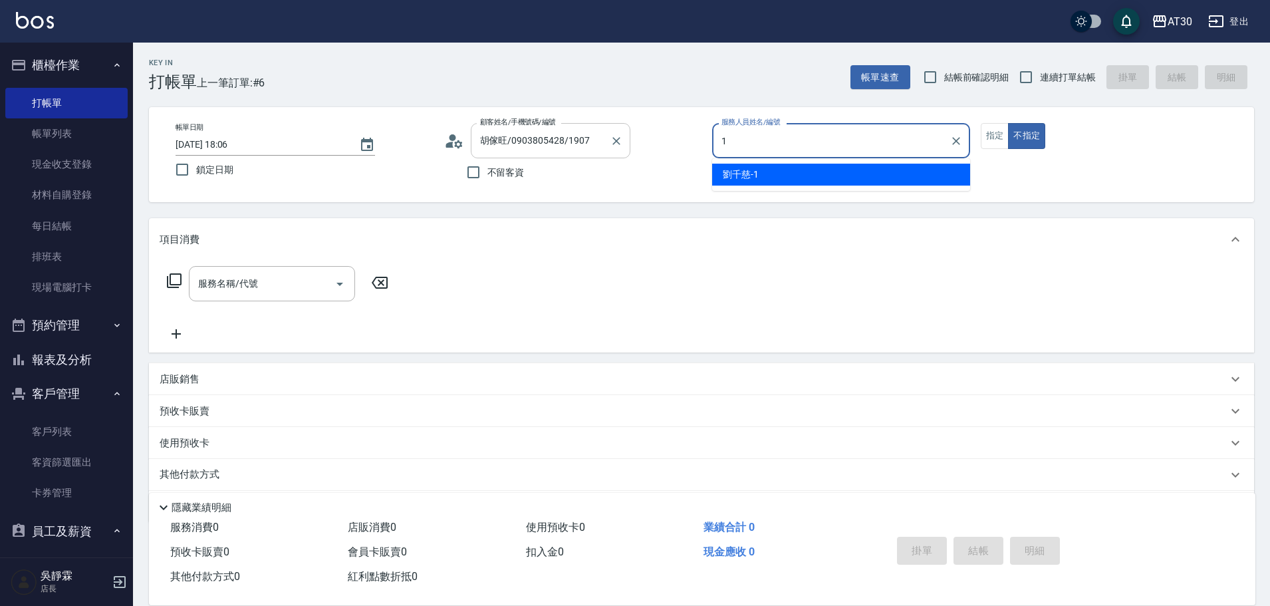
type input "[PERSON_NAME]1"
type button "false"
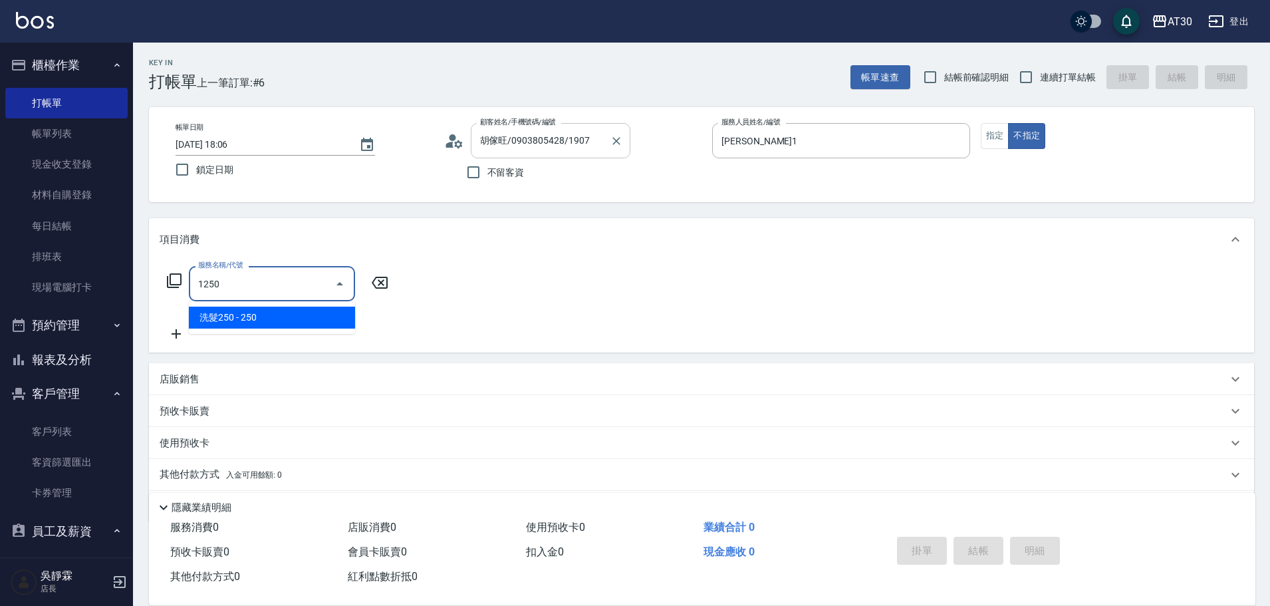
type input "洗髮250(1250)"
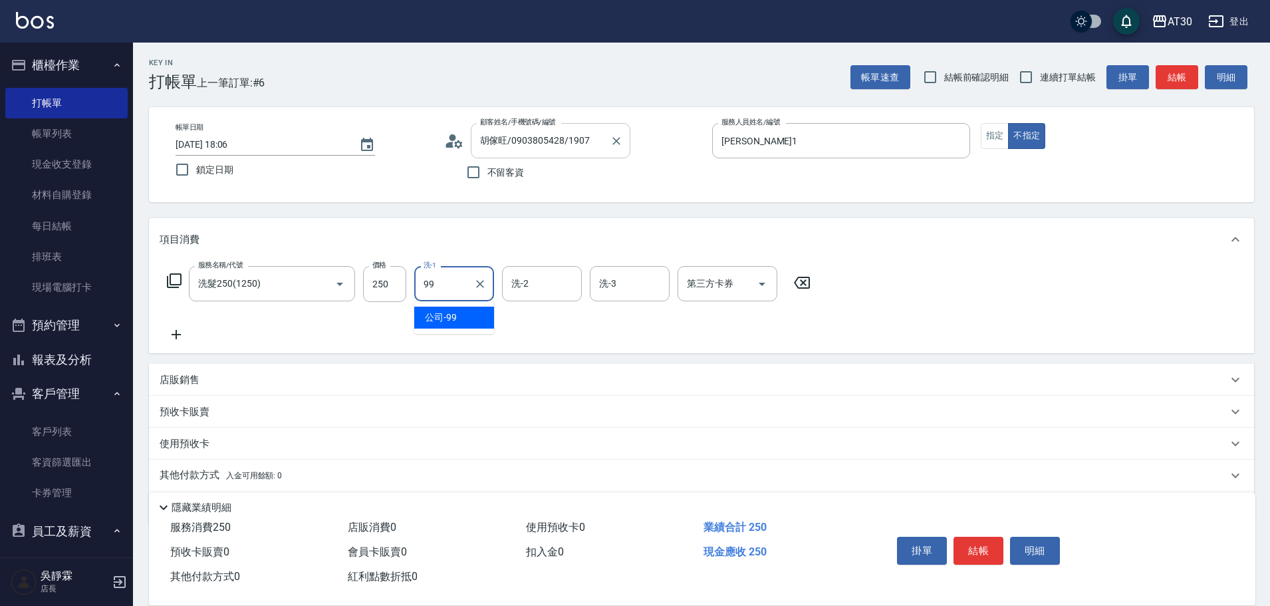
type input "公司-99"
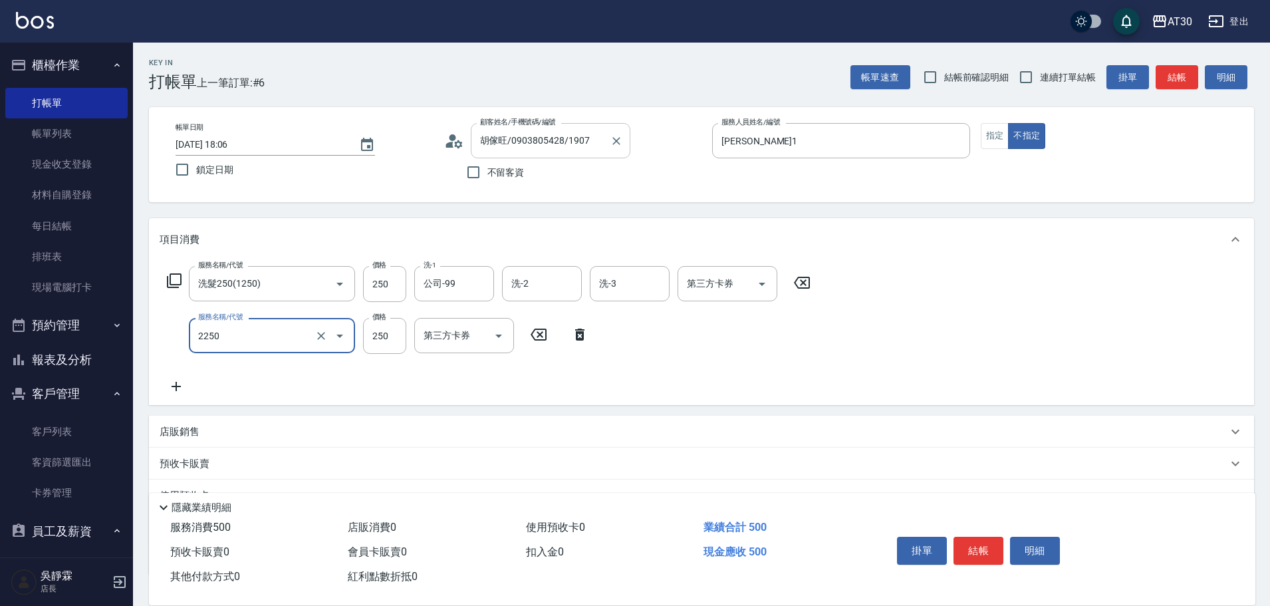
type input "剪髮(2250)"
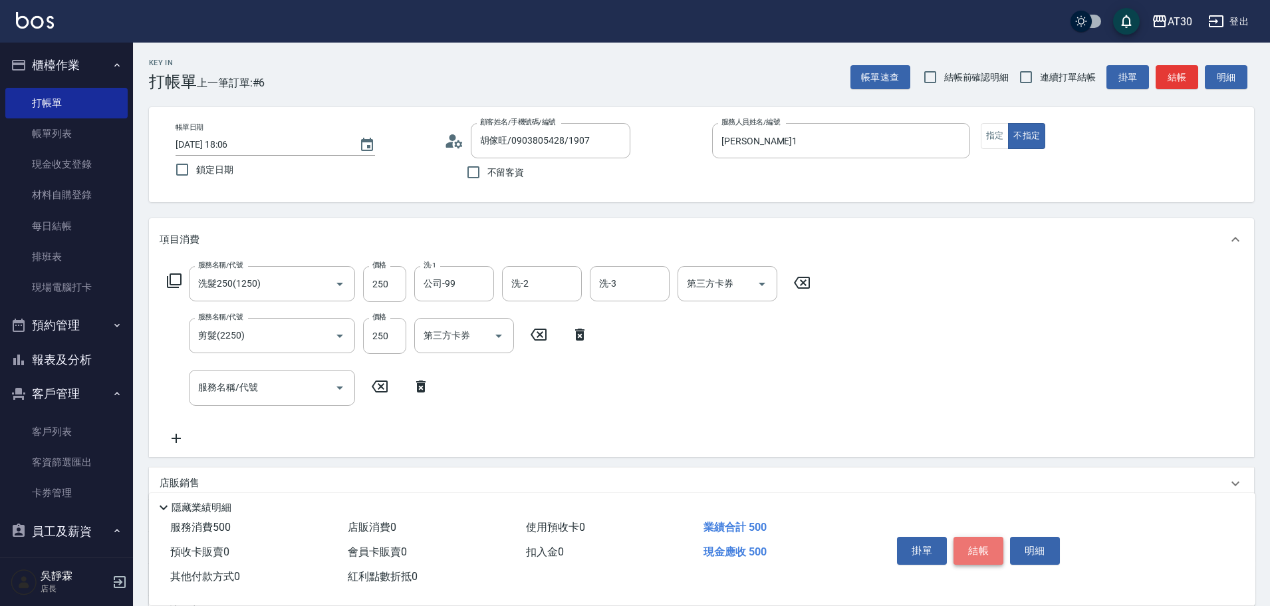
click at [995, 548] on button "結帳" at bounding box center [978, 550] width 50 height 28
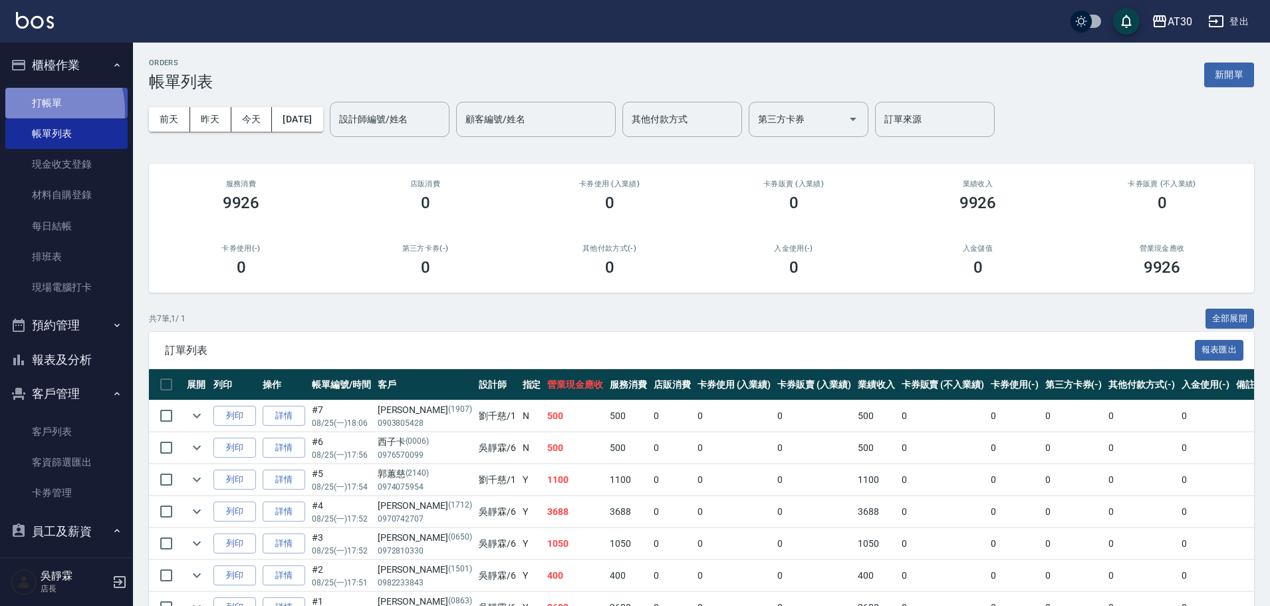
click at [37, 110] on link "打帳單" at bounding box center [66, 103] width 122 height 31
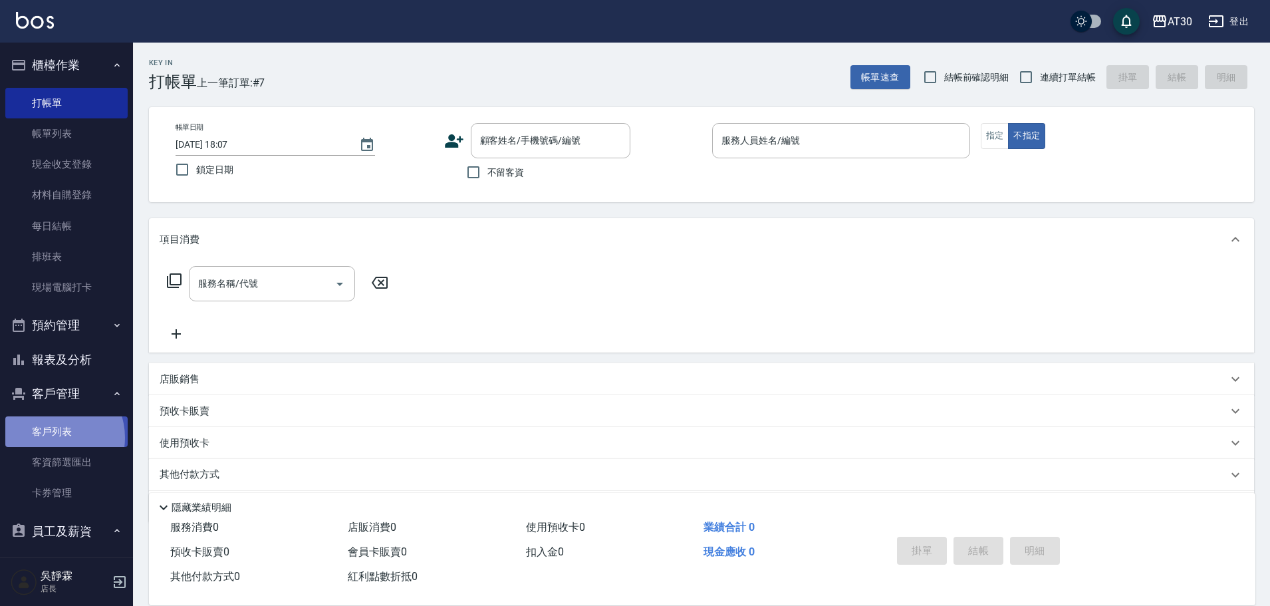
click at [51, 437] on link "客戶列表" at bounding box center [66, 431] width 122 height 31
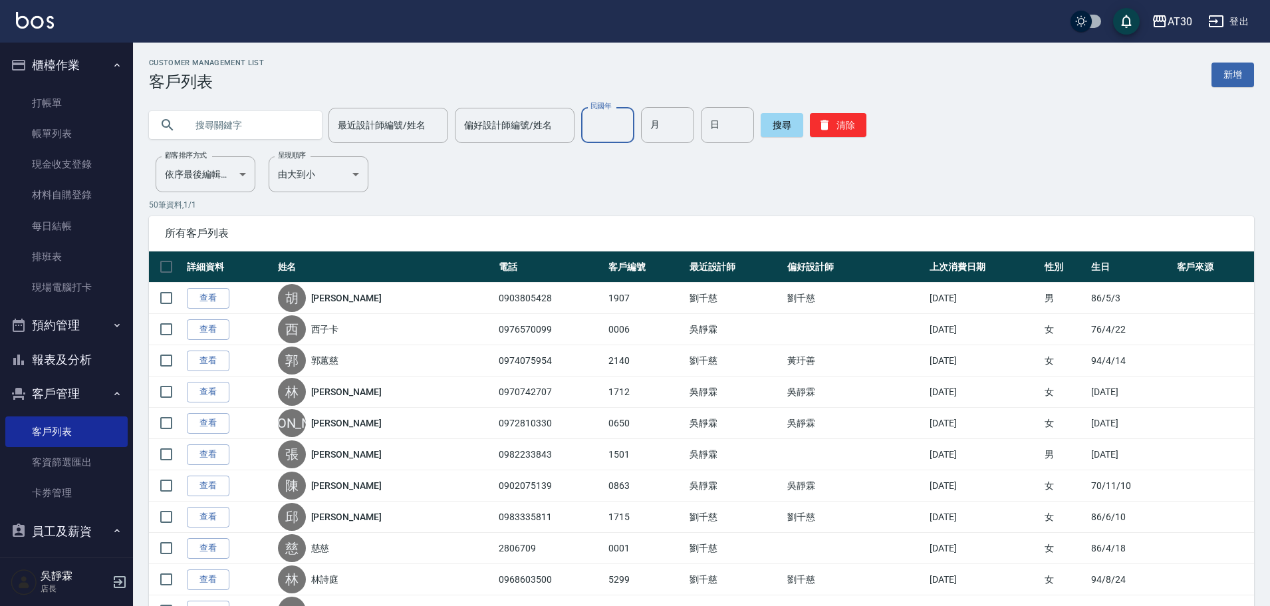
click at [620, 130] on input "民國年" at bounding box center [607, 125] width 53 height 36
type input "92"
type input "12"
type input "16"
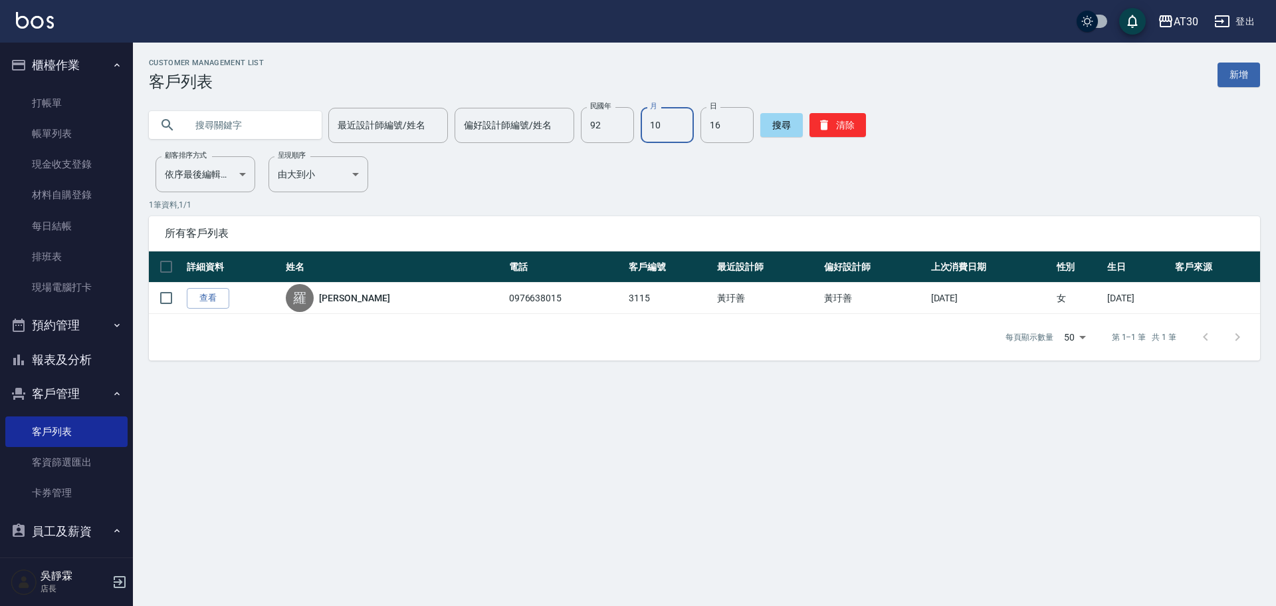
type input "10"
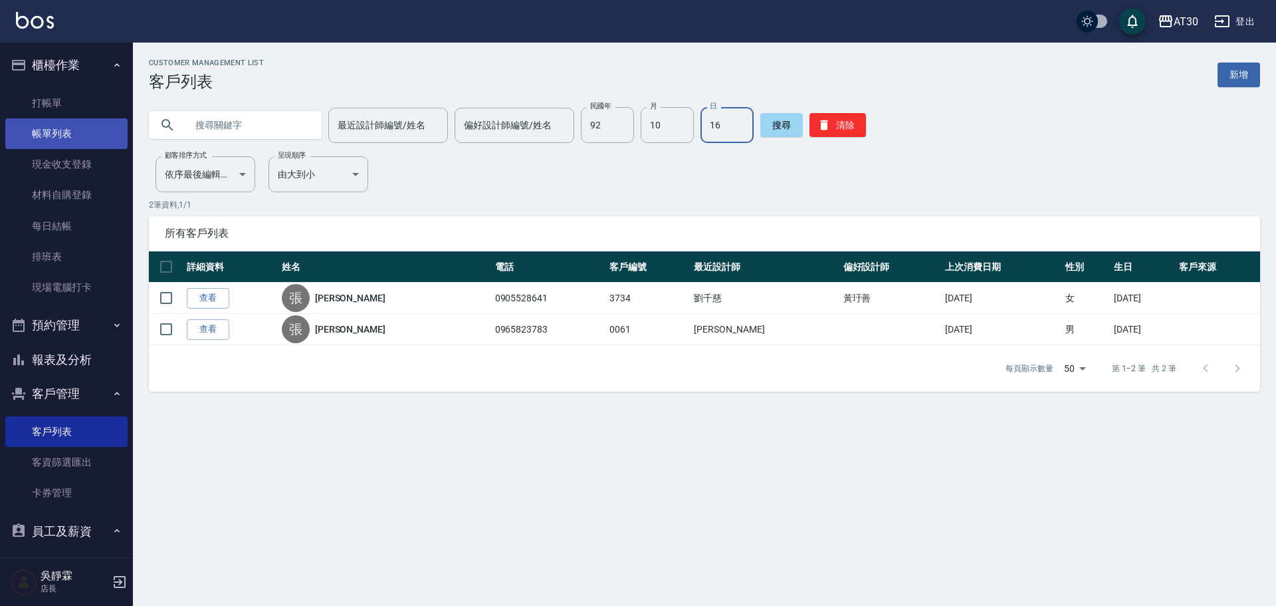
click at [66, 133] on link "帳單列表" at bounding box center [66, 133] width 122 height 31
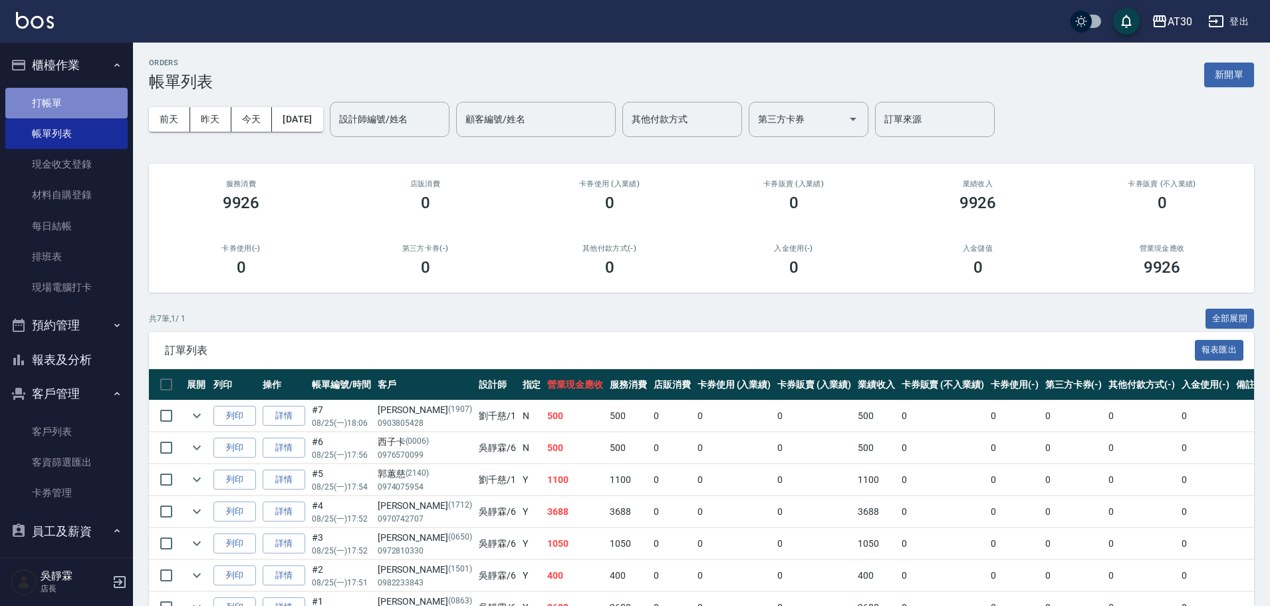
click at [75, 98] on link "打帳單" at bounding box center [66, 103] width 122 height 31
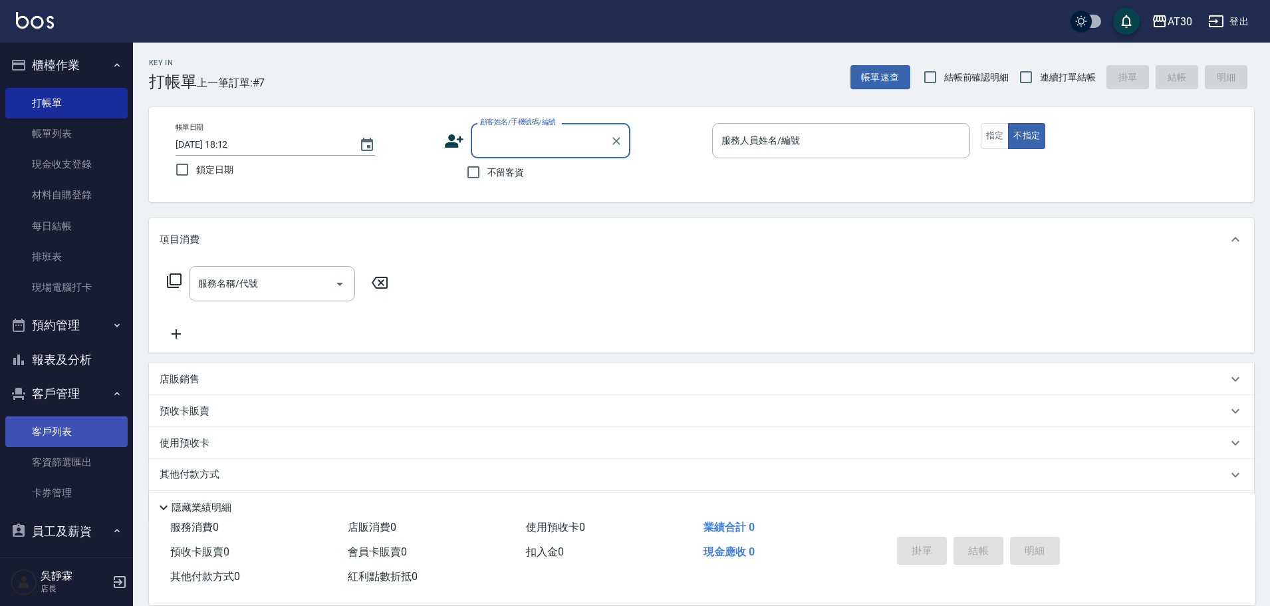
click at [96, 419] on link "客戶列表" at bounding box center [66, 431] width 122 height 31
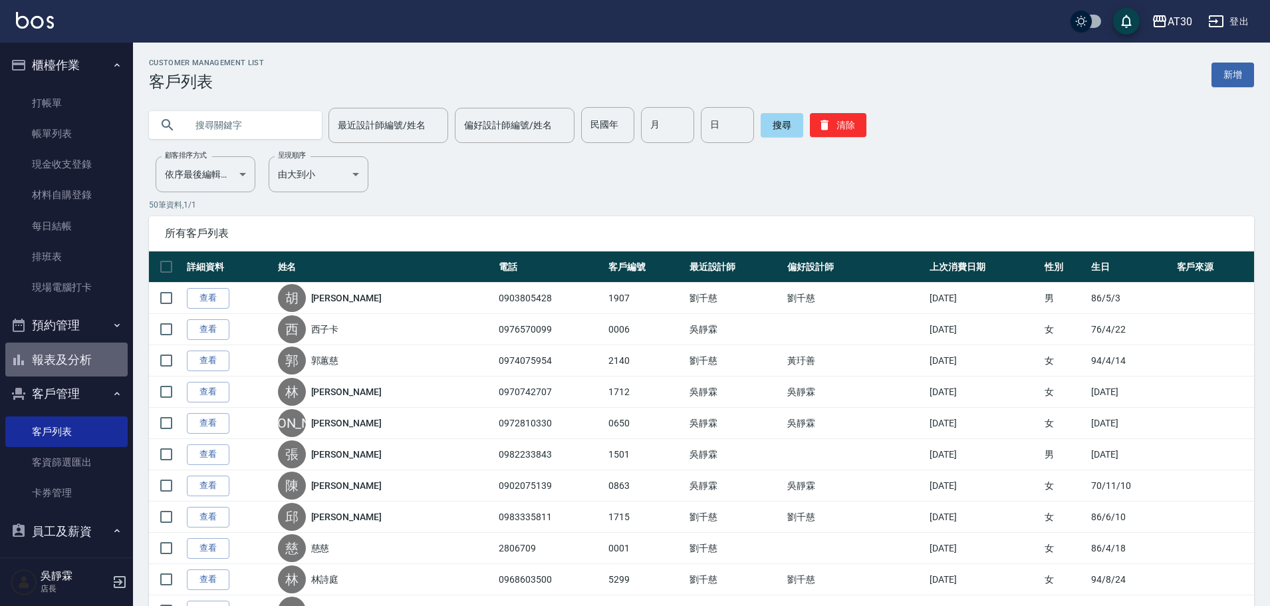
click at [81, 354] on button "報表及分析" at bounding box center [66, 359] width 122 height 35
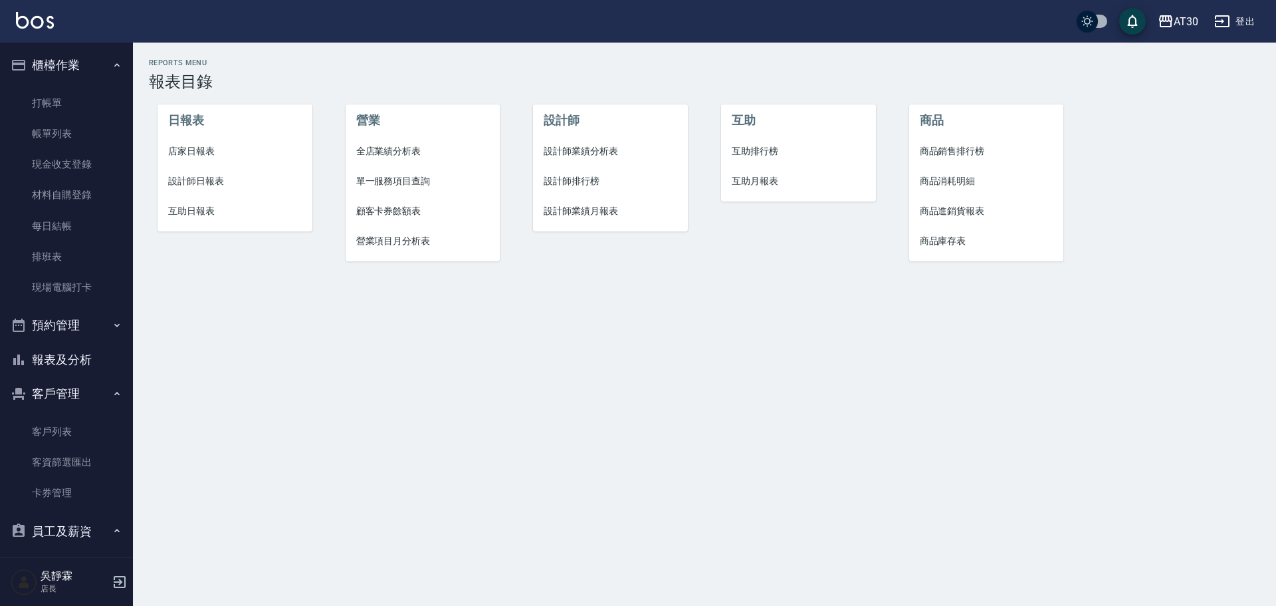
click at [573, 187] on span "設計師排行榜" at bounding box center [611, 181] width 134 height 14
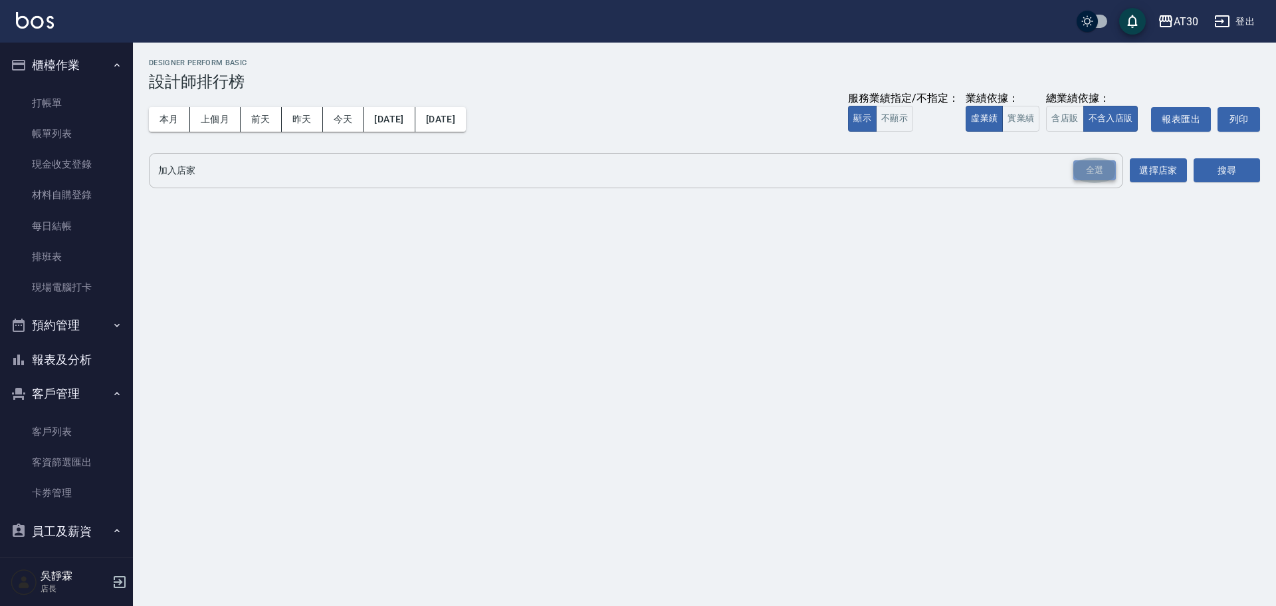
drag, startPoint x: 1104, startPoint y: 170, endPoint x: 1114, endPoint y: 174, distance: 10.7
click at [1104, 171] on div "全選" at bounding box center [1095, 170] width 43 height 21
click at [1244, 169] on button "搜尋" at bounding box center [1227, 171] width 66 height 25
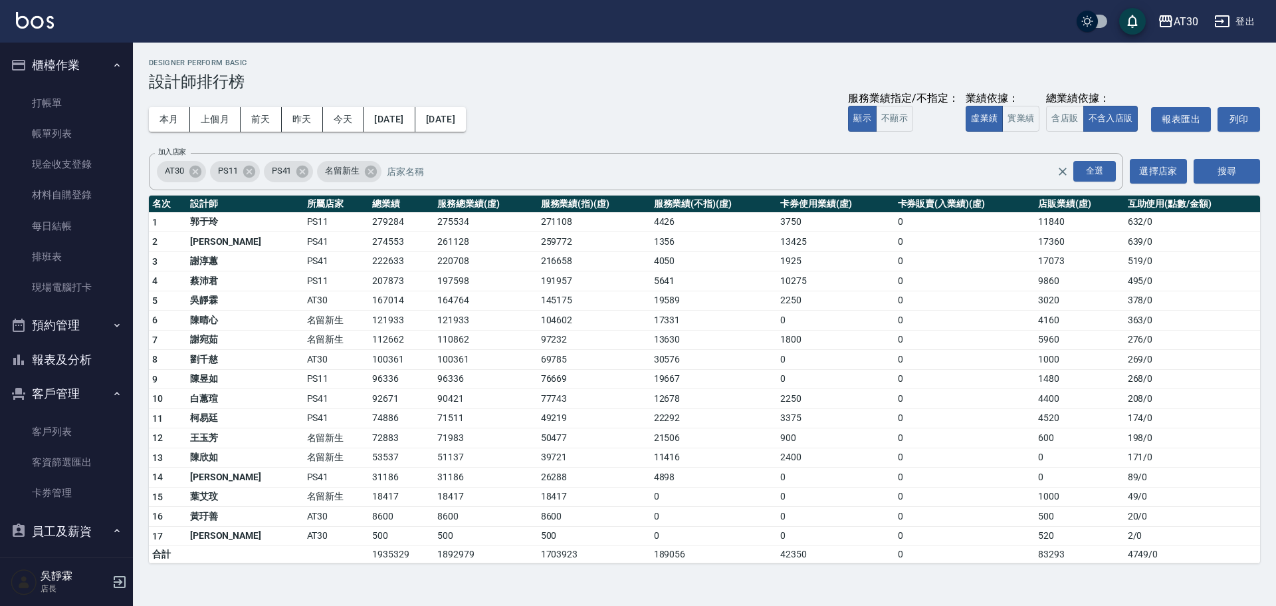
click at [369, 308] on td "167014" at bounding box center [401, 300] width 65 height 20
click at [369, 324] on td "121933" at bounding box center [401, 320] width 65 height 20
click at [369, 302] on td "167014" at bounding box center [401, 300] width 65 height 20
click at [84, 134] on link "帳單列表" at bounding box center [66, 133] width 122 height 31
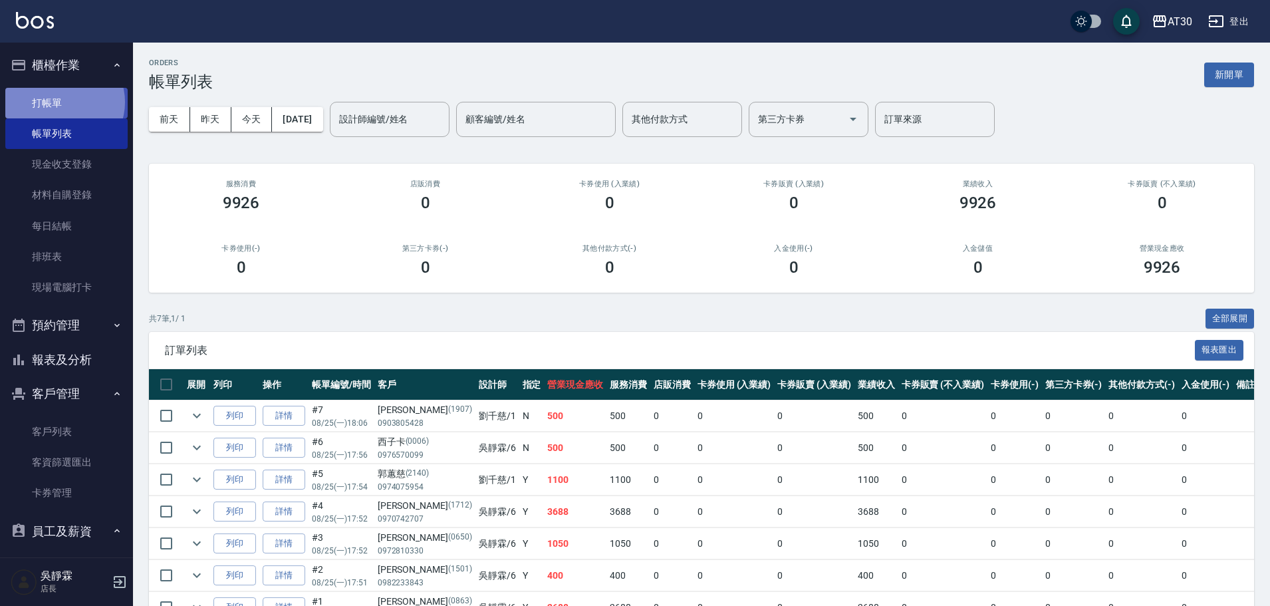
click at [64, 102] on link "打帳單" at bounding box center [66, 103] width 122 height 31
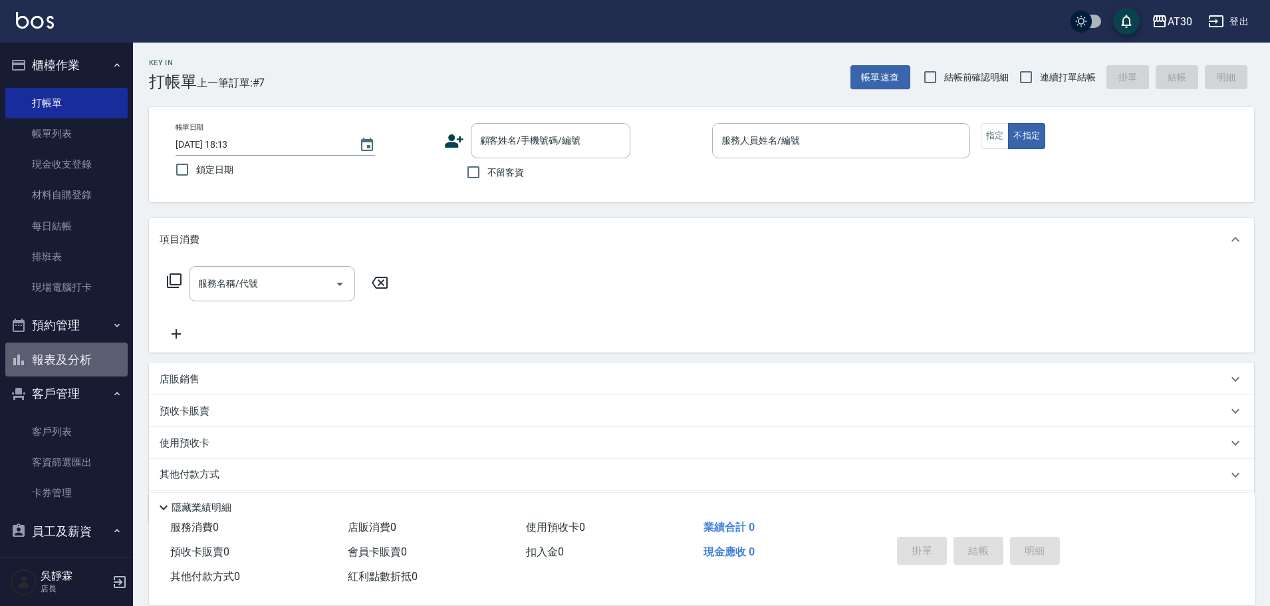
click at [94, 360] on button "報表及分析" at bounding box center [66, 359] width 122 height 35
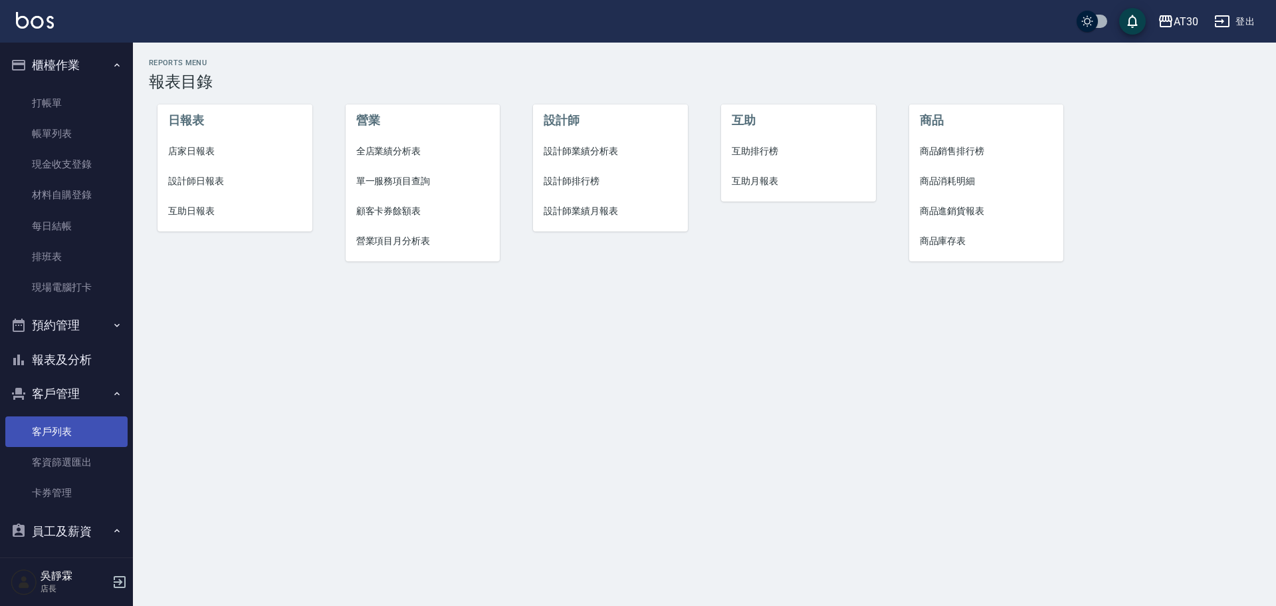
click at [69, 427] on link "客戶列表" at bounding box center [66, 431] width 122 height 31
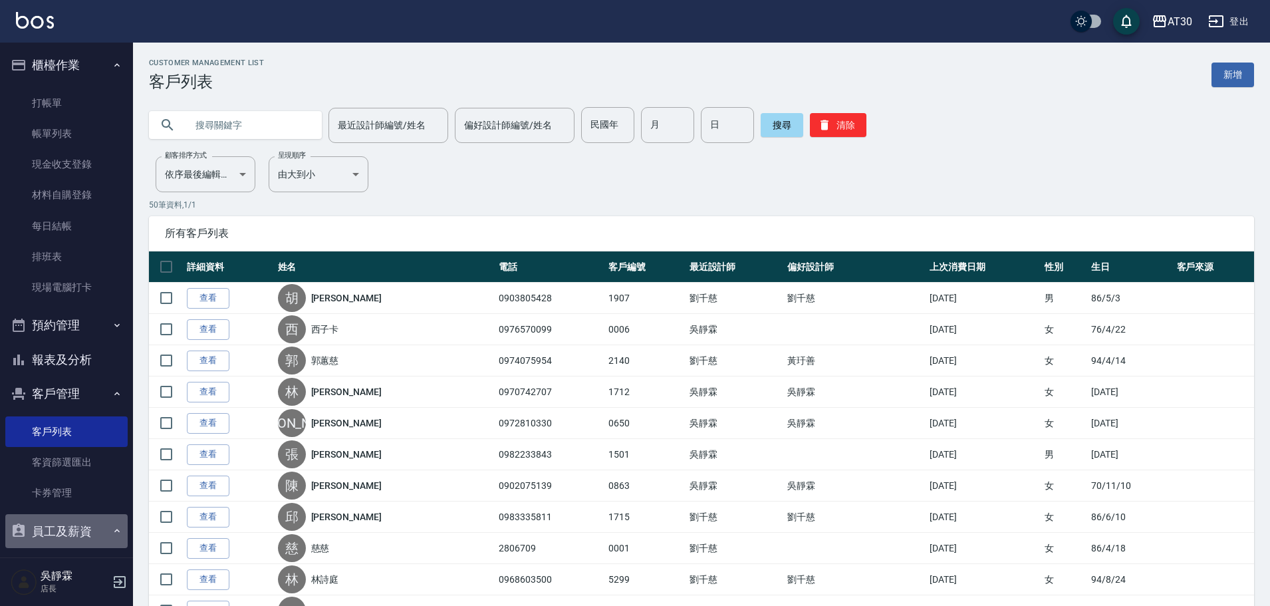
click at [114, 532] on icon "button" at bounding box center [117, 530] width 11 height 11
click at [114, 528] on icon "button" at bounding box center [117, 530] width 11 height 11
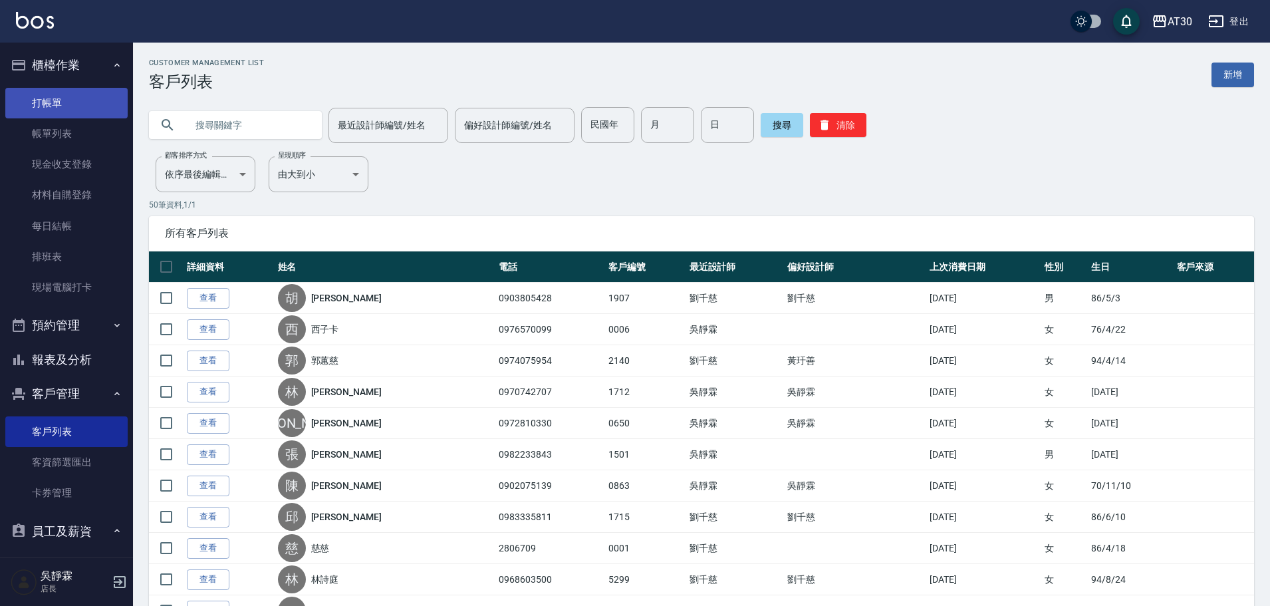
click at [70, 98] on link "打帳單" at bounding box center [66, 103] width 122 height 31
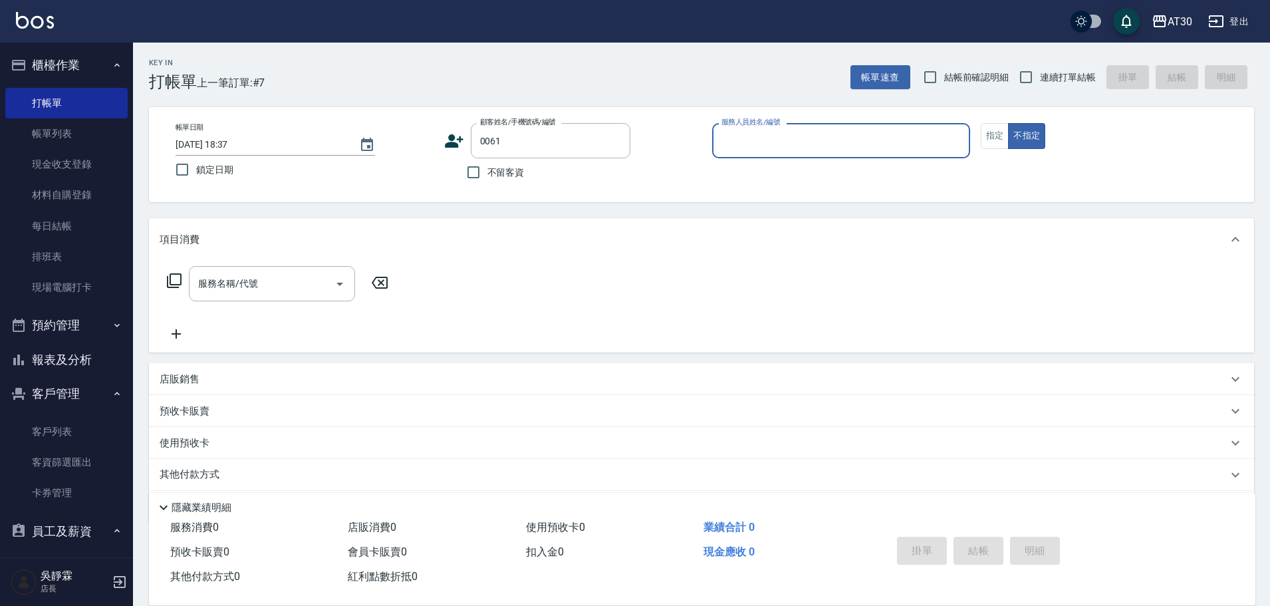
type input "[PERSON_NAME]/0965823783/0061"
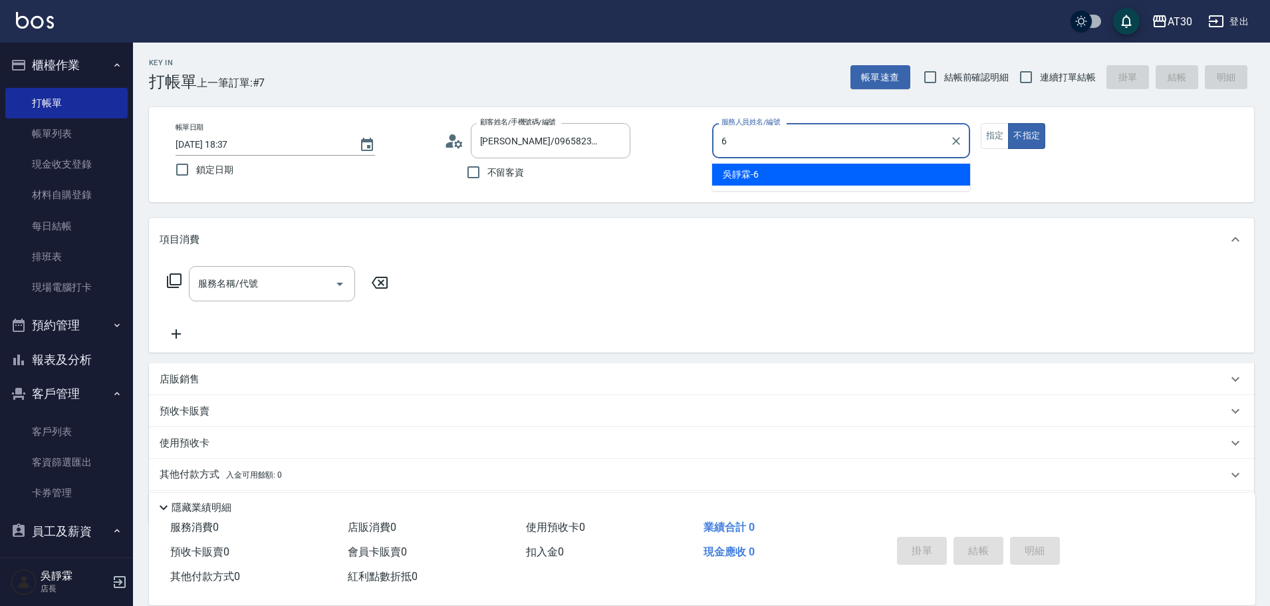
type input "[PERSON_NAME]-6"
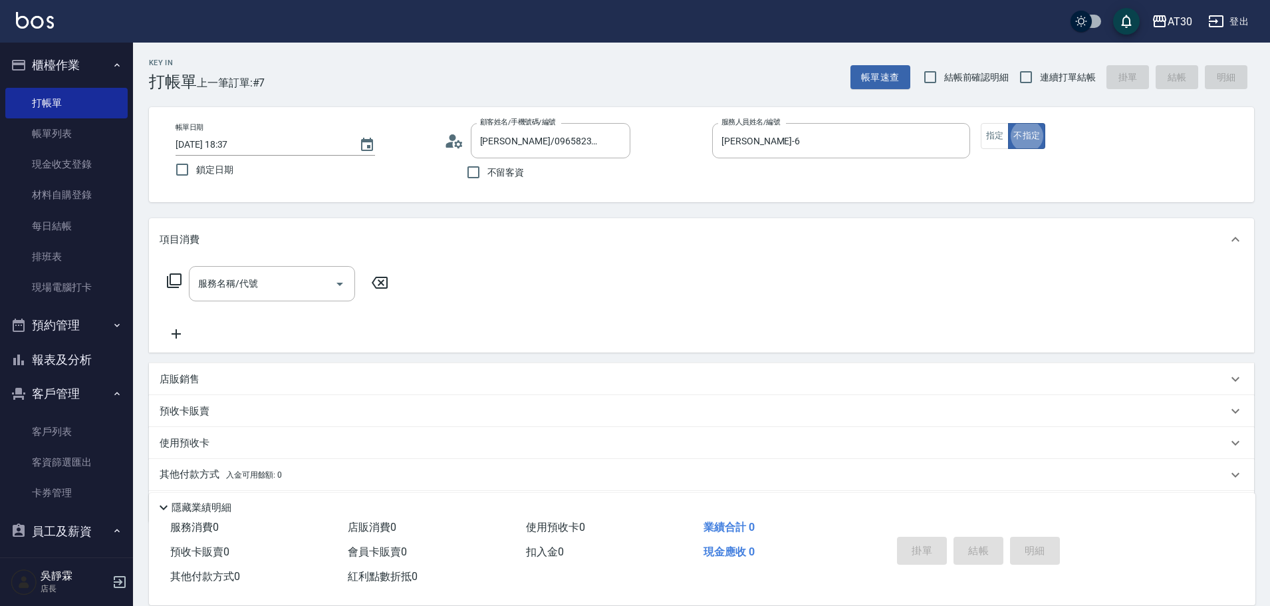
type button "false"
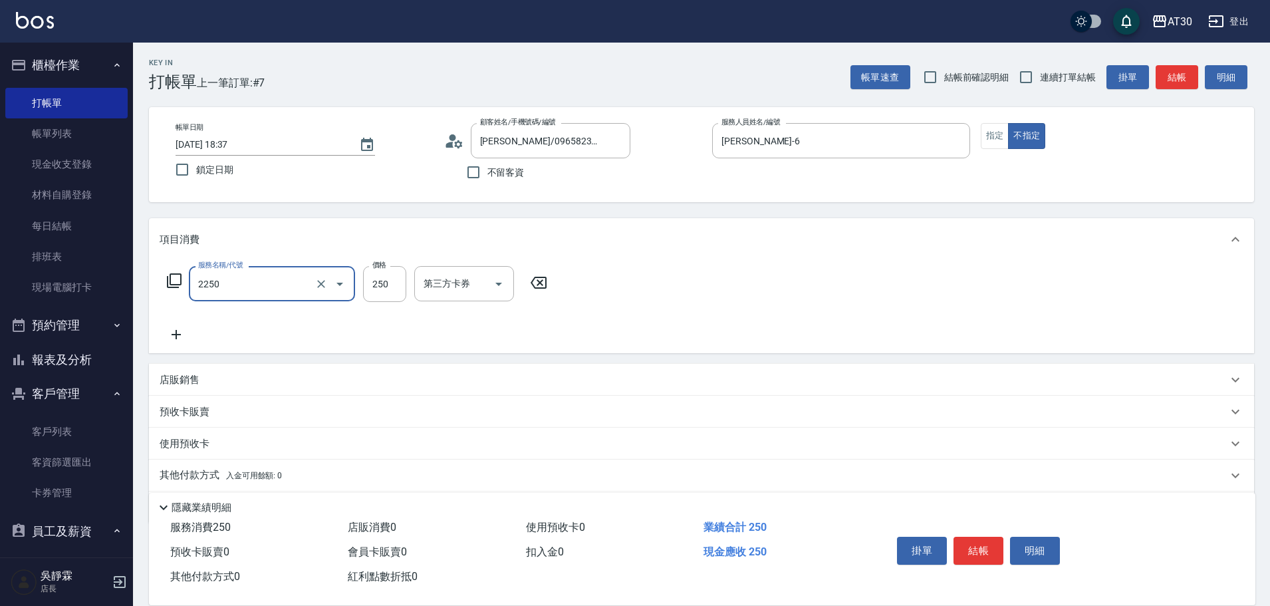
type input "剪髮(2250)"
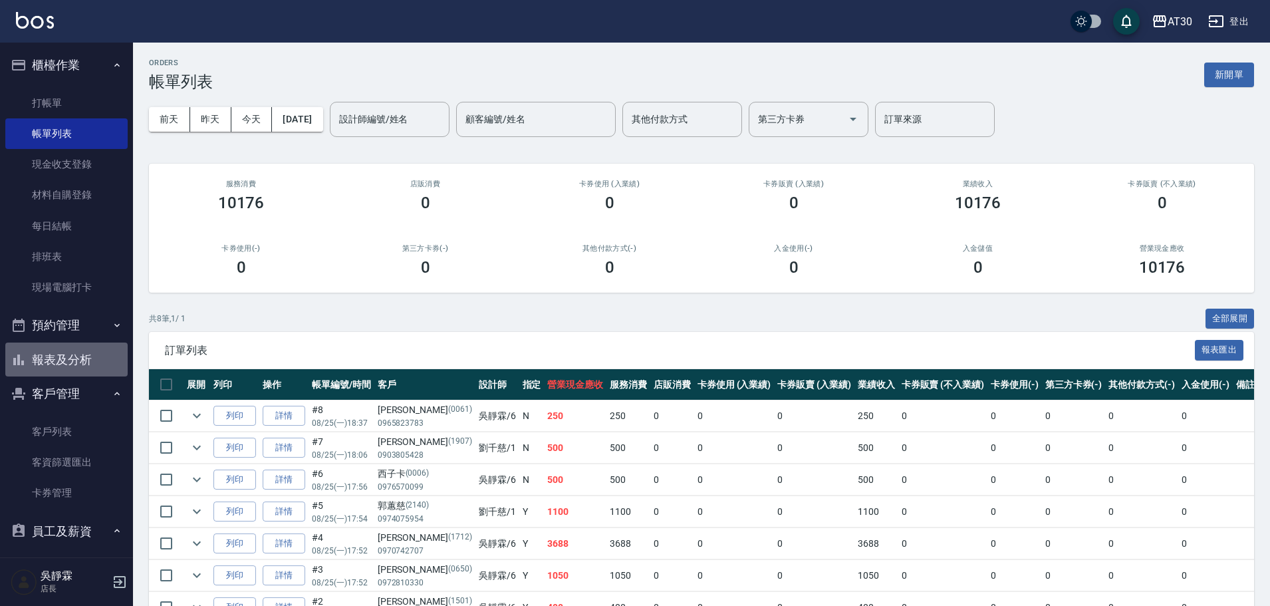
click at [98, 355] on button "報表及分析" at bounding box center [66, 359] width 122 height 35
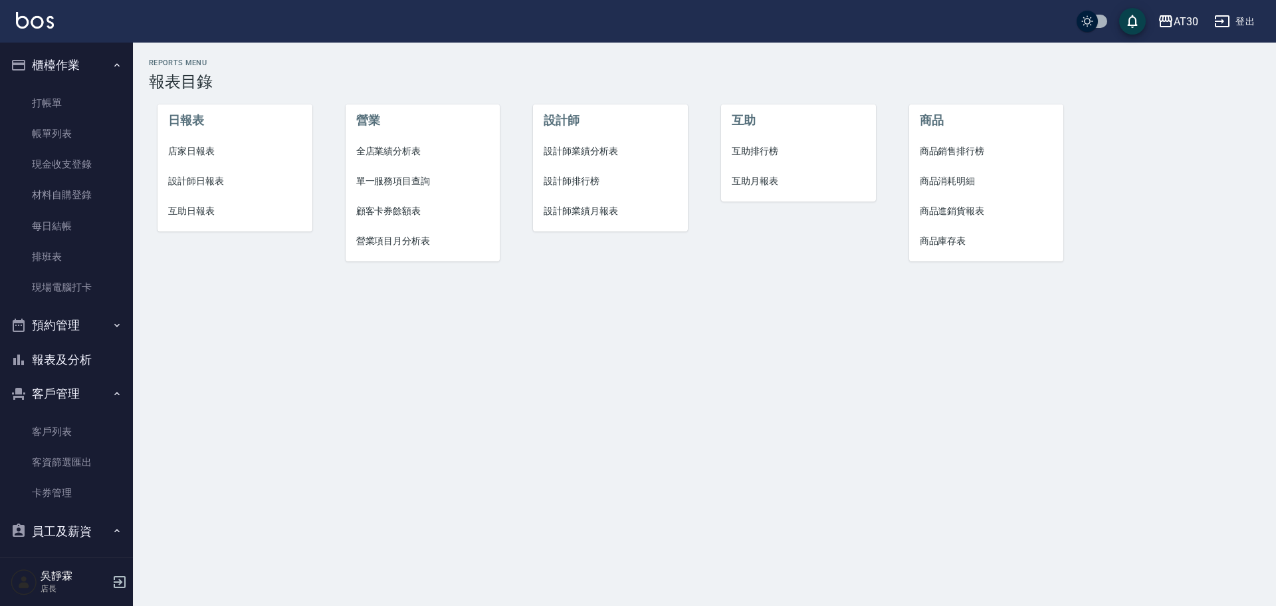
click at [598, 177] on span "設計師排行榜" at bounding box center [611, 181] width 134 height 14
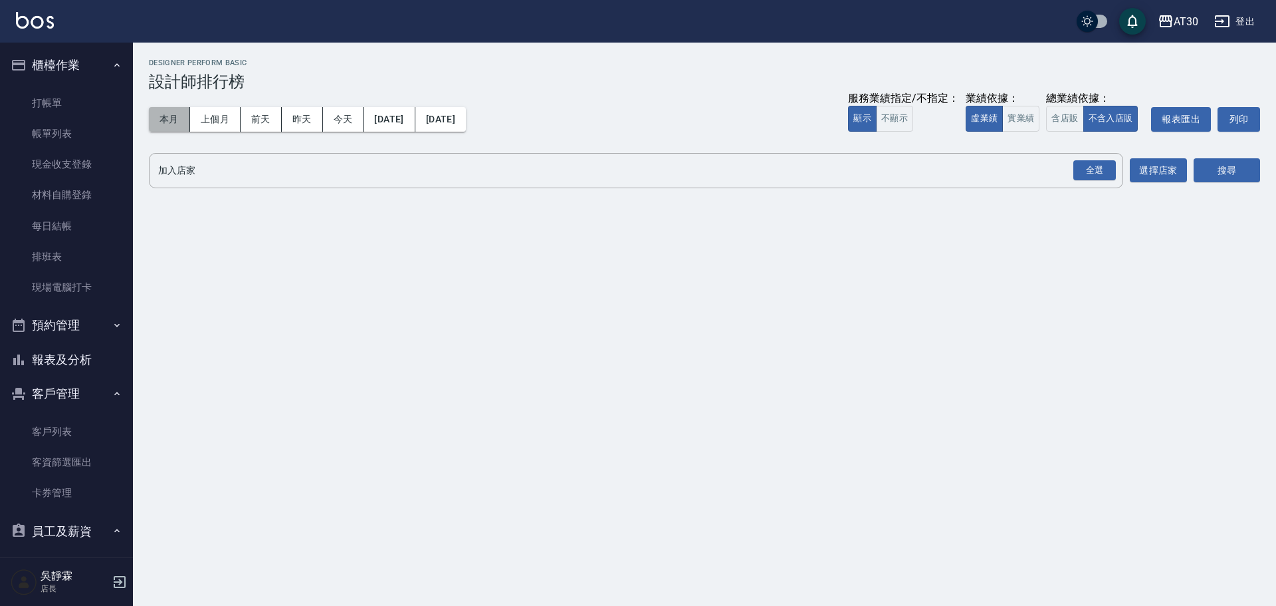
click at [177, 122] on button "本月" at bounding box center [169, 119] width 41 height 25
click at [1105, 162] on div "全選" at bounding box center [1095, 170] width 43 height 21
click at [306, 173] on icon at bounding box center [302, 171] width 15 height 15
click at [254, 171] on icon at bounding box center [249, 171] width 12 height 12
click at [1238, 164] on button "搜尋" at bounding box center [1227, 171] width 66 height 25
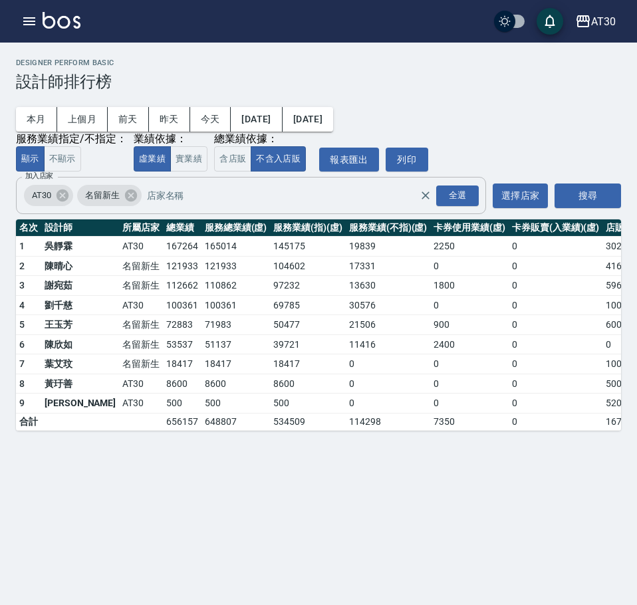
click at [134, 193] on icon at bounding box center [130, 195] width 12 height 12
click at [598, 195] on button "搜尋" at bounding box center [587, 195] width 66 height 25
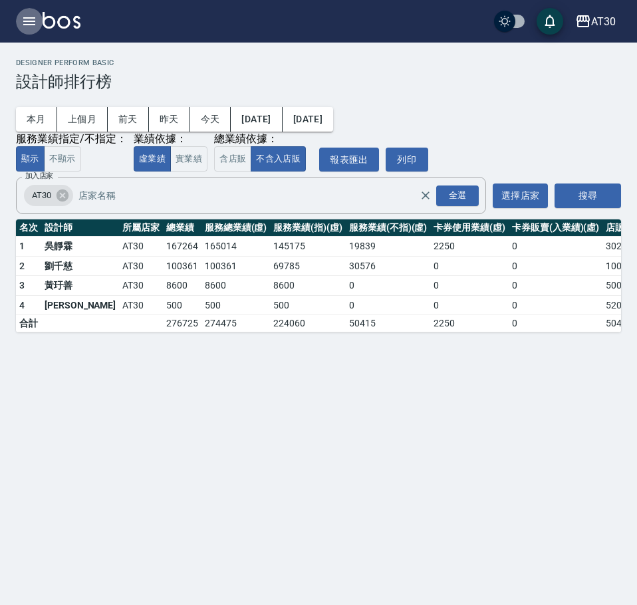
click at [18, 15] on button "button" at bounding box center [29, 21] width 27 height 27
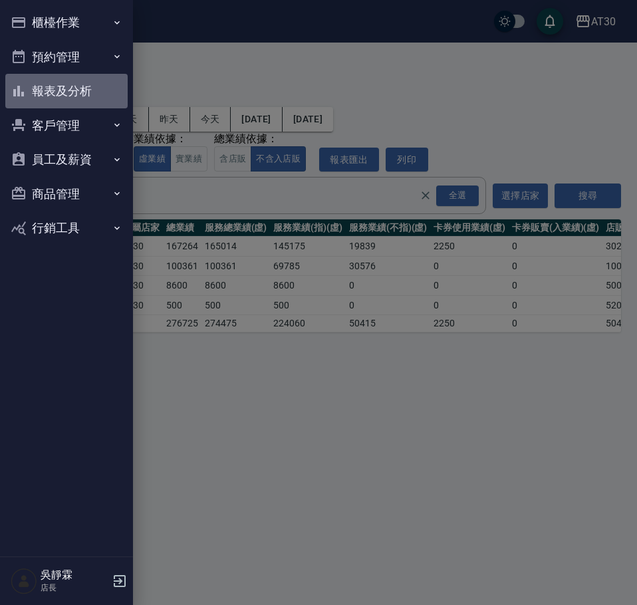
click at [80, 82] on button "報表及分析" at bounding box center [66, 91] width 122 height 35
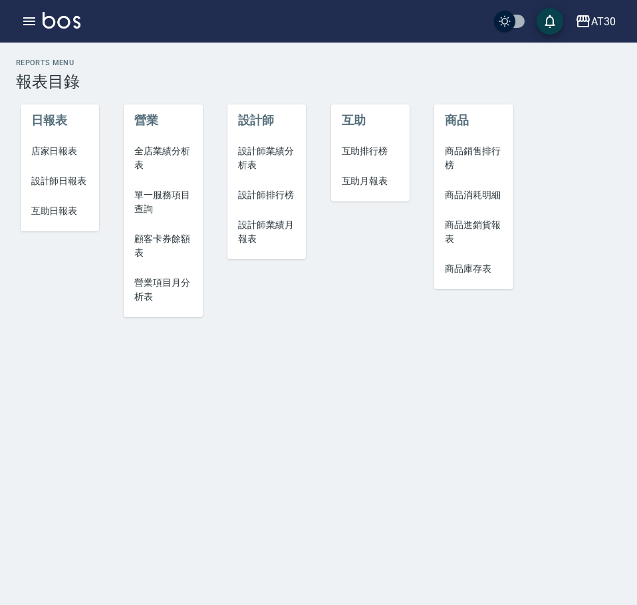
click at [69, 150] on span "店家日報表" at bounding box center [59, 151] width 57 height 14
